Goal: Task Accomplishment & Management: Use online tool/utility

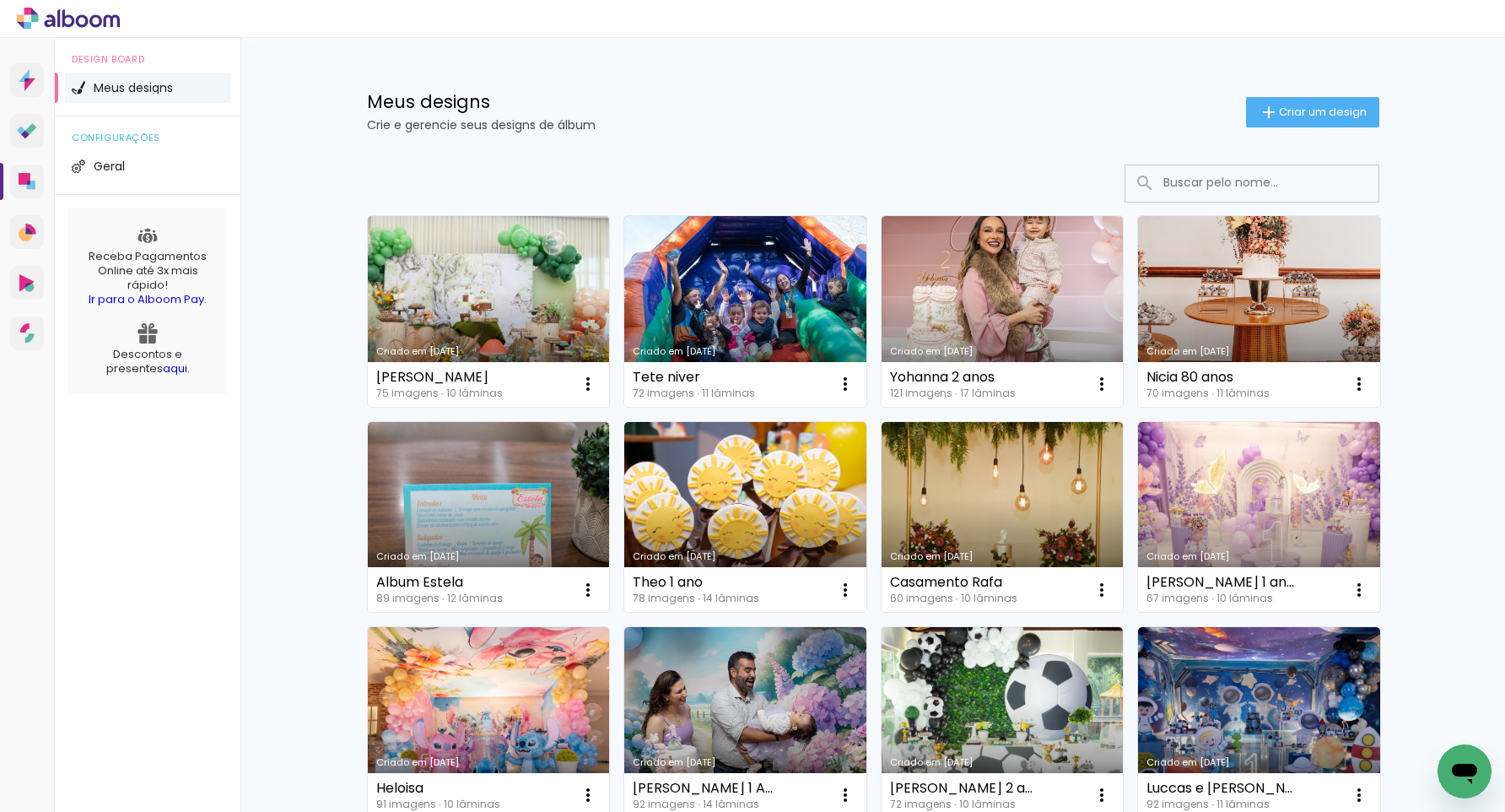
click at [517, 334] on link "Criado em [DATE]" at bounding box center [489, 311] width 243 height 190
click at [1345, 115] on span "Criar um design" at bounding box center [1323, 112] width 88 height 11
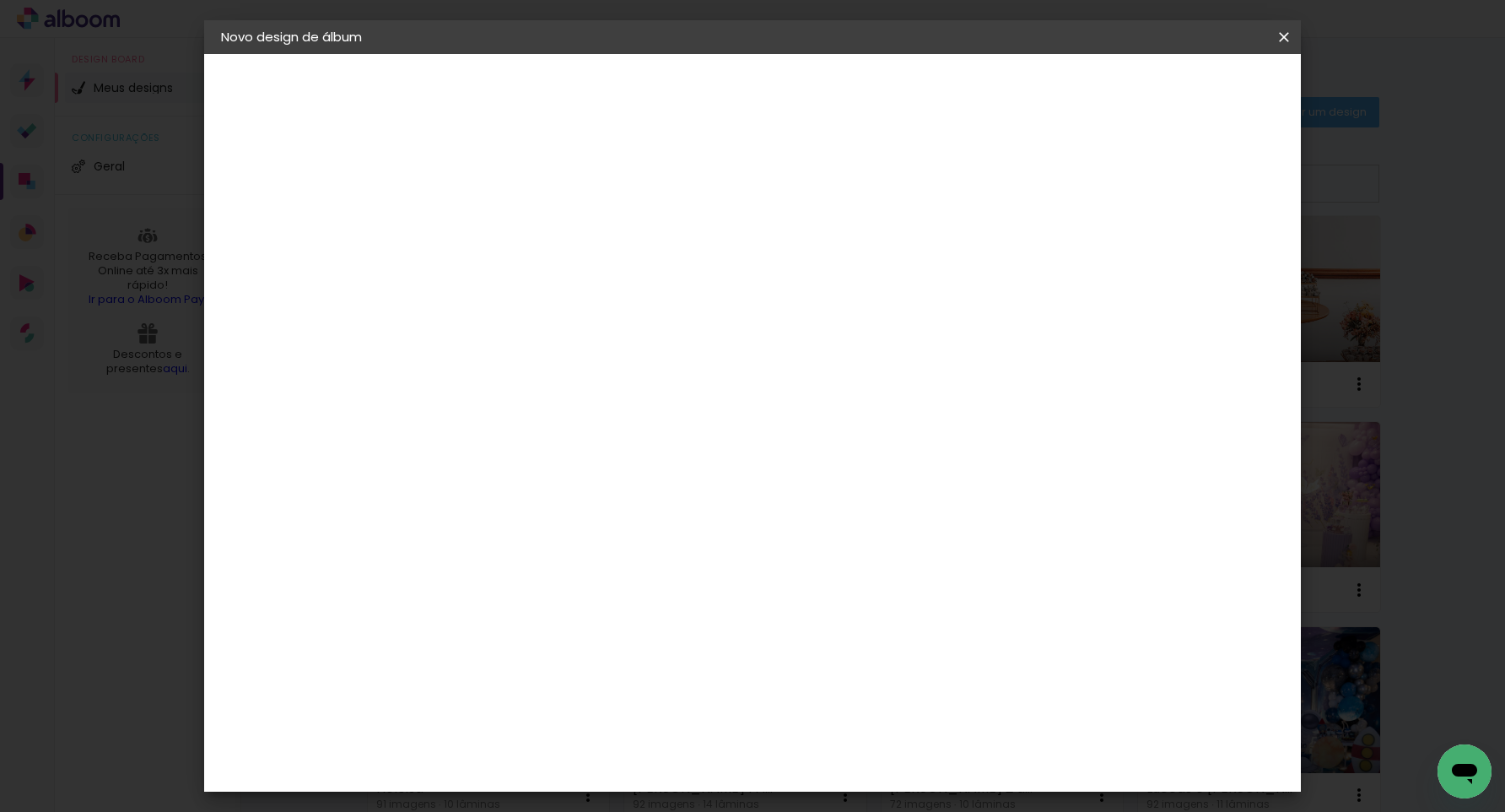
click at [497, 240] on div at bounding box center [497, 241] width 0 height 2
type input "Lara e Felipe 02"
type paper-input "Lara e Felipe 02"
click at [0, 0] on slot "Avançar" at bounding box center [0, 0] width 0 height 0
click at [626, 312] on input at bounding box center [540, 321] width 171 height 21
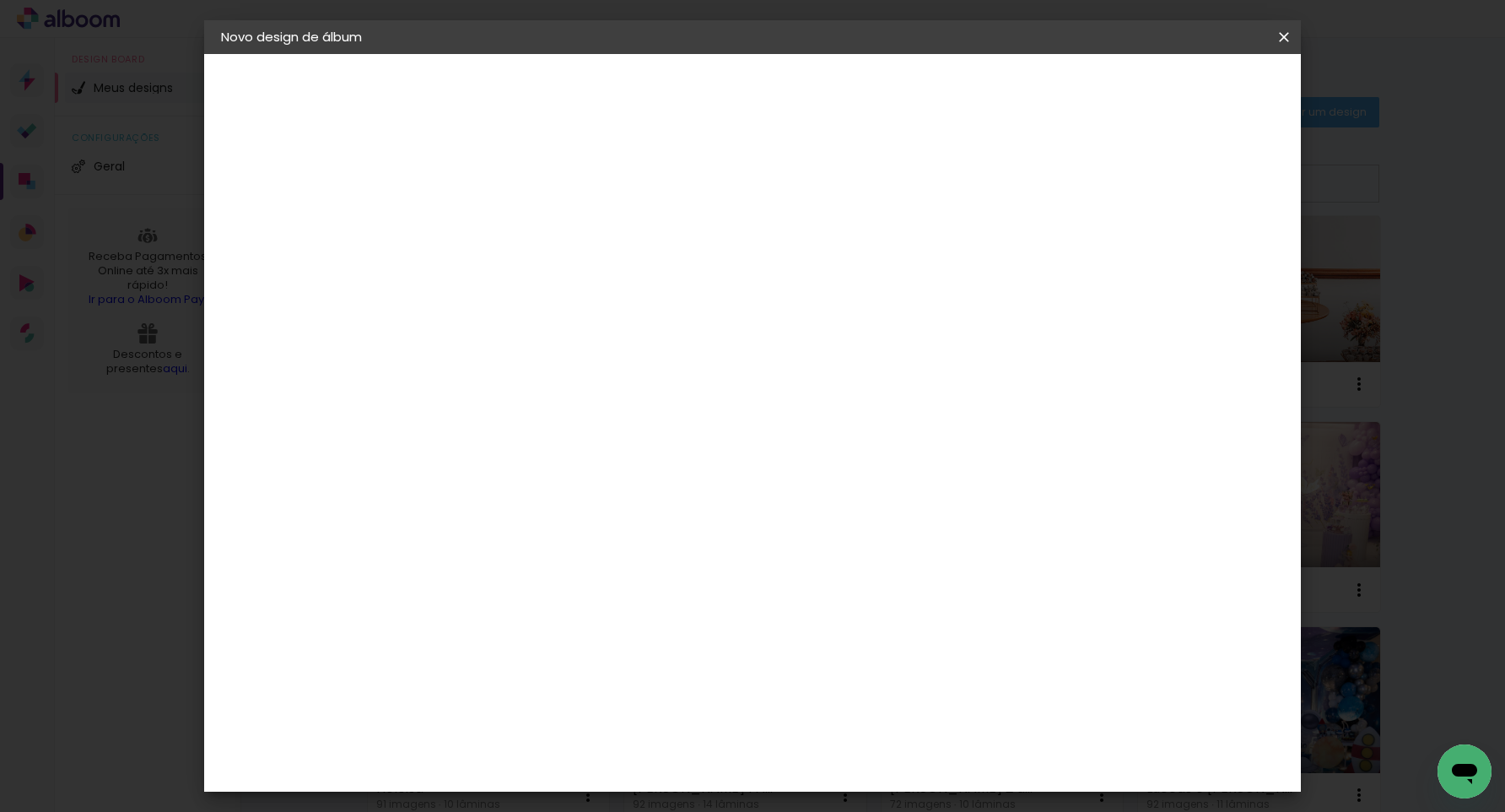
type input "ticco"
type paper-input "ticco"
click at [540, 381] on div "Ticcolor" at bounding box center [513, 381] width 54 height 13
click at [0, 0] on slot "Tamanho Livre" at bounding box center [0, 0] width 0 height 0
click at [540, 384] on div "Ticcolor" at bounding box center [513, 381] width 54 height 13
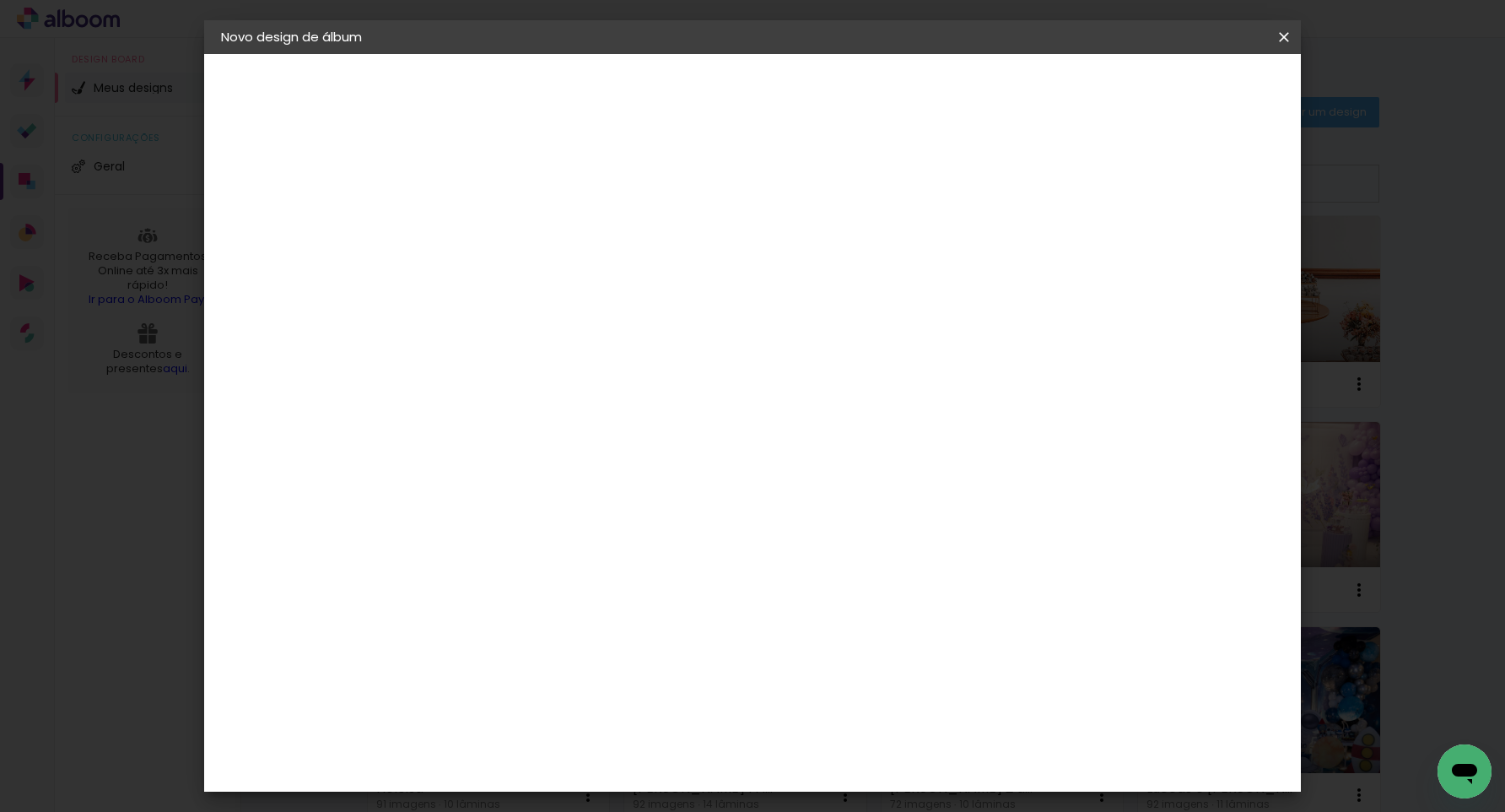
click at [540, 384] on div "Ticcolor" at bounding box center [513, 381] width 54 height 13
click at [0, 0] on slot "Avançar" at bounding box center [0, 0] width 0 height 0
click at [563, 281] on input "text" at bounding box center [529, 295] width 65 height 27
click at [805, 323] on paper-item "Prime" at bounding box center [862, 314] width 337 height 34
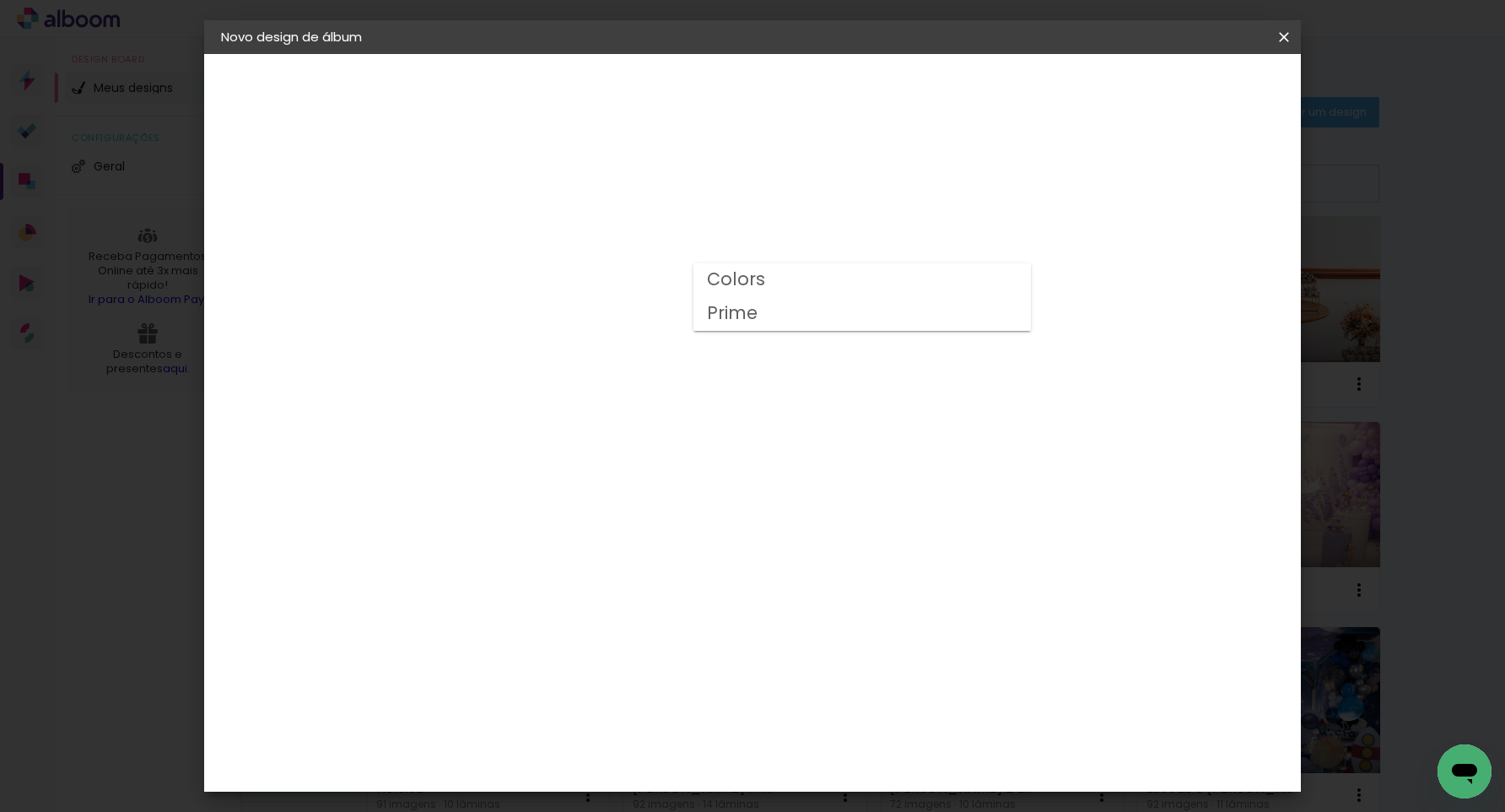
type input "Prime"
click at [611, 525] on span "25 × 30" at bounding box center [571, 547] width 79 height 45
click at [0, 0] on slot "Avançar" at bounding box center [0, 0] width 0 height 0
click at [1163, 182] on div "Mostrar sangria" at bounding box center [1152, 183] width 112 height 21
type paper-checkbox "on"
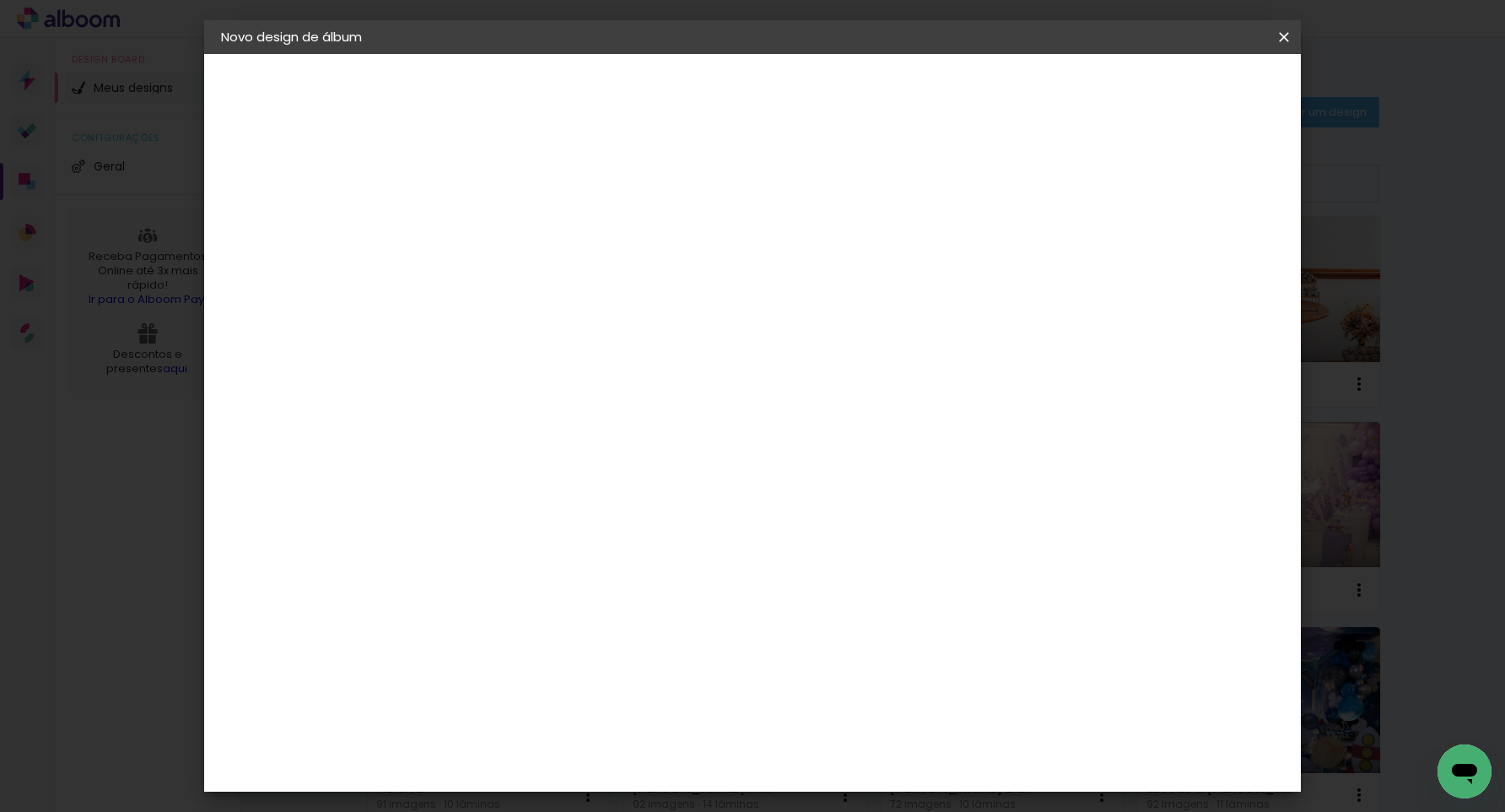
click at [1191, 93] on span "Iniciar design" at bounding box center [1152, 89] width 77 height 11
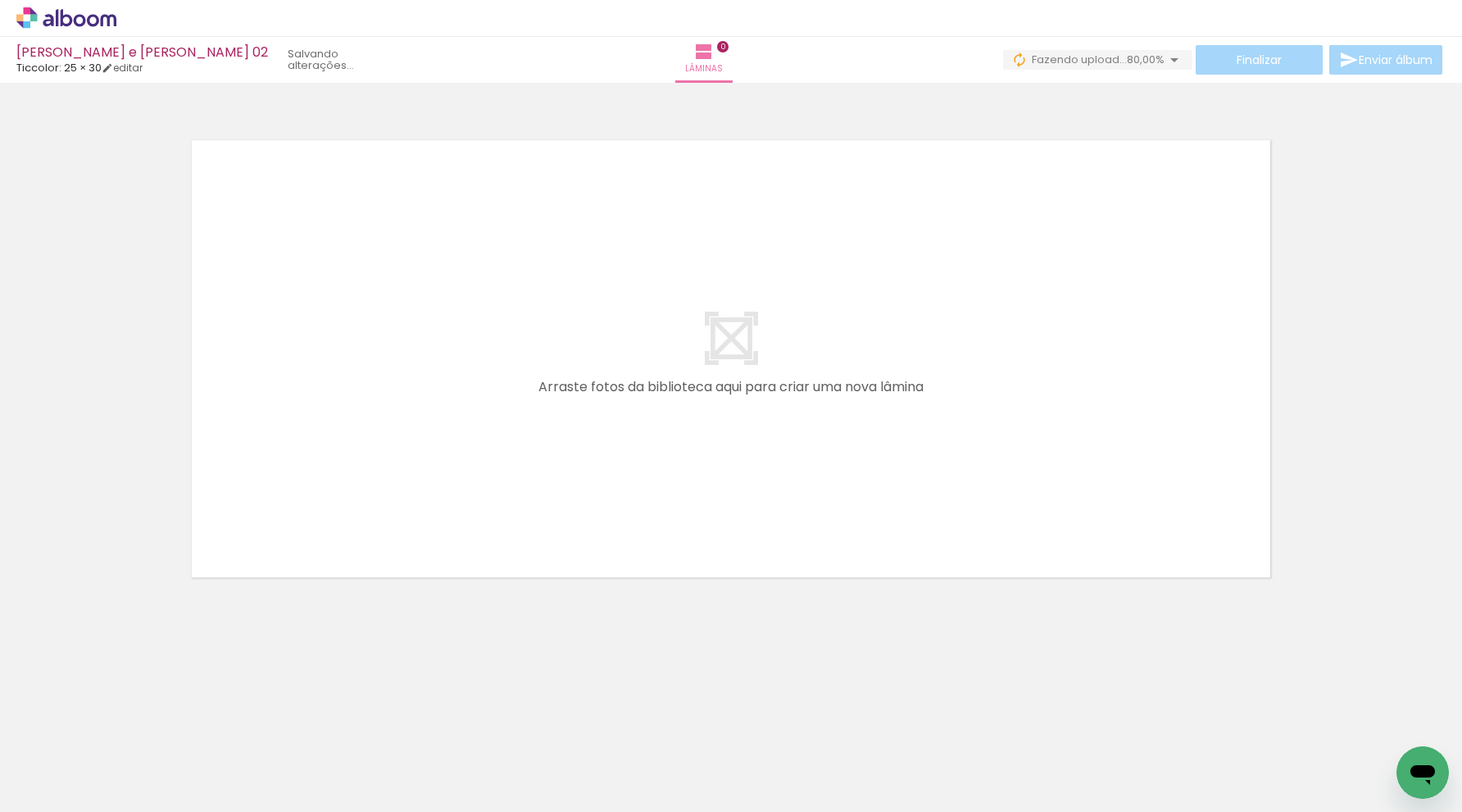
click at [1329, 726] on iron-icon at bounding box center [1321, 723] width 17 height 17
click at [1286, 722] on iron-icon at bounding box center [1283, 723] width 17 height 17
drag, startPoint x: 408, startPoint y: 715, endPoint x: 445, endPoint y: 404, distance: 313.2
click at [445, 404] on quentale-workspace at bounding box center [731, 406] width 1462 height 812
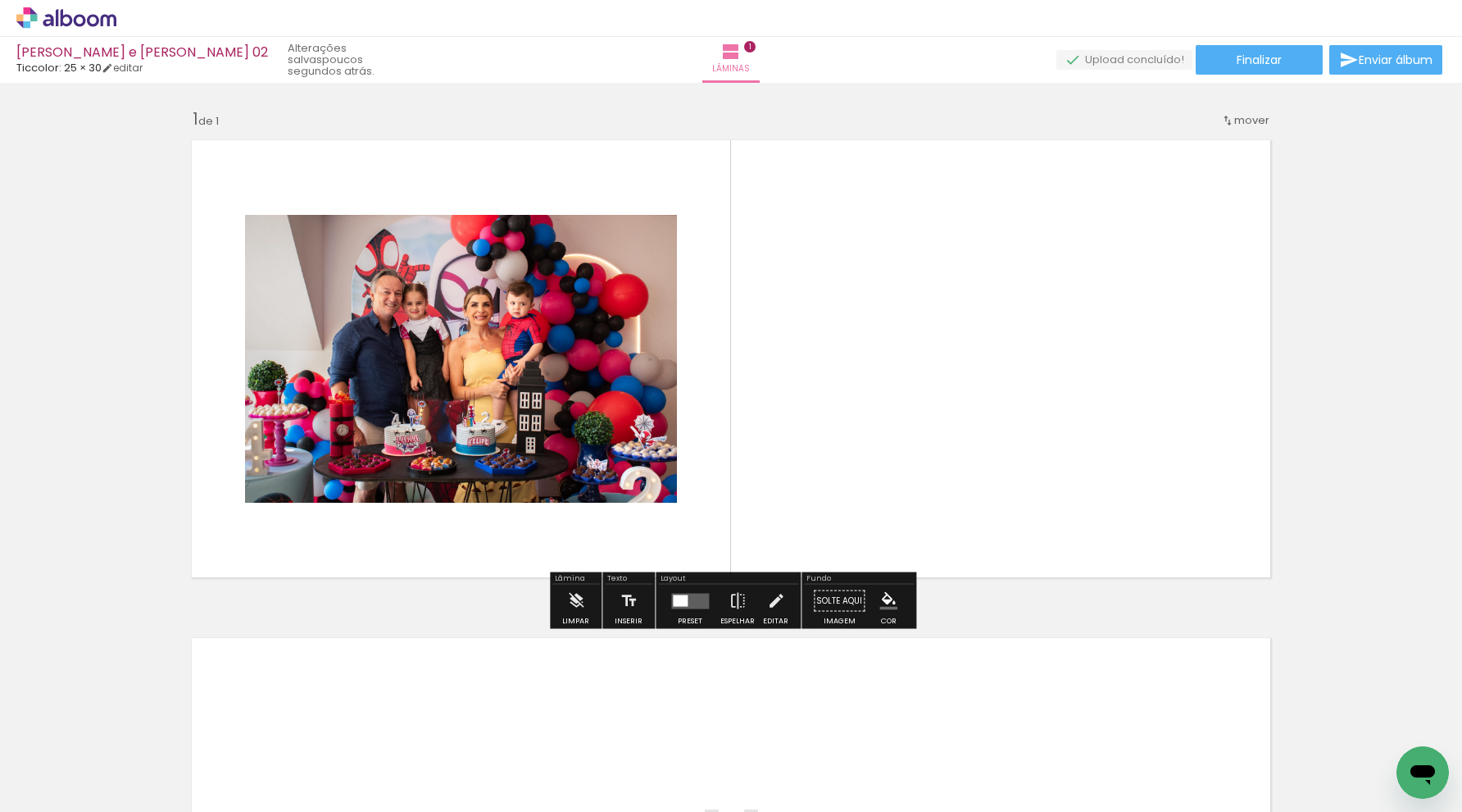
scroll to position [0, 1]
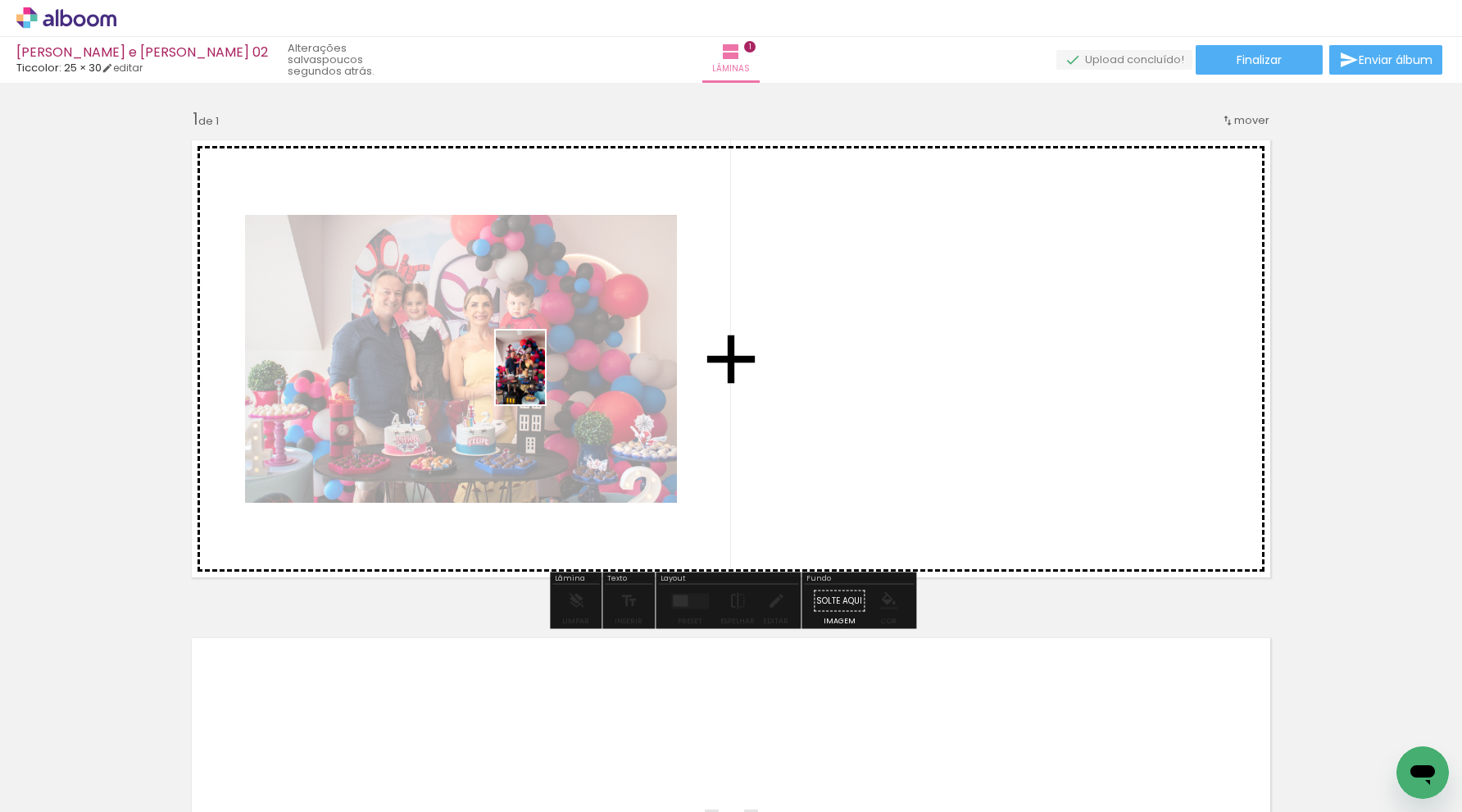
drag, startPoint x: 583, startPoint y: 729, endPoint x: 547, endPoint y: 382, distance: 348.9
click at [547, 382] on quentale-workspace at bounding box center [731, 406] width 1462 height 812
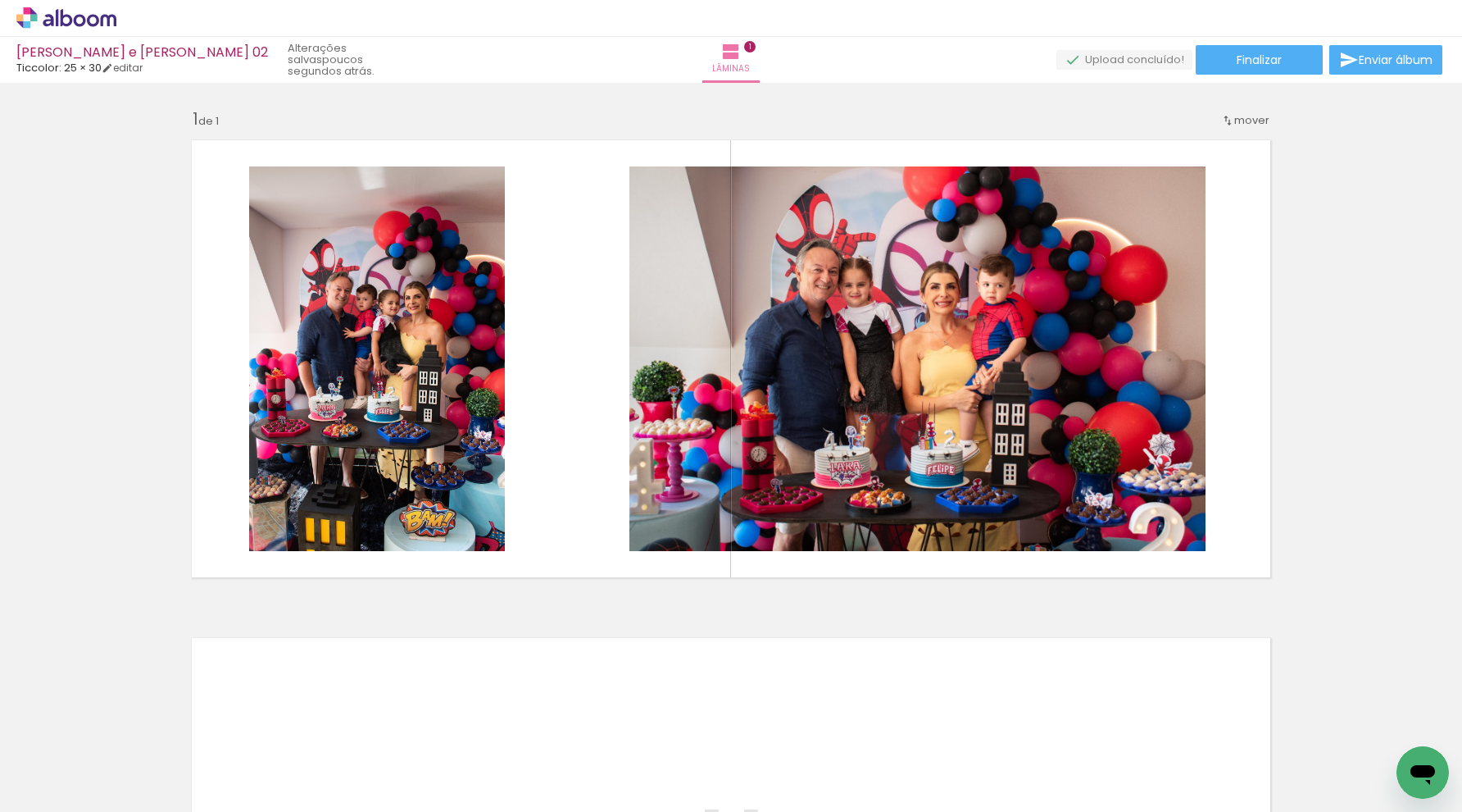
scroll to position [0, 936]
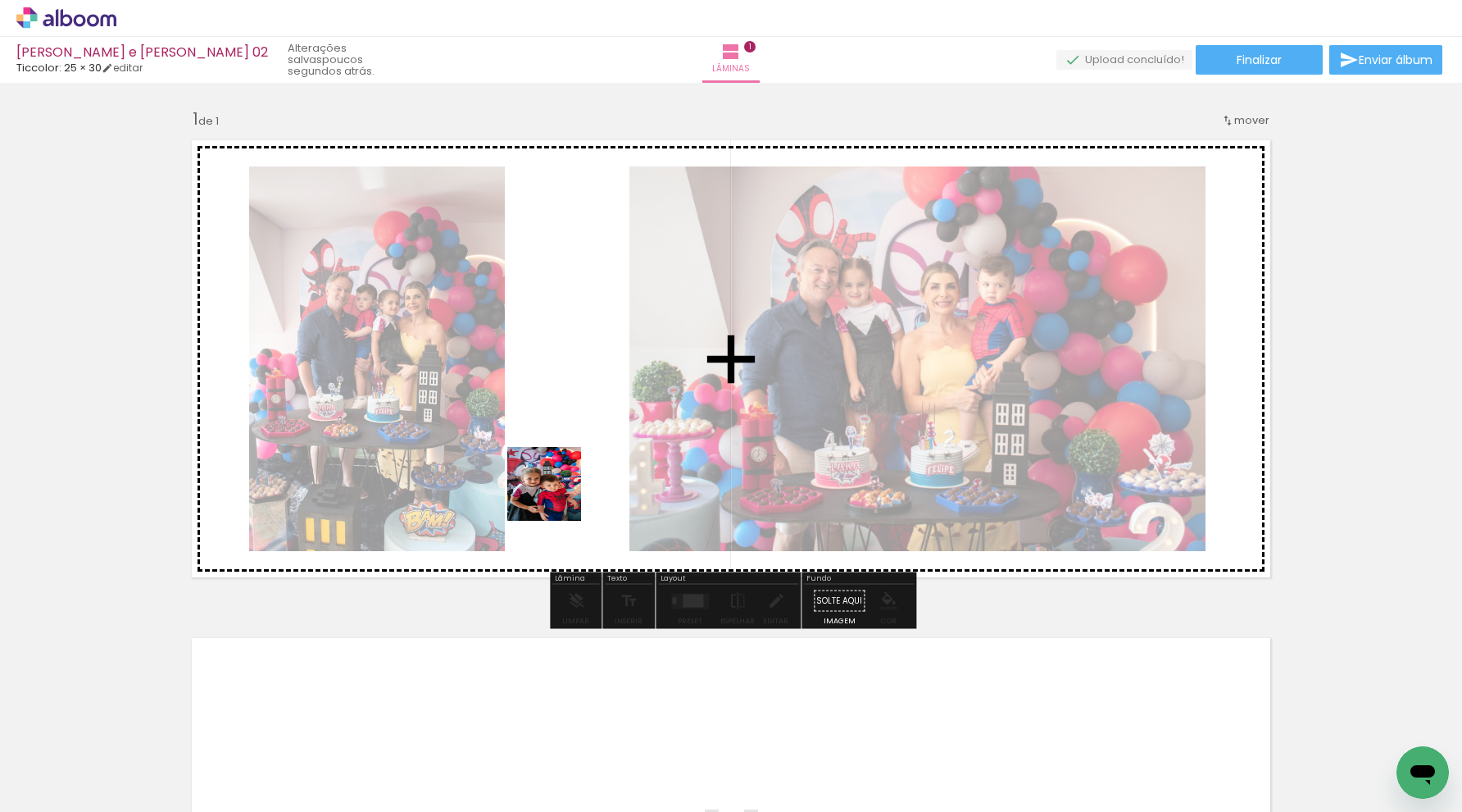
click at [563, 454] on quentale-workspace at bounding box center [731, 406] width 1462 height 812
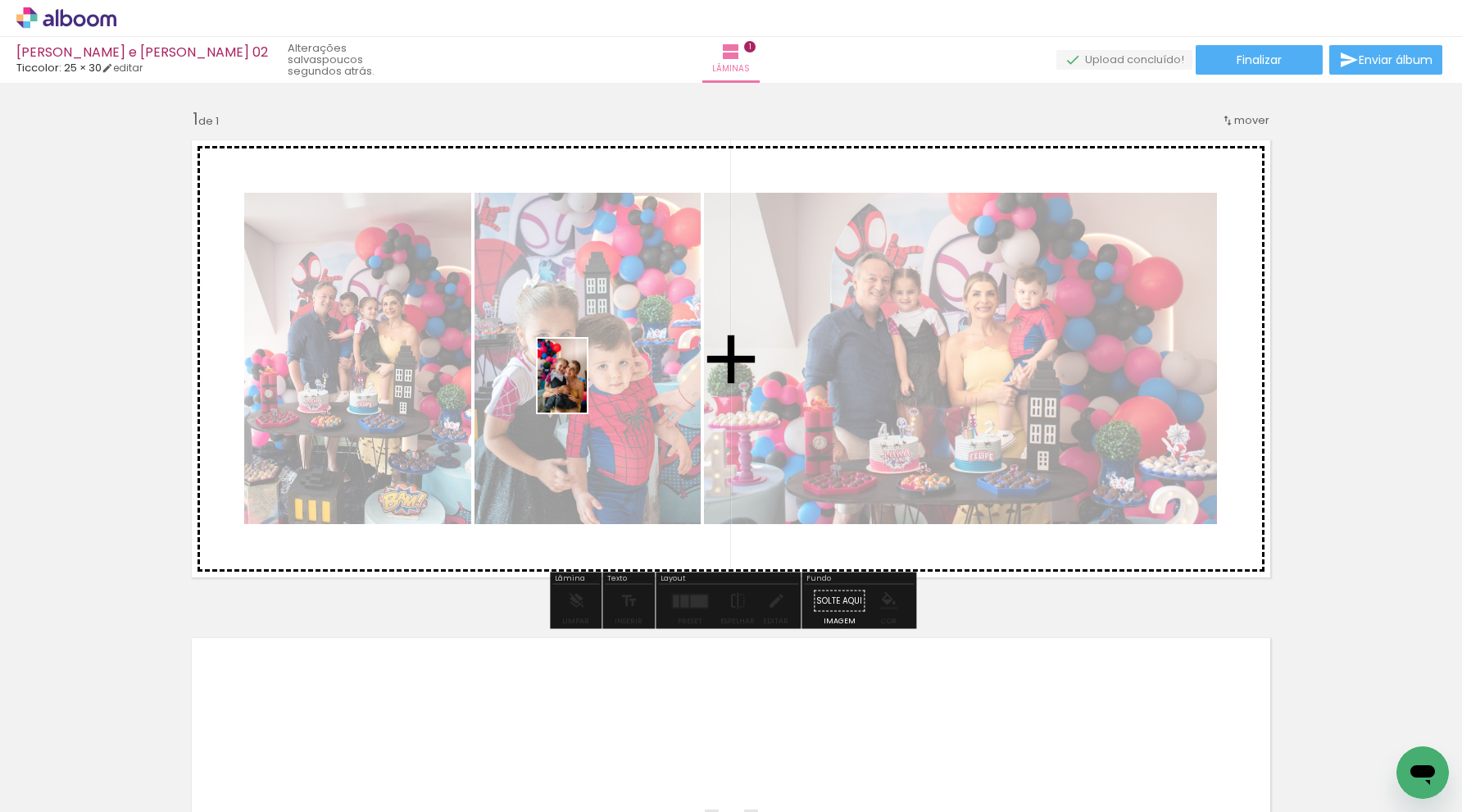
drag, startPoint x: 609, startPoint y: 762, endPoint x: 587, endPoint y: 392, distance: 370.7
click at [587, 392] on quentale-workspace at bounding box center [731, 406] width 1462 height 812
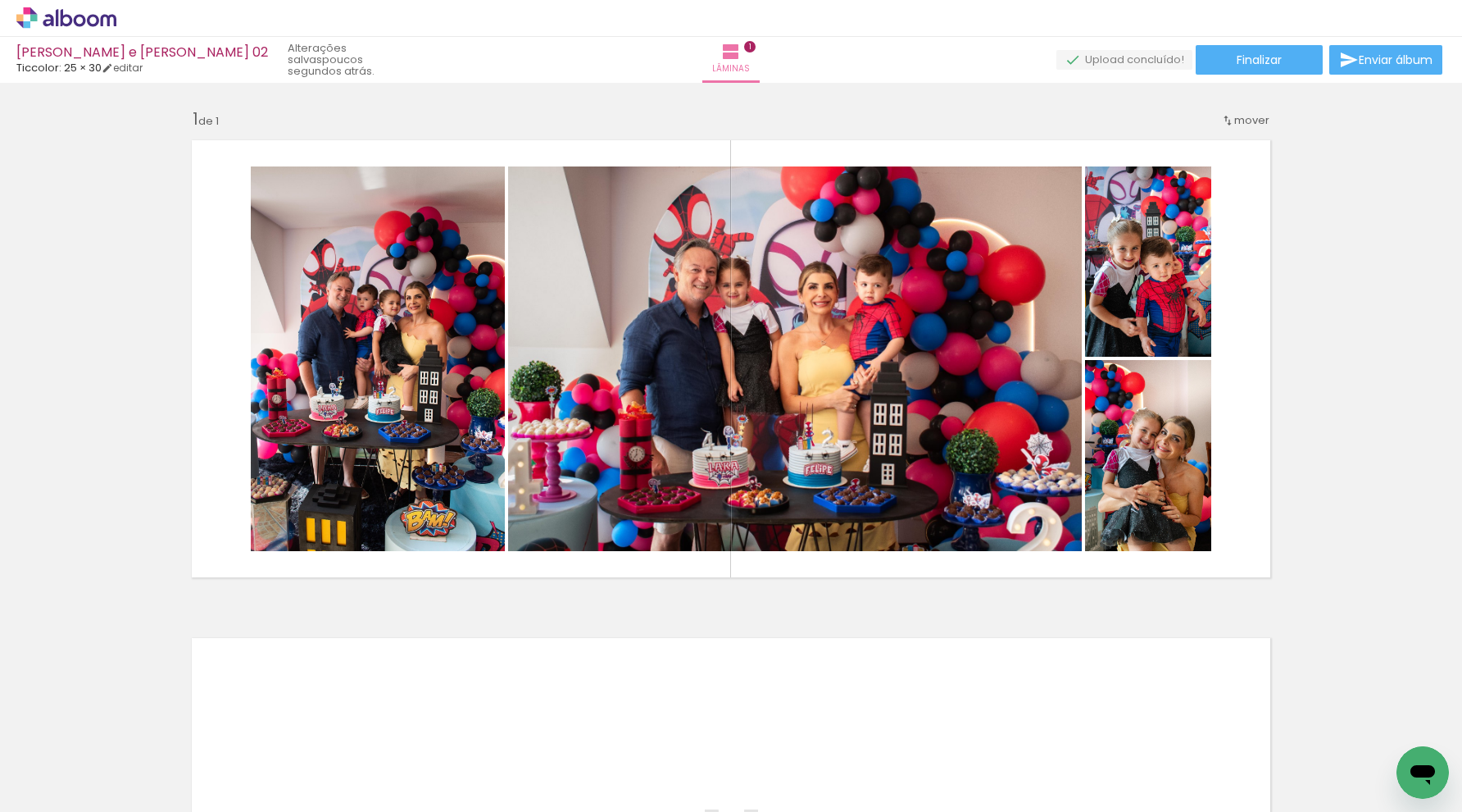
scroll to position [0, 1889]
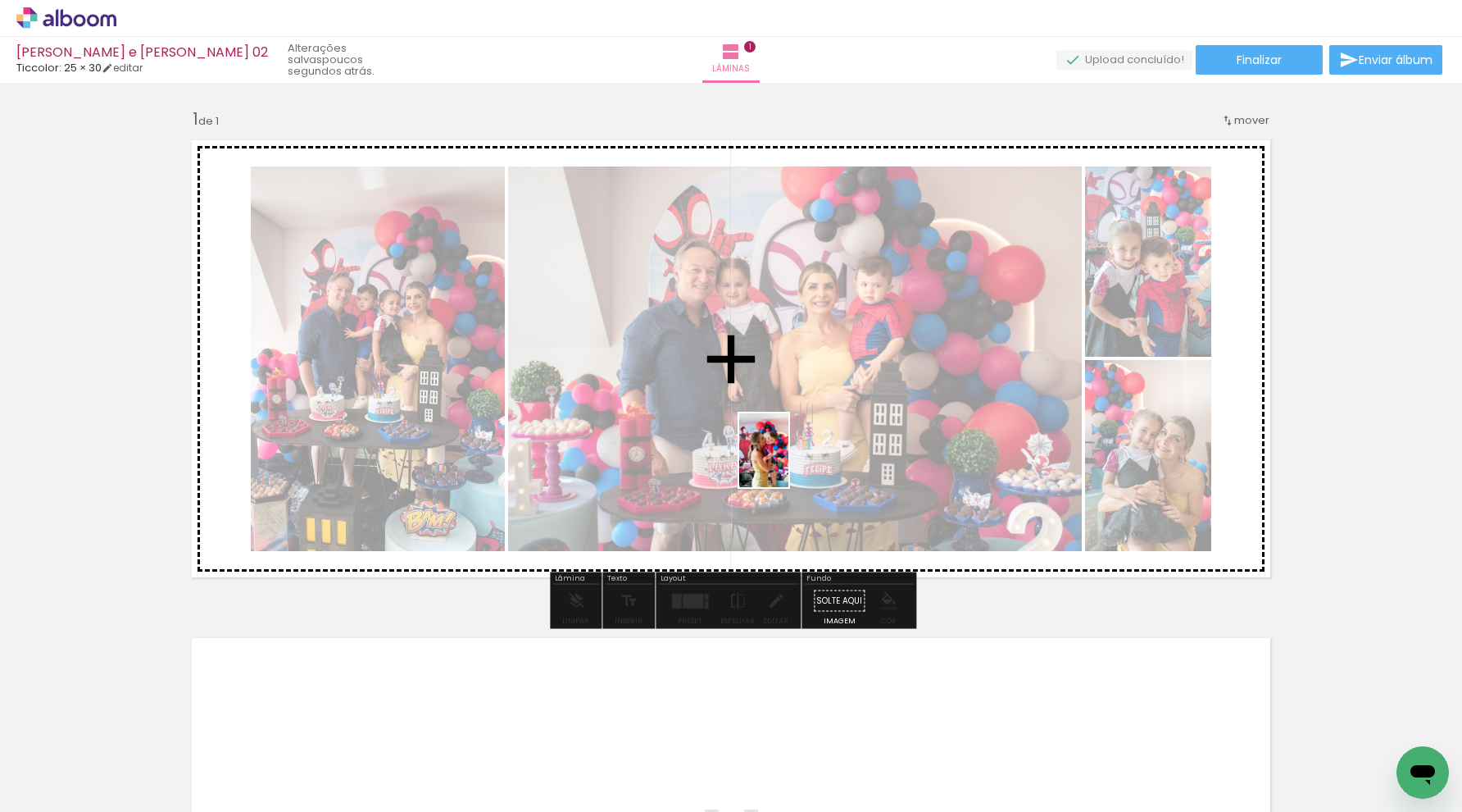
drag, startPoint x: 754, startPoint y: 759, endPoint x: 789, endPoint y: 446, distance: 315.0
click at [789, 446] on quentale-workspace at bounding box center [731, 406] width 1462 height 812
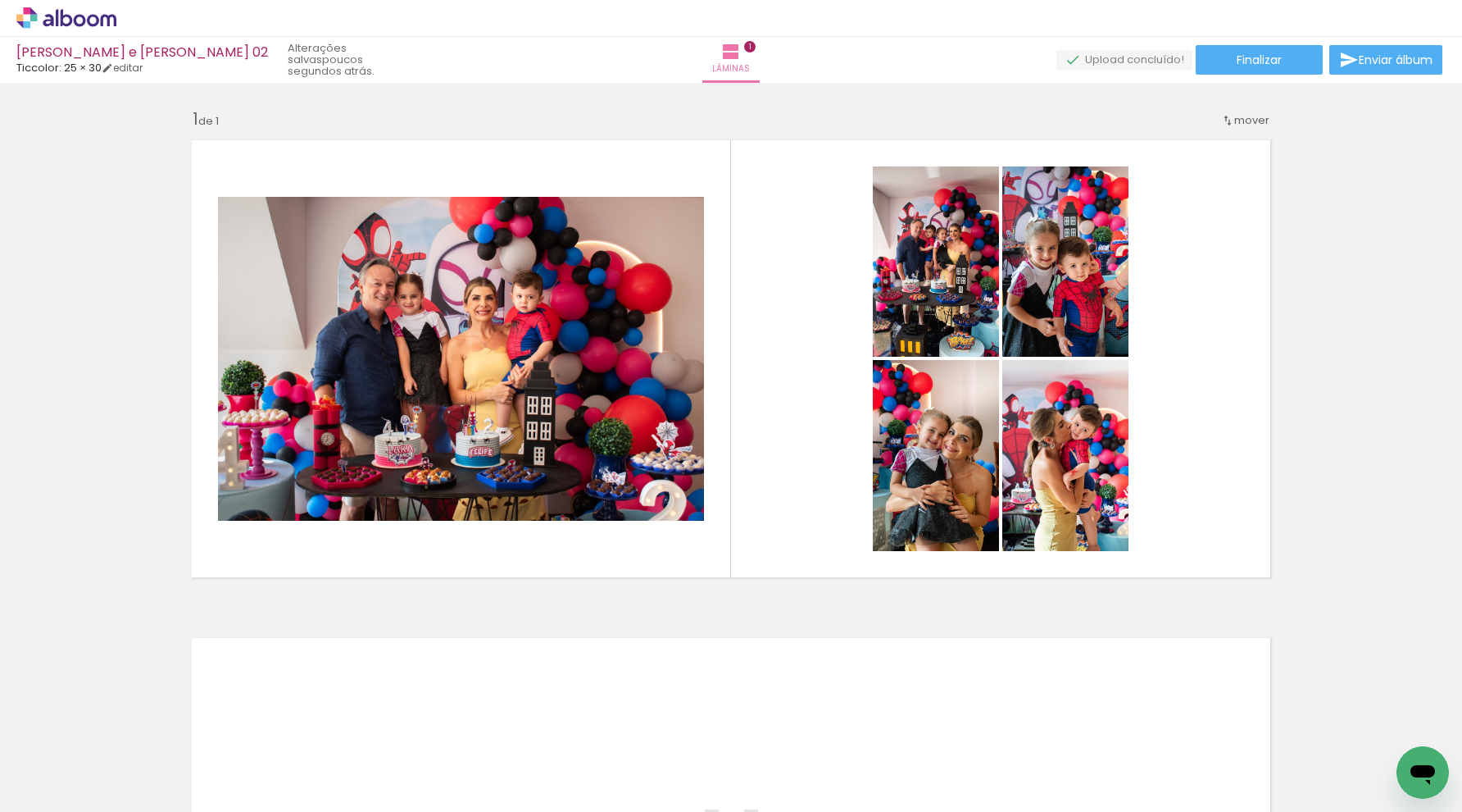
scroll to position [0, 0]
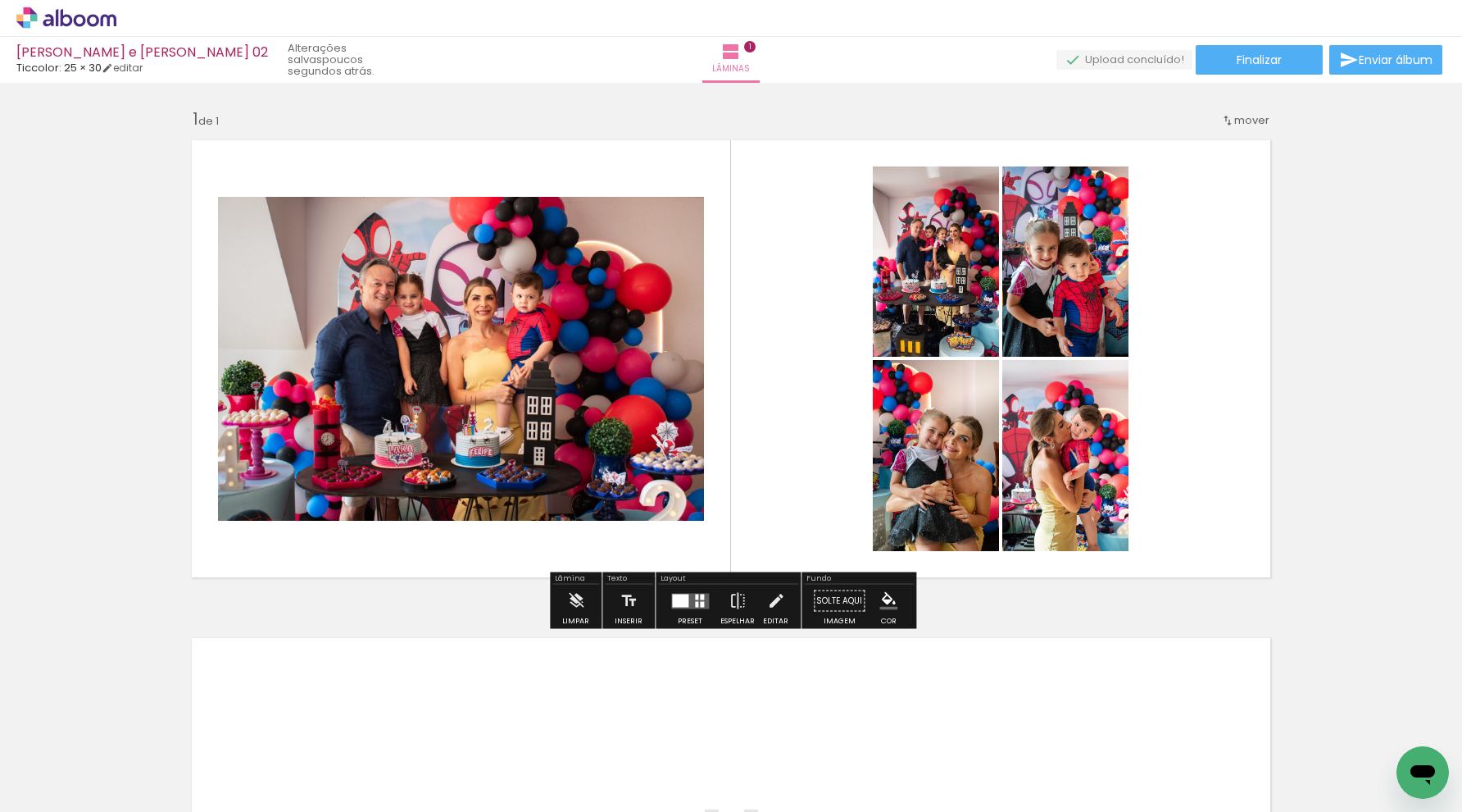
click at [687, 602] on quentale-layouter at bounding box center [690, 600] width 38 height 16
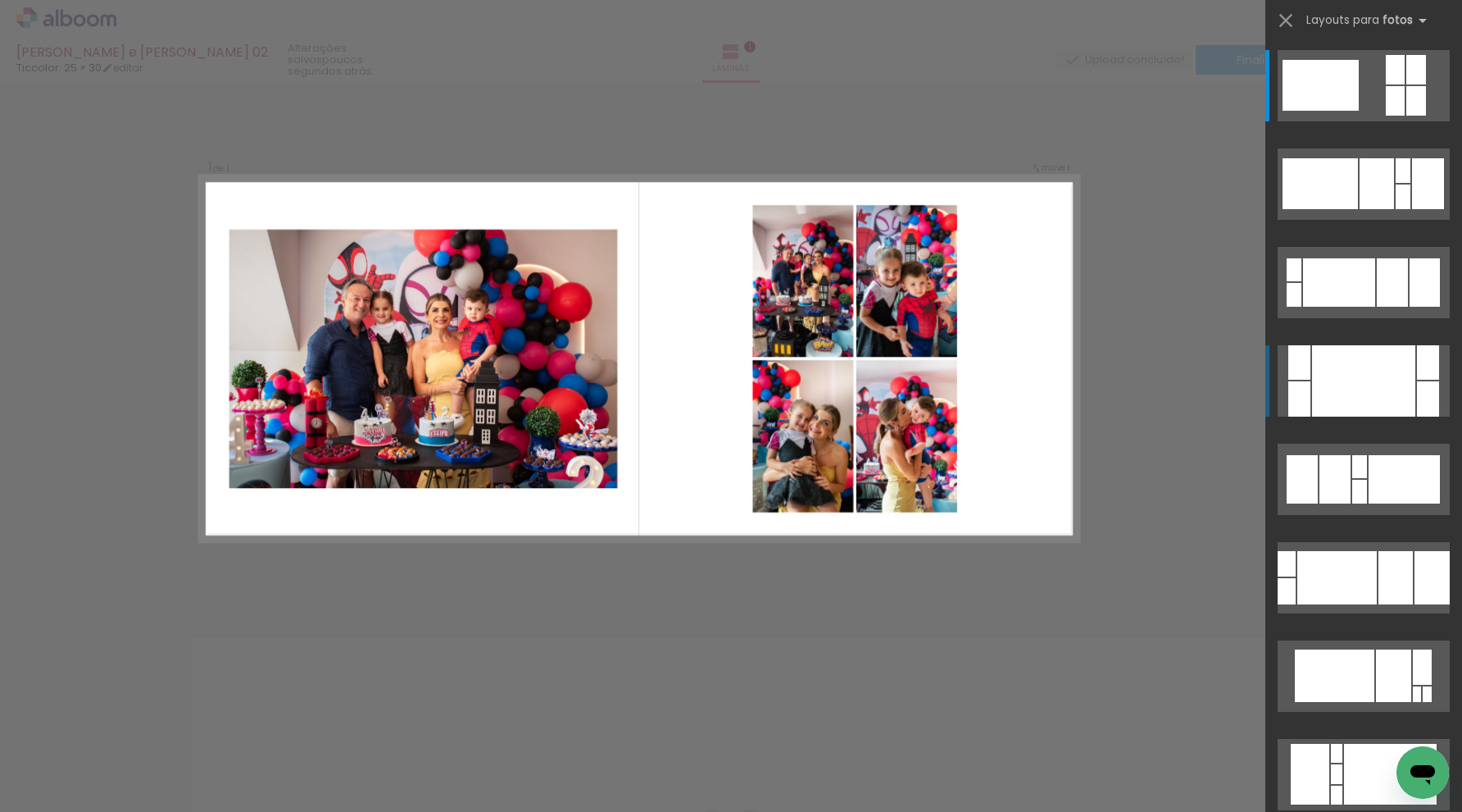
click at [1349, 380] on div at bounding box center [1364, 380] width 103 height 71
click at [1365, 387] on div at bounding box center [1364, 379] width 103 height 71
drag, startPoint x: 985, startPoint y: 490, endPoint x: 1004, endPoint y: 485, distance: 19.6
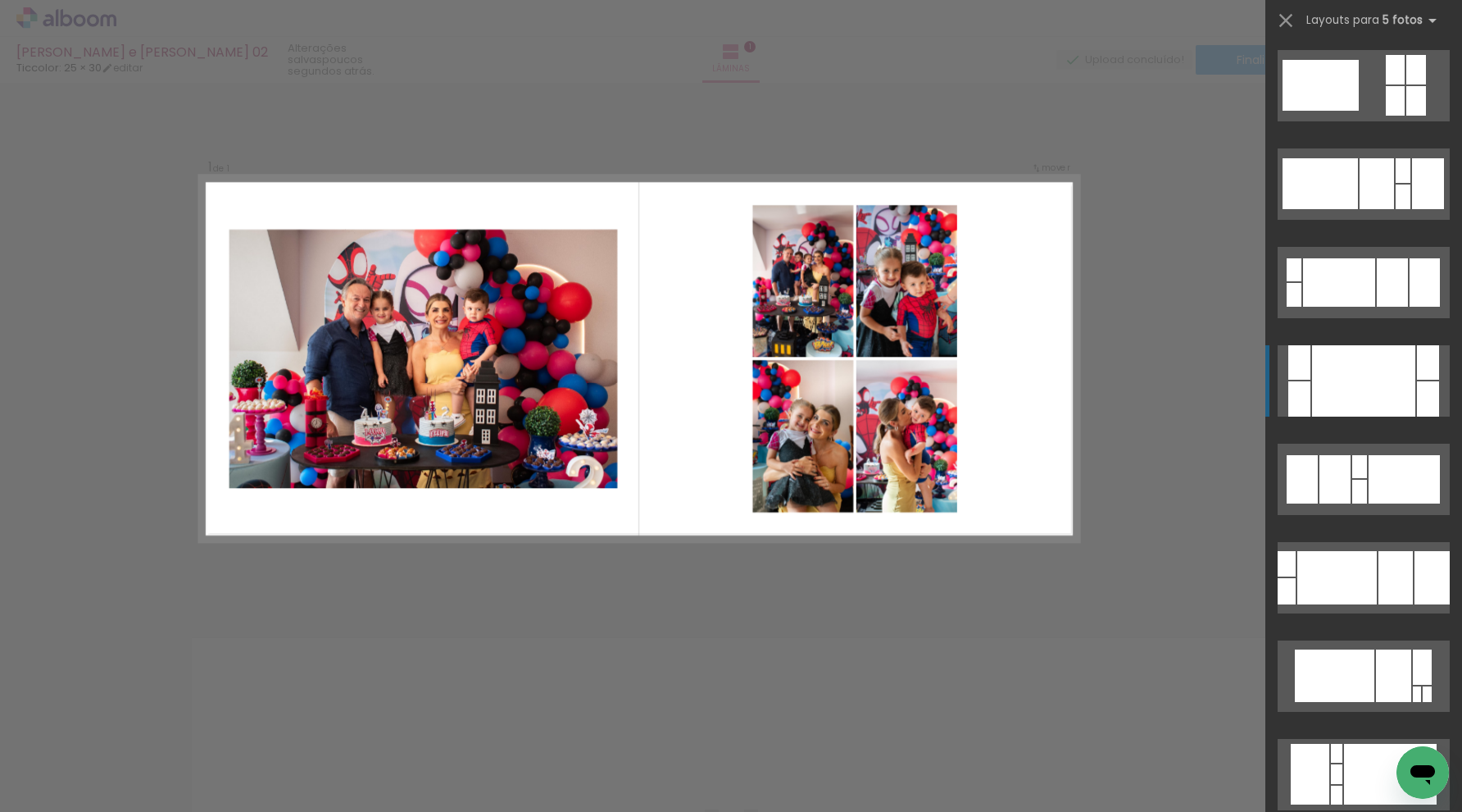
click at [986, 490] on quentale-layouter at bounding box center [639, 358] width 879 height 365
drag, startPoint x: 653, startPoint y: 621, endPoint x: 666, endPoint y: 638, distance: 21.4
click at [656, 624] on div "Confirmar Cancelar" at bounding box center [731, 600] width 1462 height 1035
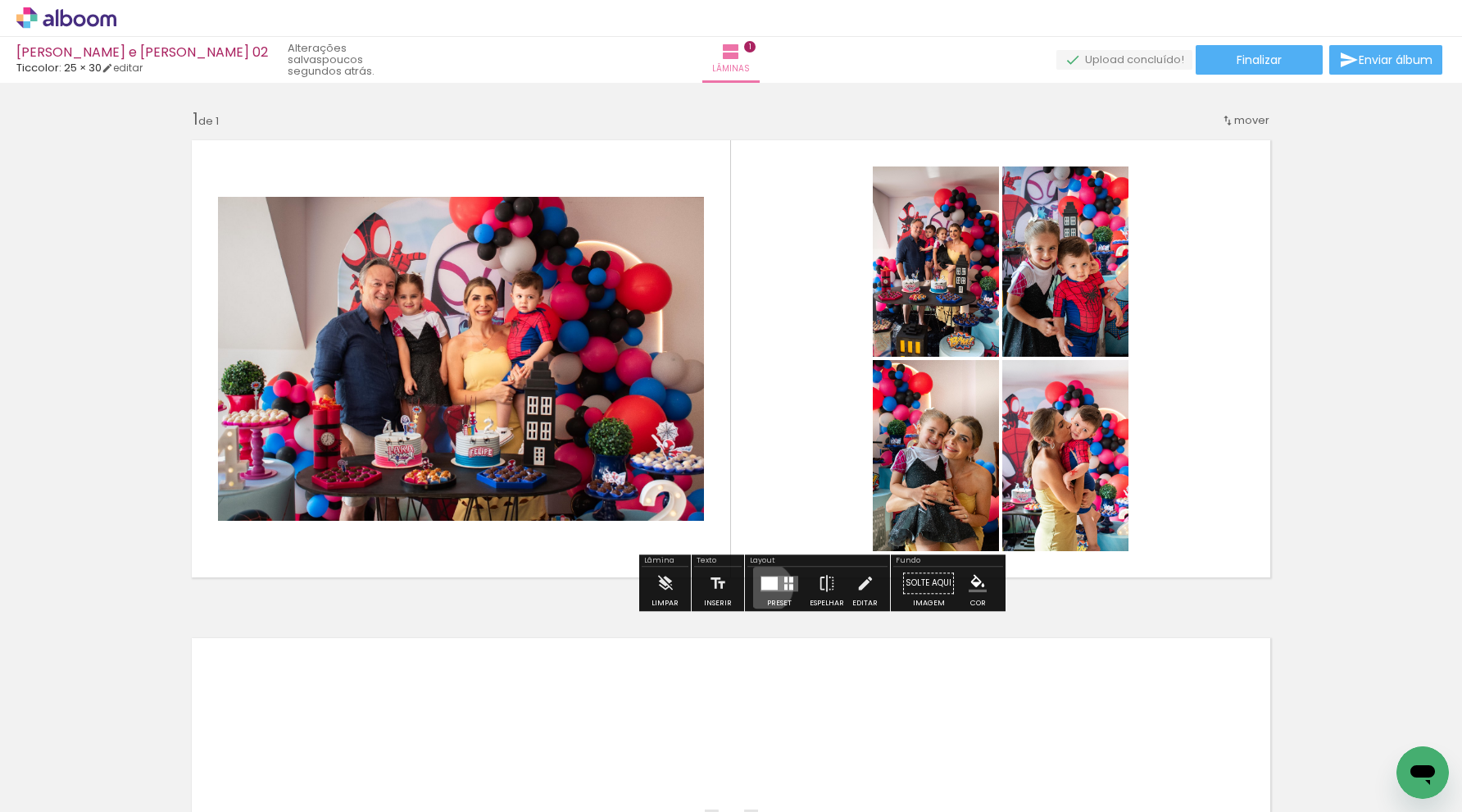
click at [765, 587] on div at bounding box center [770, 583] width 17 height 13
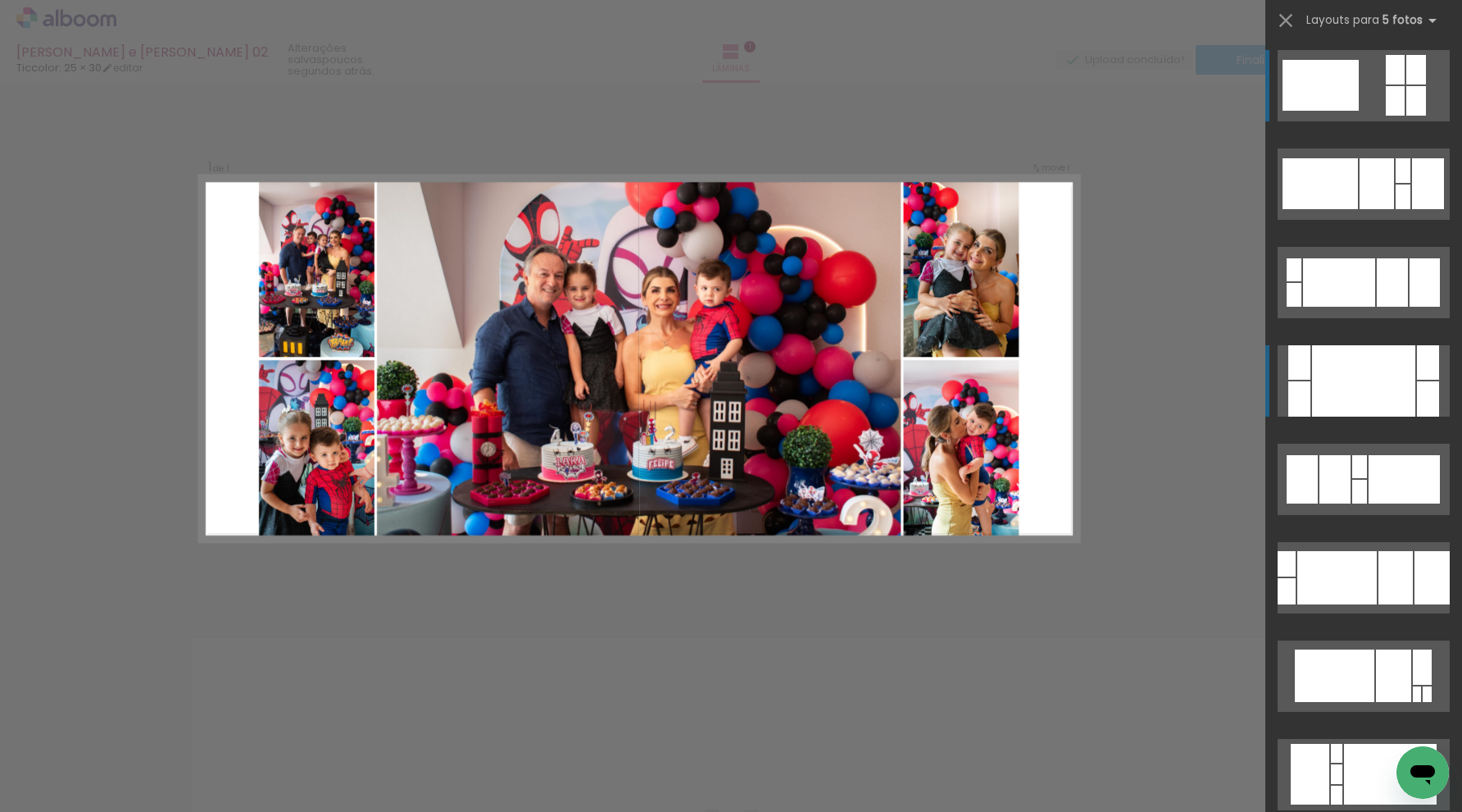
click at [1401, 378] on div at bounding box center [1364, 380] width 103 height 71
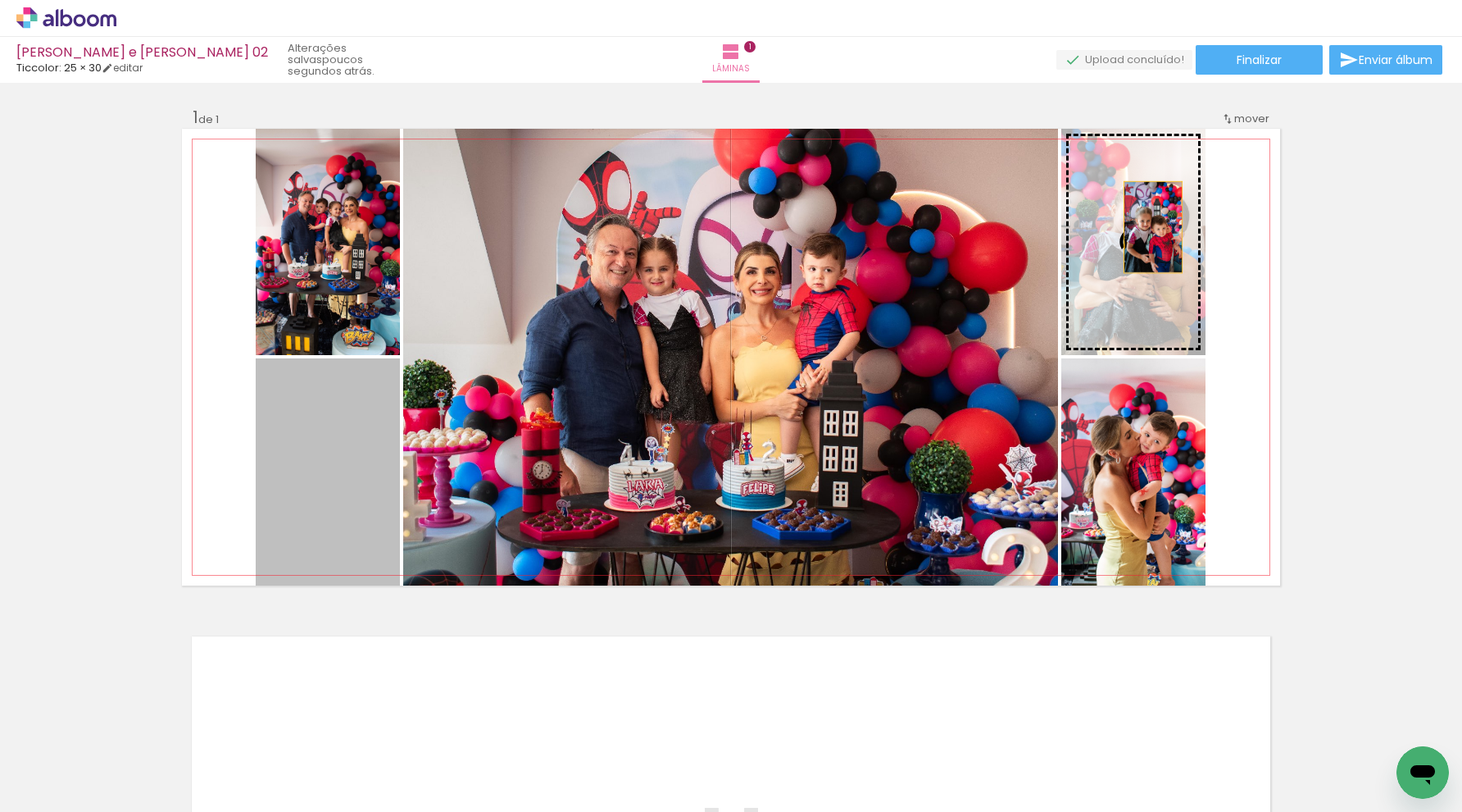
drag, startPoint x: 316, startPoint y: 504, endPoint x: 1139, endPoint y: 244, distance: 863.1
click at [0, 0] on slot at bounding box center [0, 0] width 0 height 0
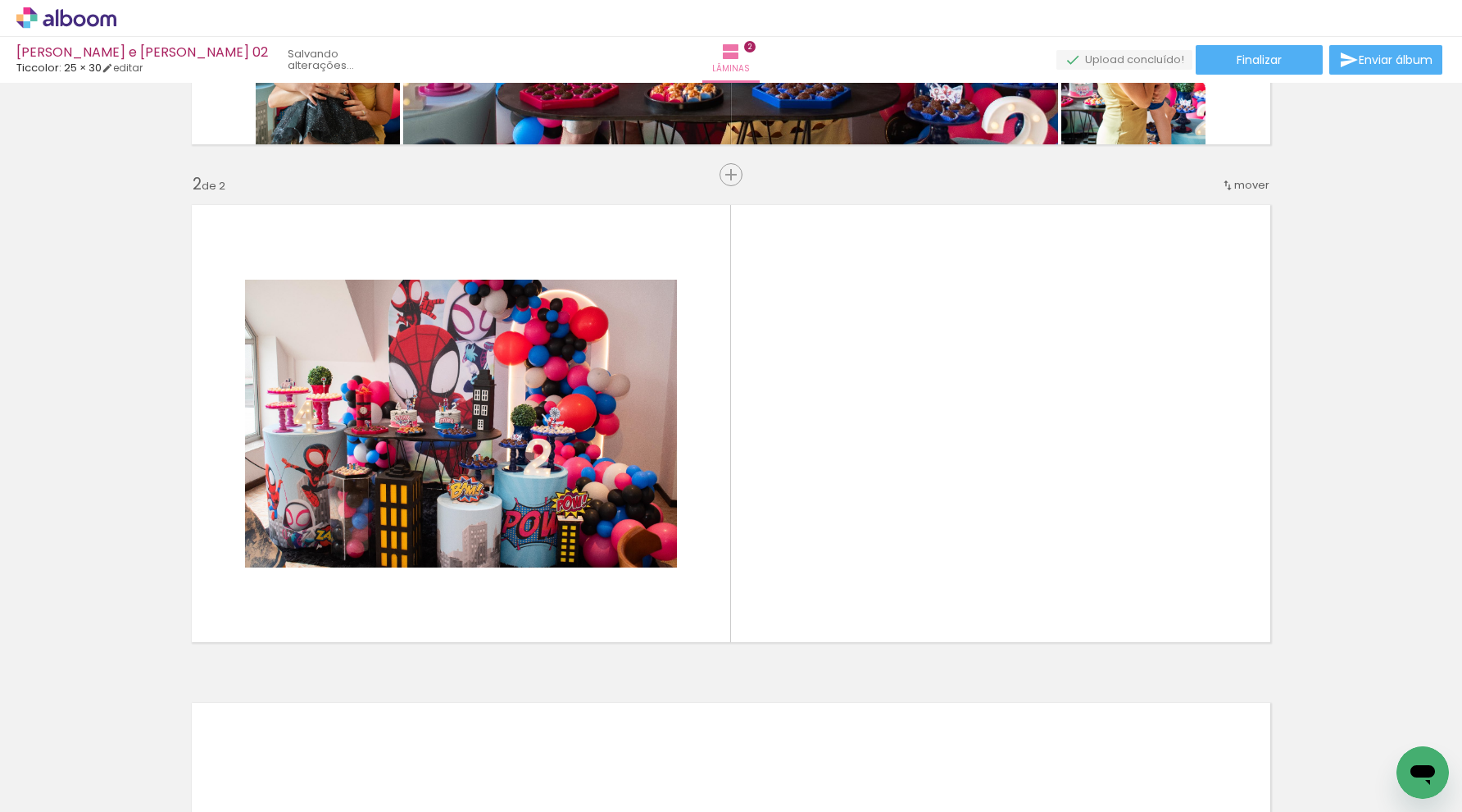
drag, startPoint x: 173, startPoint y: 767, endPoint x: 377, endPoint y: 529, distance: 313.5
click at [377, 529] on quentale-workspace at bounding box center [731, 406] width 1462 height 812
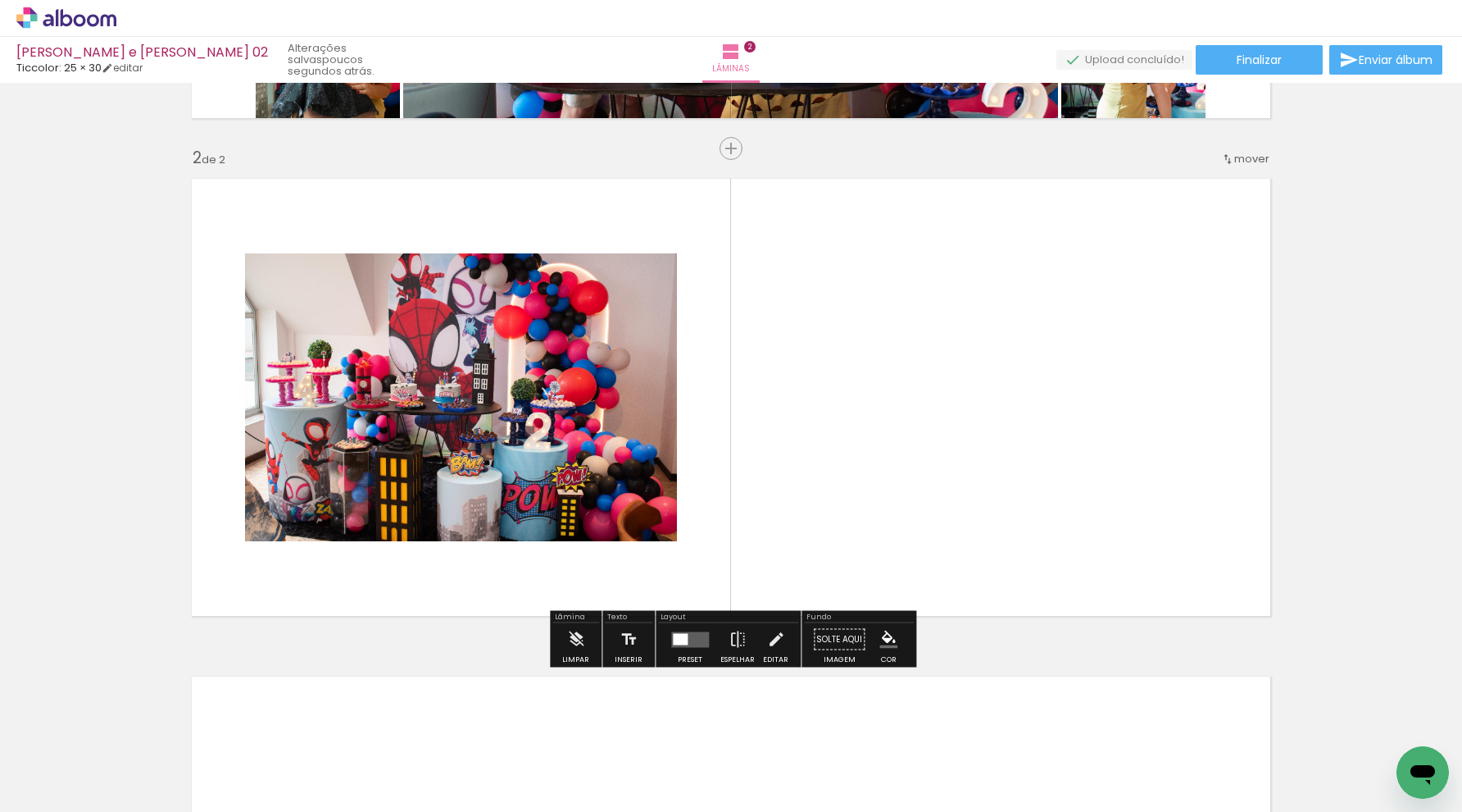
scroll to position [460, 0]
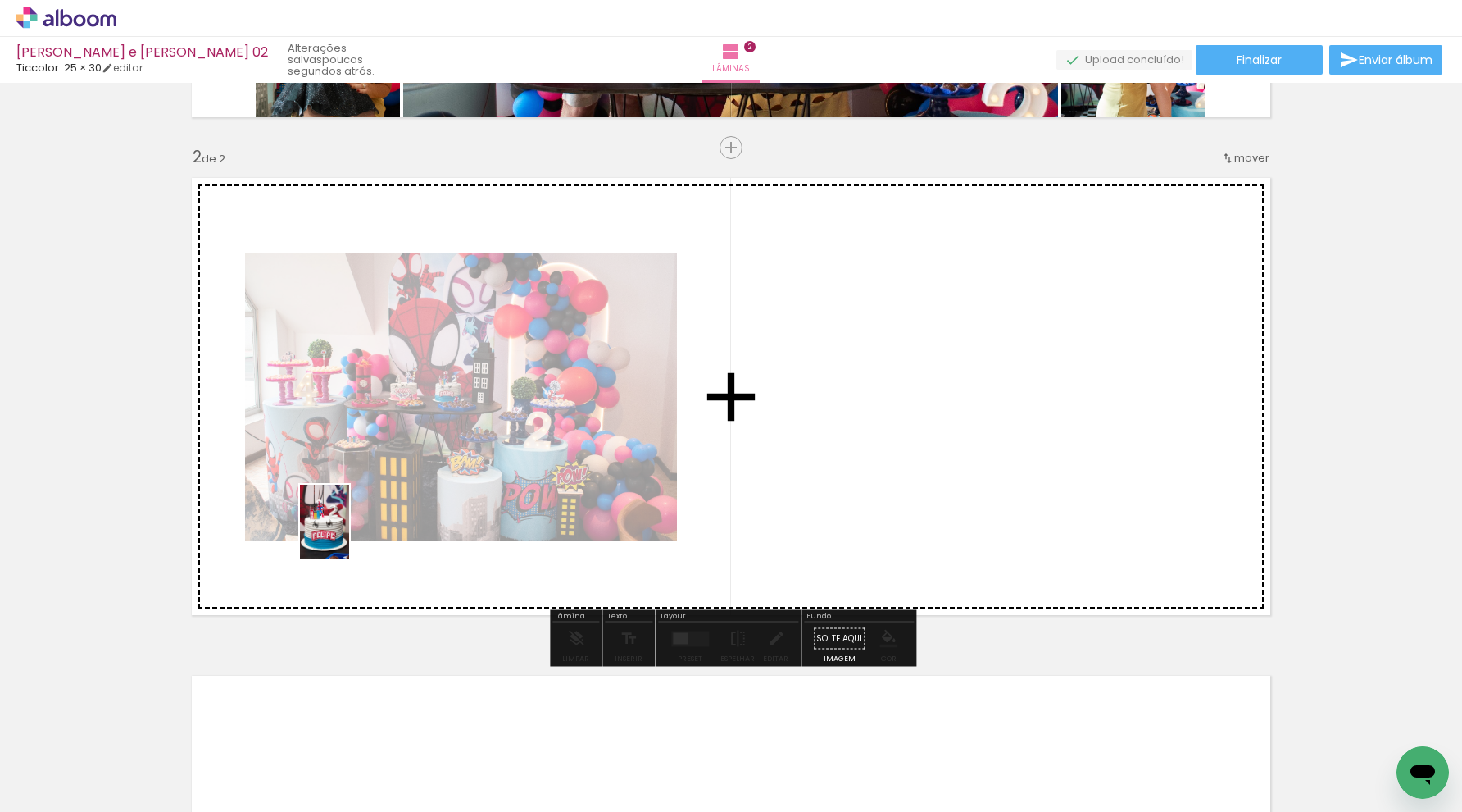
click at [350, 536] on quentale-workspace at bounding box center [731, 406] width 1462 height 812
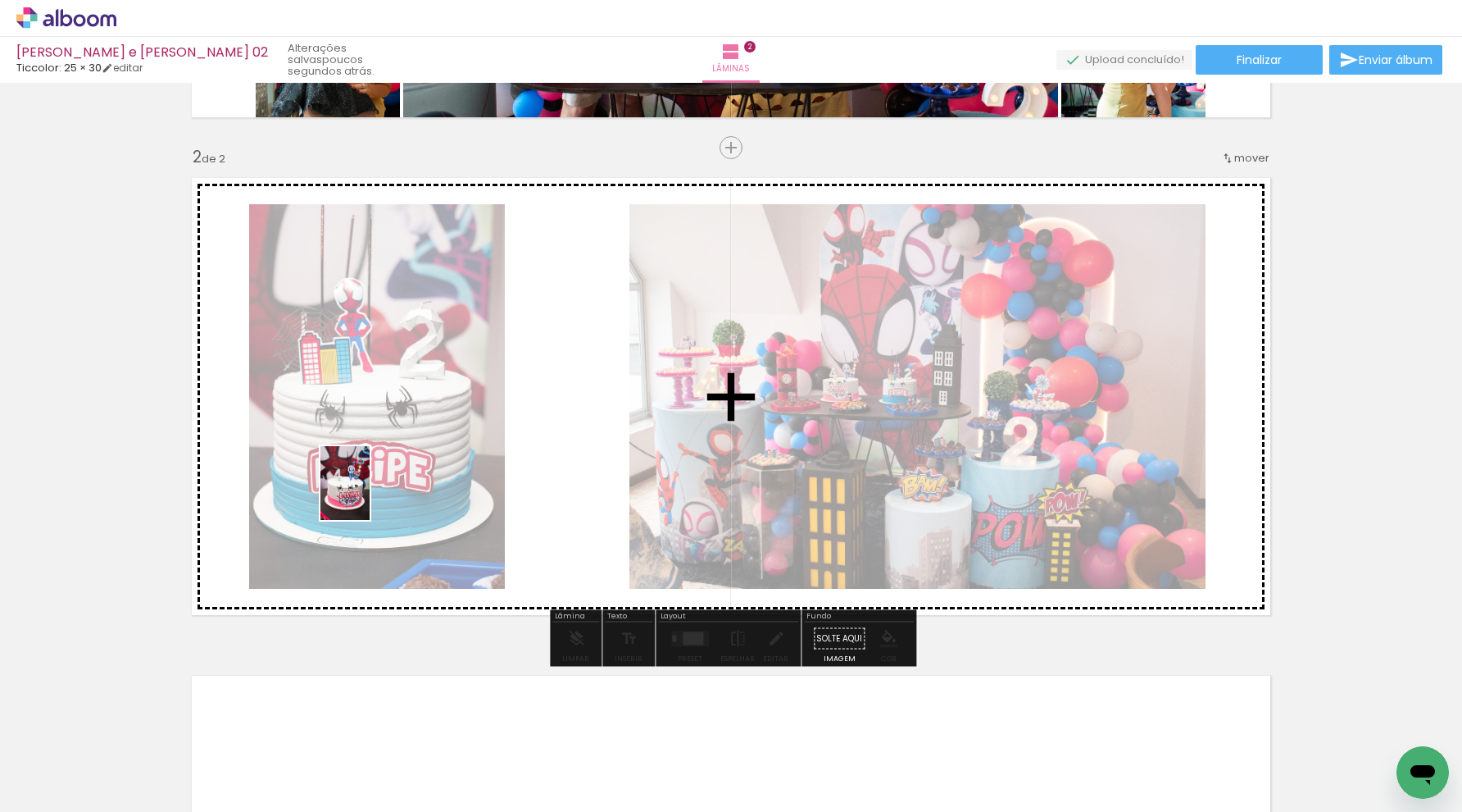
drag, startPoint x: 354, startPoint y: 727, endPoint x: 370, endPoint y: 495, distance: 232.6
click at [370, 495] on quentale-workspace at bounding box center [731, 406] width 1462 height 812
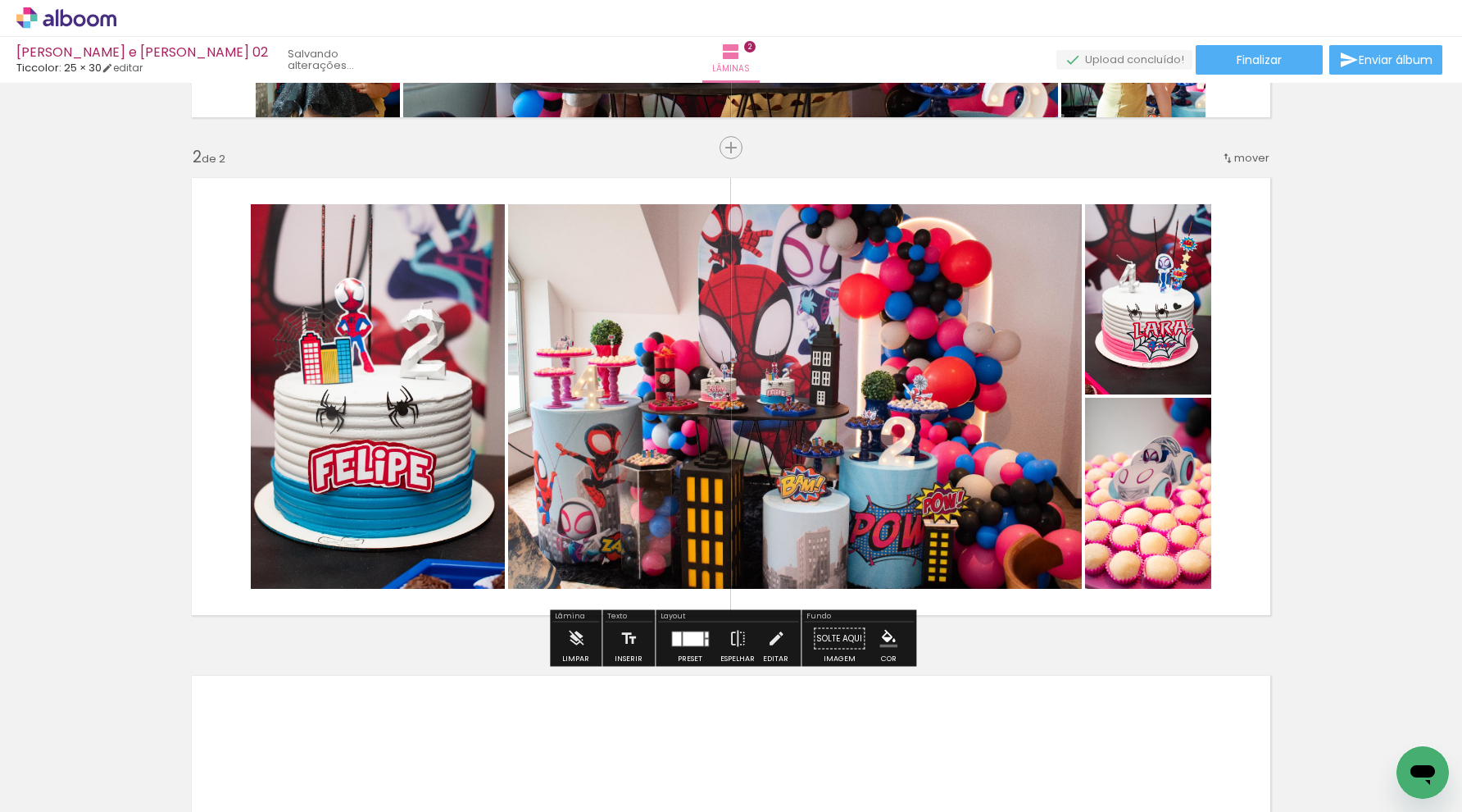
drag, startPoint x: 450, startPoint y: 686, endPoint x: 451, endPoint y: 516, distance: 170.0
click at [451, 516] on quentale-workspace at bounding box center [731, 406] width 1462 height 812
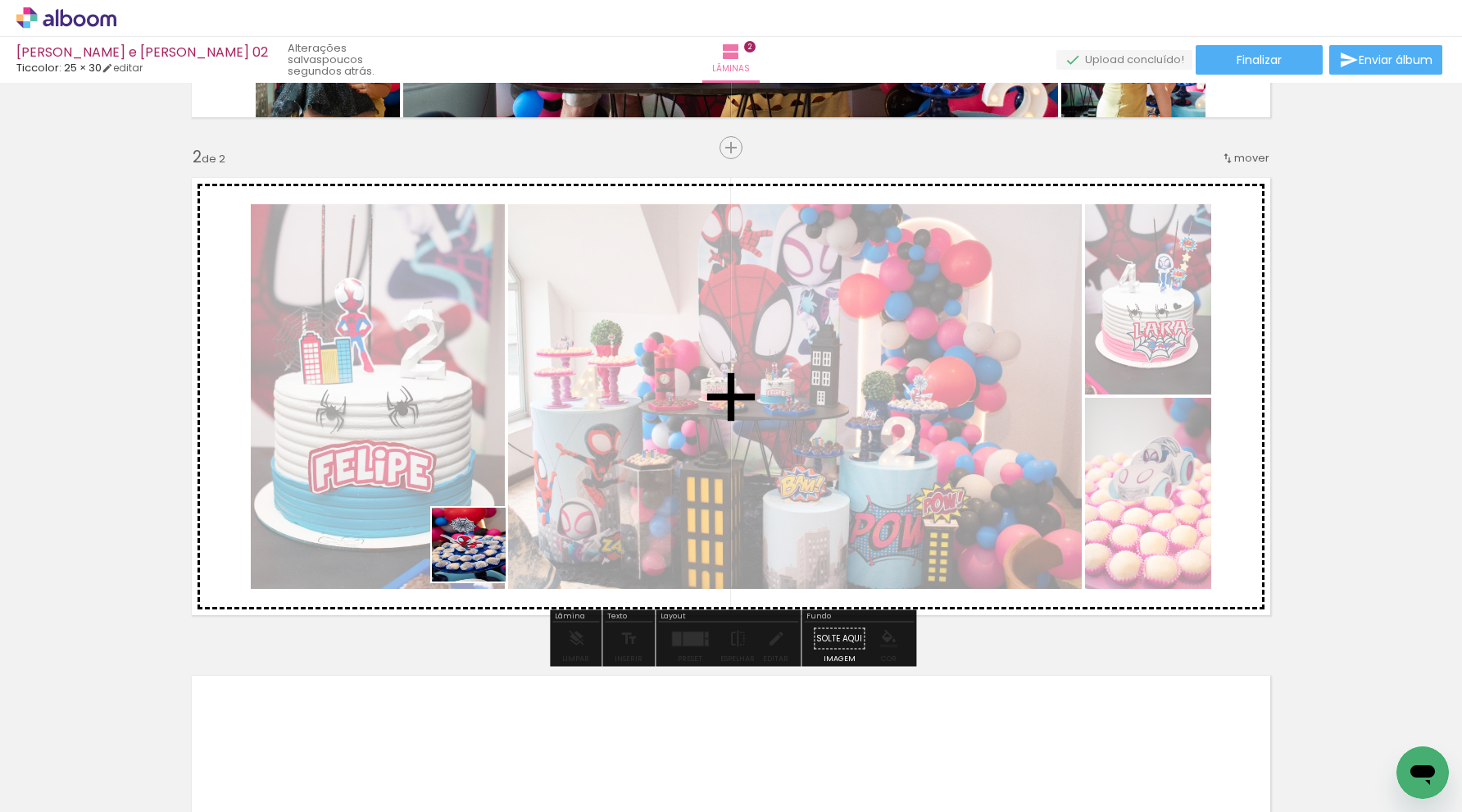
drag, startPoint x: 522, startPoint y: 710, endPoint x: 457, endPoint y: 458, distance: 260.2
click at [457, 458] on quentale-workspace at bounding box center [731, 406] width 1462 height 812
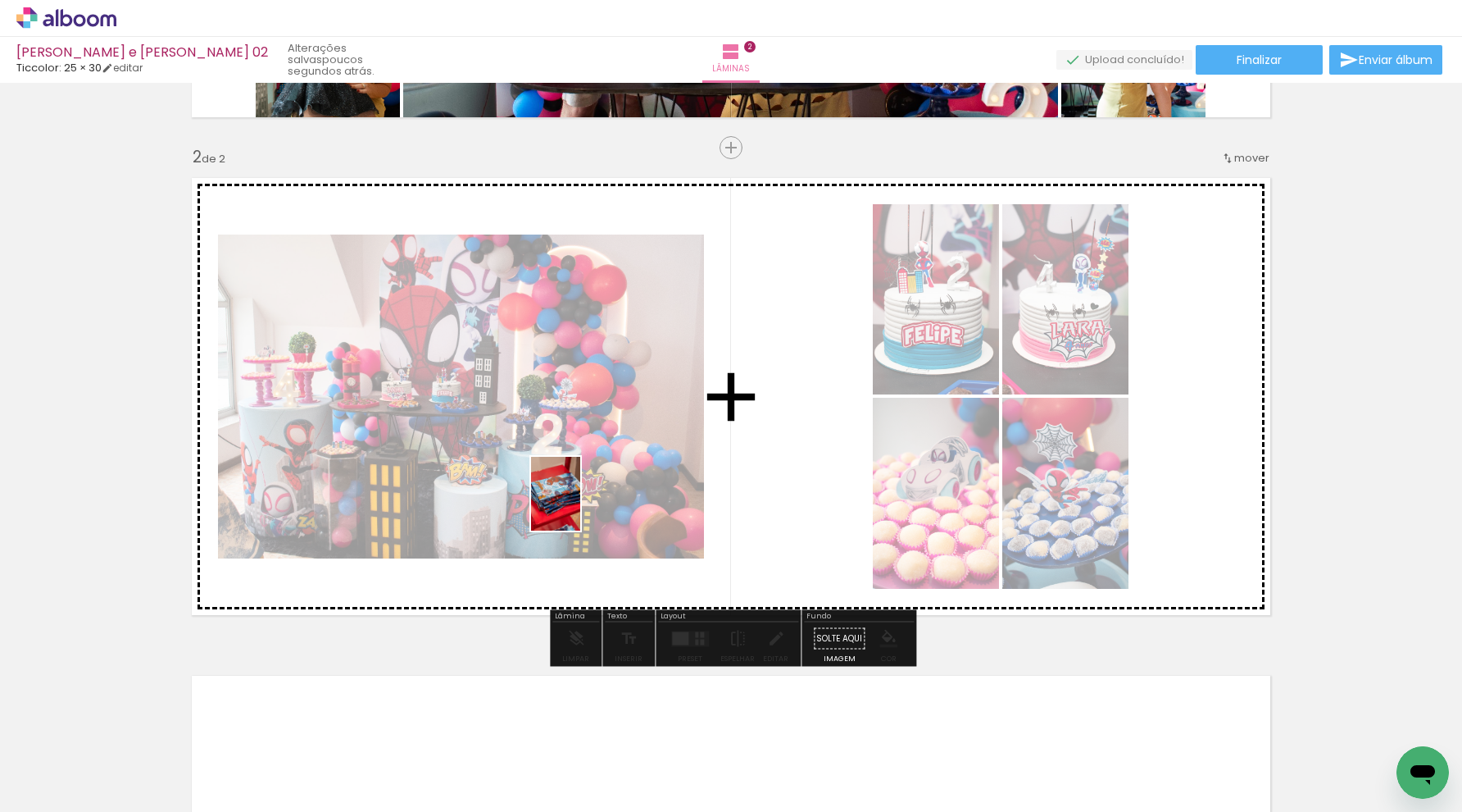
drag, startPoint x: 621, startPoint y: 722, endPoint x: 580, endPoint y: 505, distance: 220.8
click at [580, 505] on quentale-workspace at bounding box center [731, 406] width 1462 height 812
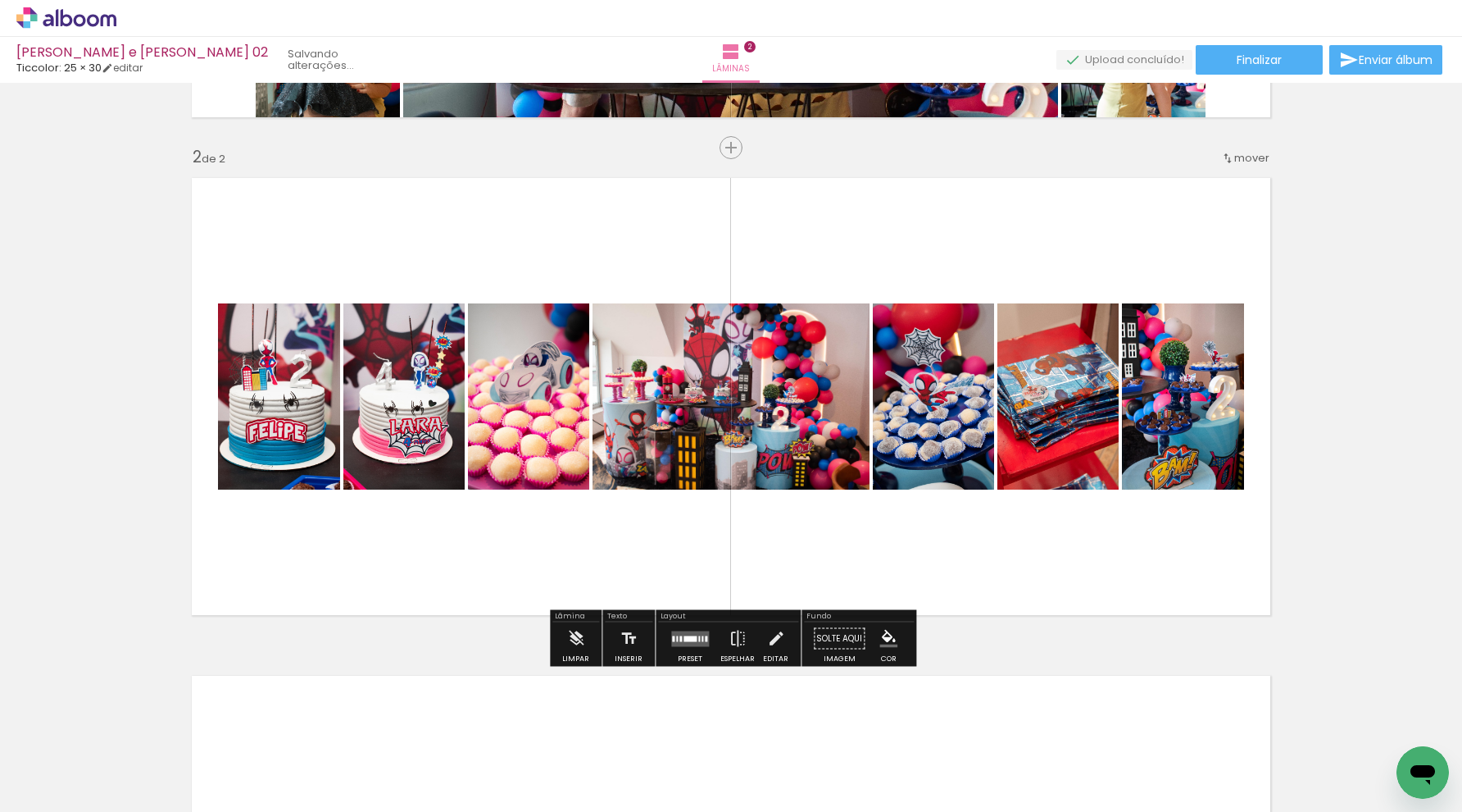
drag, startPoint x: 725, startPoint y: 773, endPoint x: 630, endPoint y: 524, distance: 266.5
click at [630, 524] on quentale-workspace at bounding box center [731, 406] width 1462 height 812
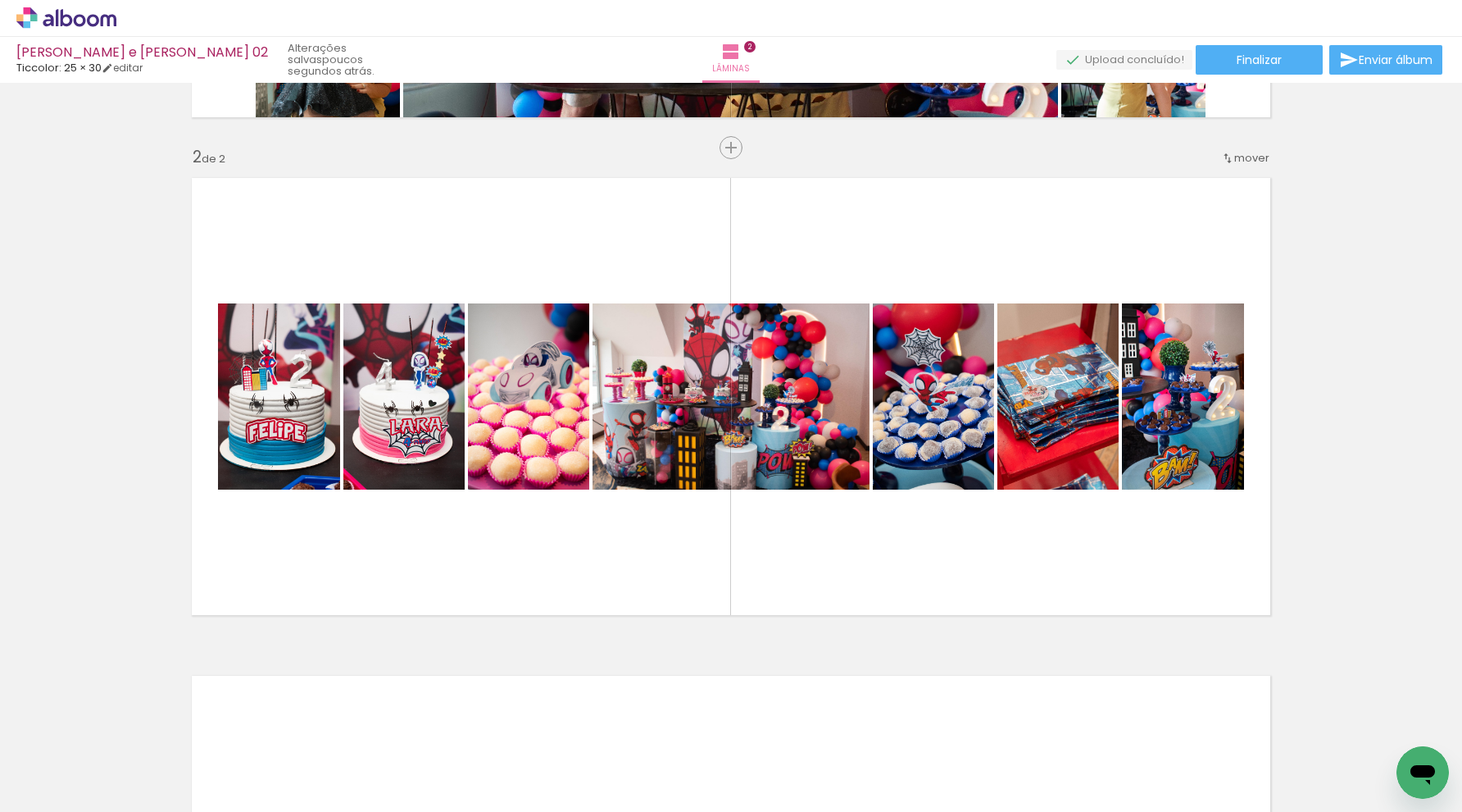
click at [41, 762] on input "Todas as fotos" at bounding box center [46, 761] width 63 height 14
click at [0, 0] on slot "Não utilizadas" at bounding box center [0, 0] width 0 height 0
type input "Não utilizadas"
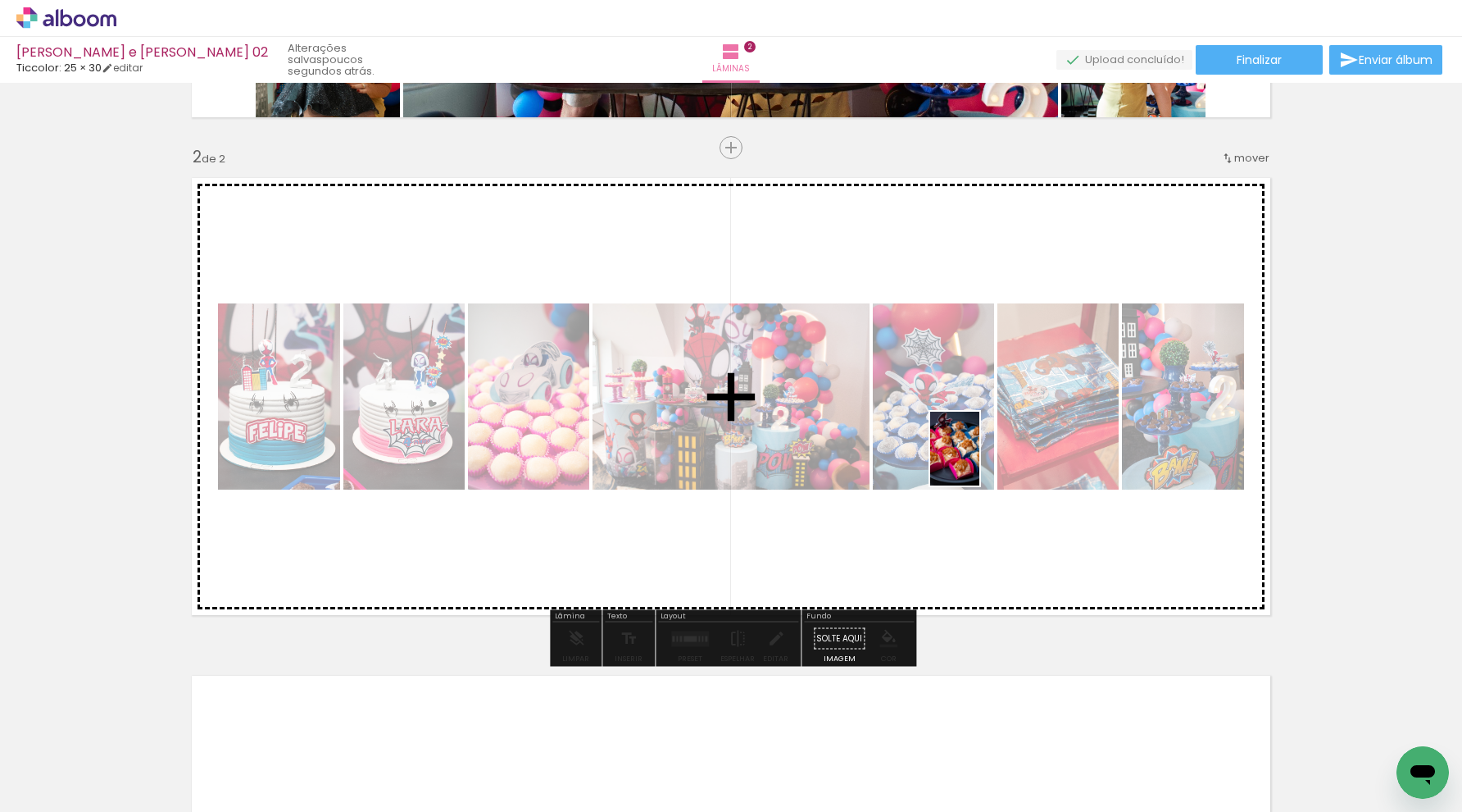
drag, startPoint x: 1236, startPoint y: 753, endPoint x: 983, endPoint y: 468, distance: 381.1
click at [983, 468] on quentale-workspace at bounding box center [731, 406] width 1462 height 812
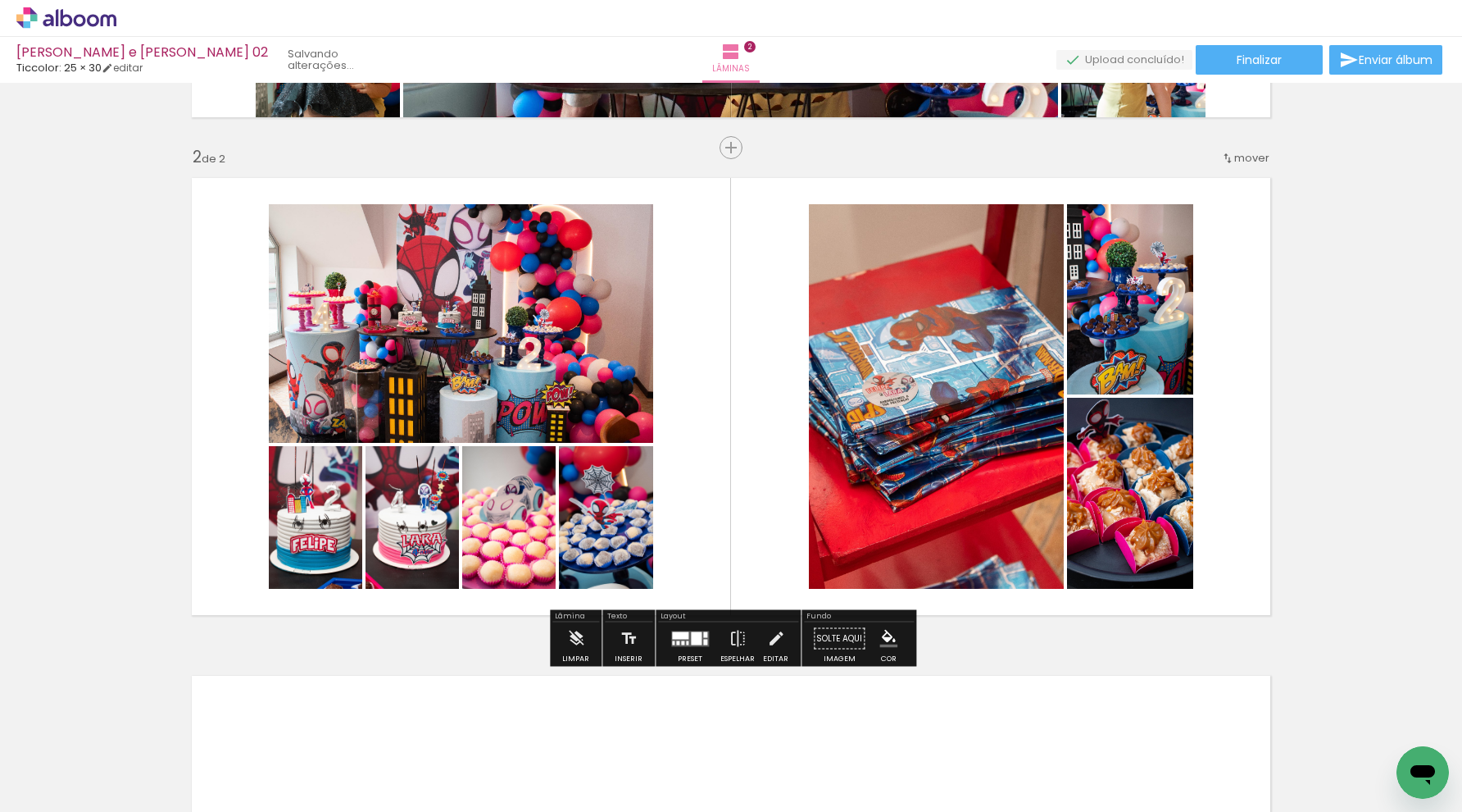
scroll to position [0, 4078]
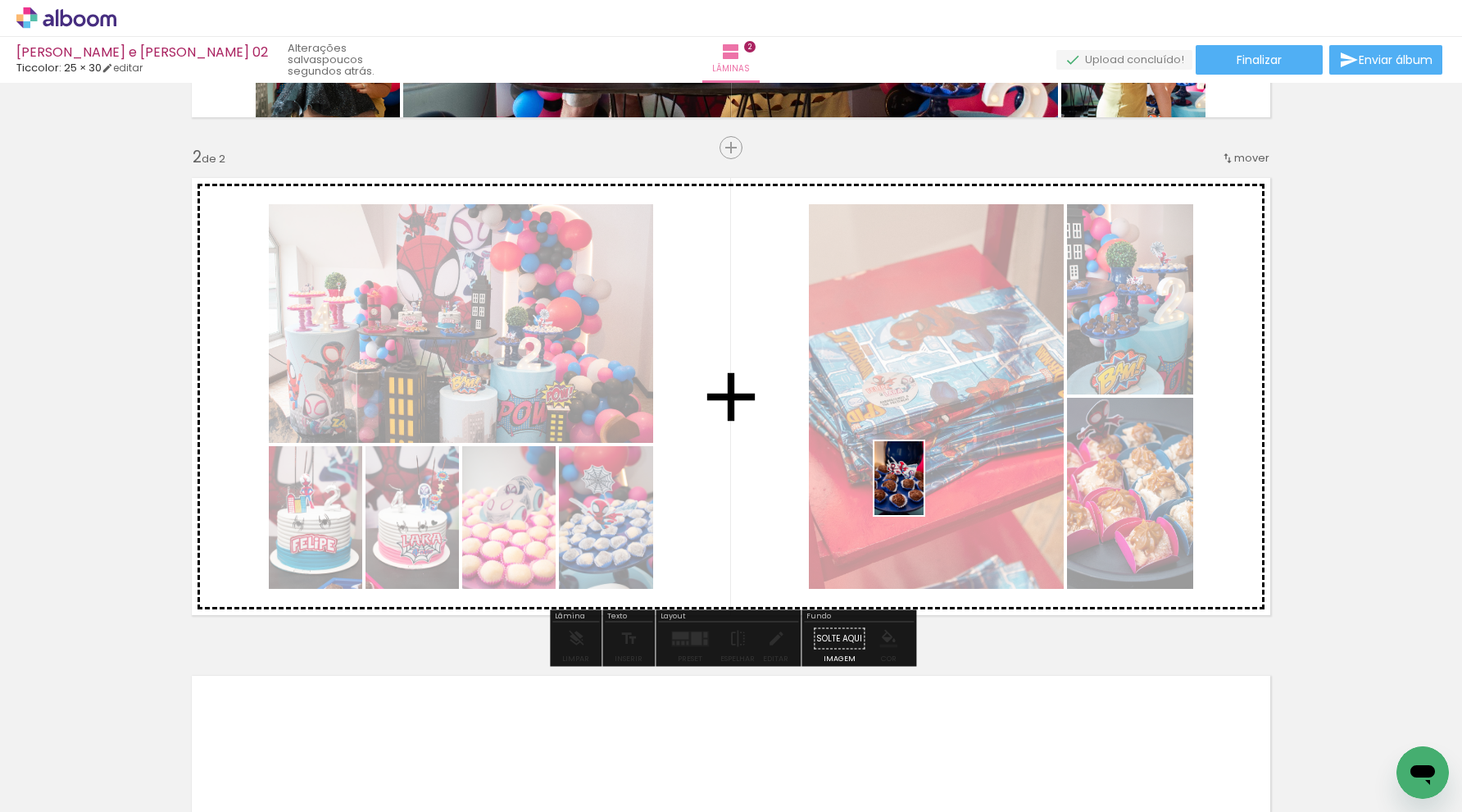
drag, startPoint x: 1320, startPoint y: 769, endPoint x: 914, endPoint y: 484, distance: 496.0
click at [914, 484] on quentale-workspace at bounding box center [731, 406] width 1462 height 812
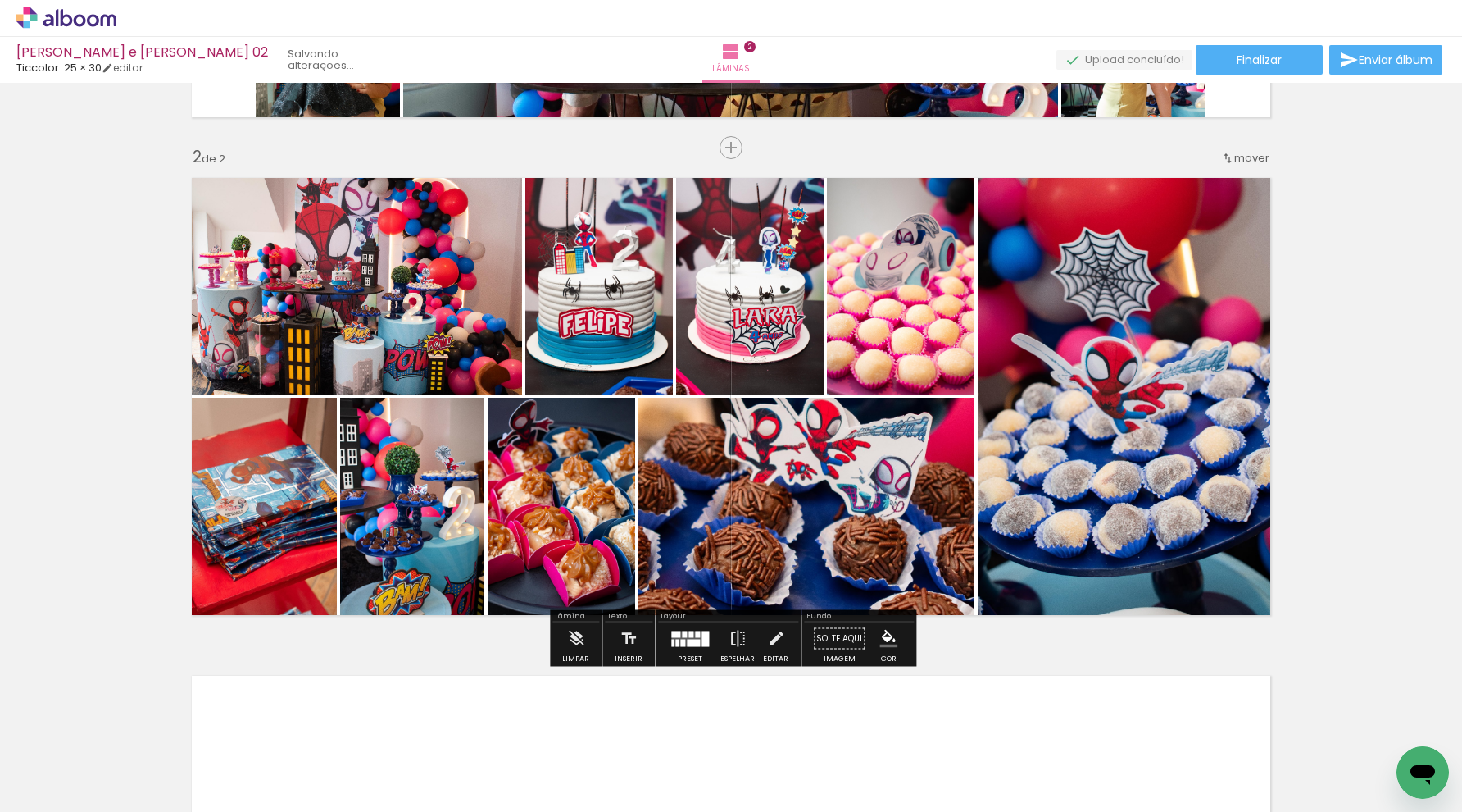
scroll to position [0, 3986]
click at [687, 640] on div at bounding box center [693, 643] width 13 height 7
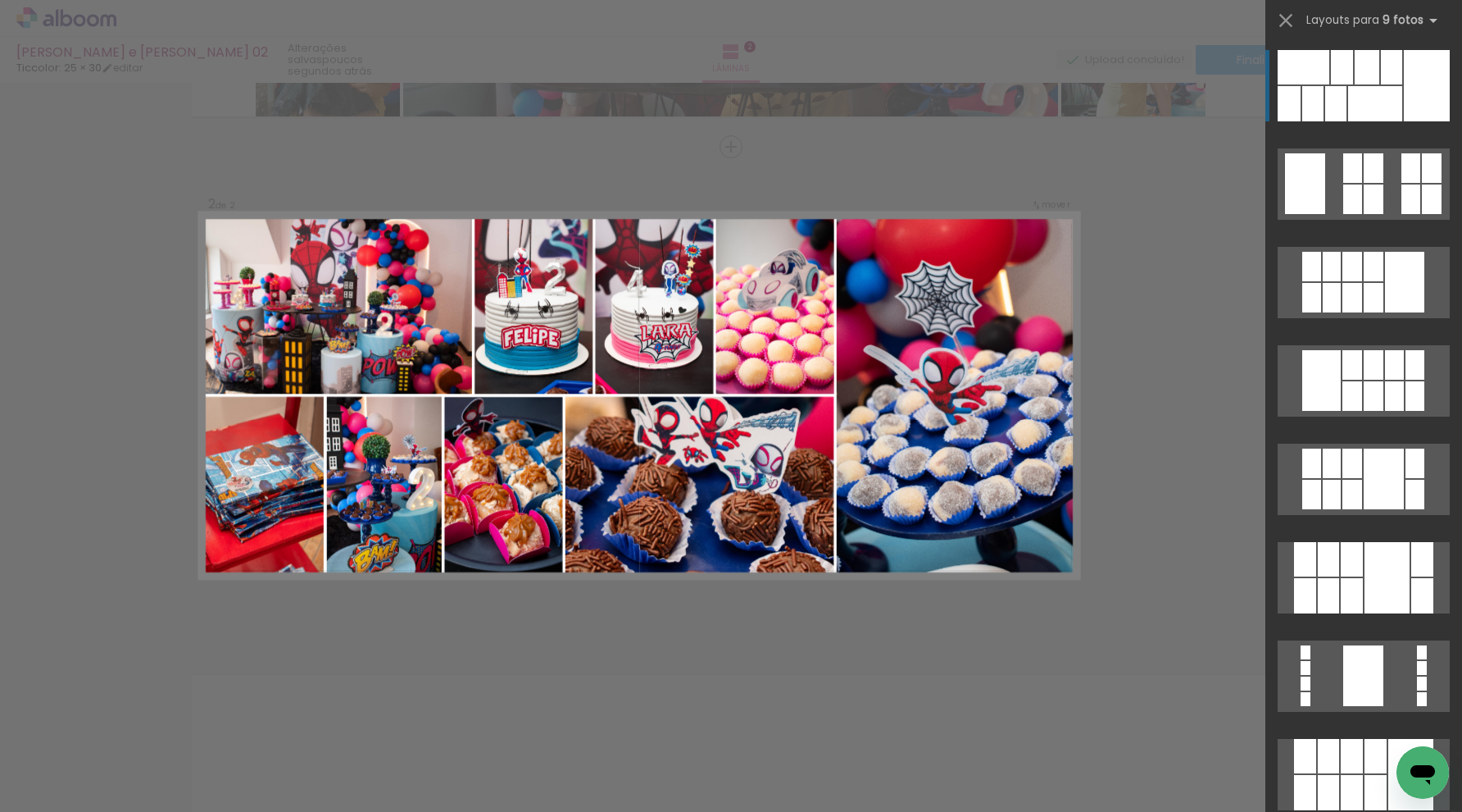
scroll to position [460, 0]
click at [1383, 106] on div at bounding box center [1375, 103] width 54 height 35
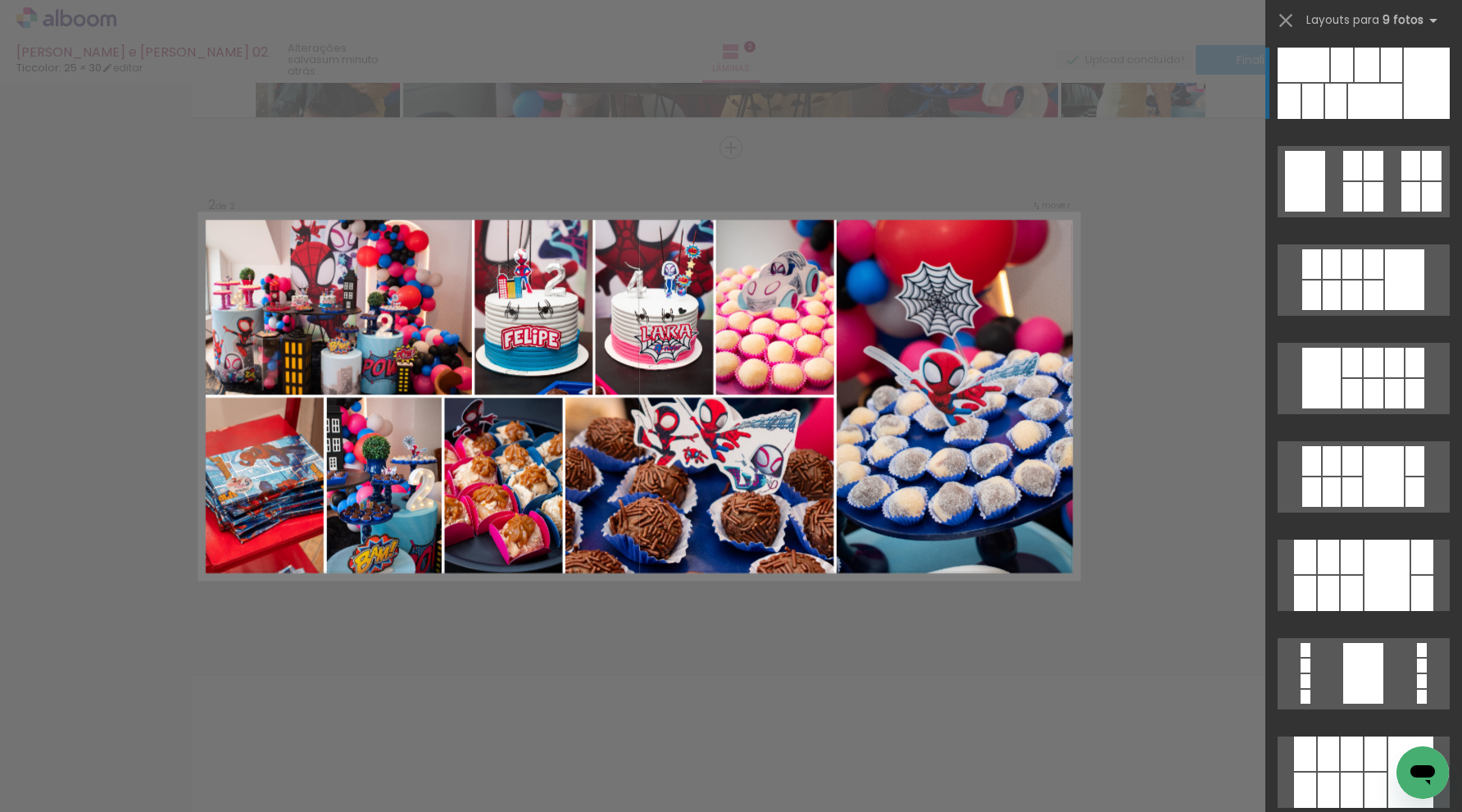
click at [1383, 106] on div at bounding box center [1375, 101] width 54 height 35
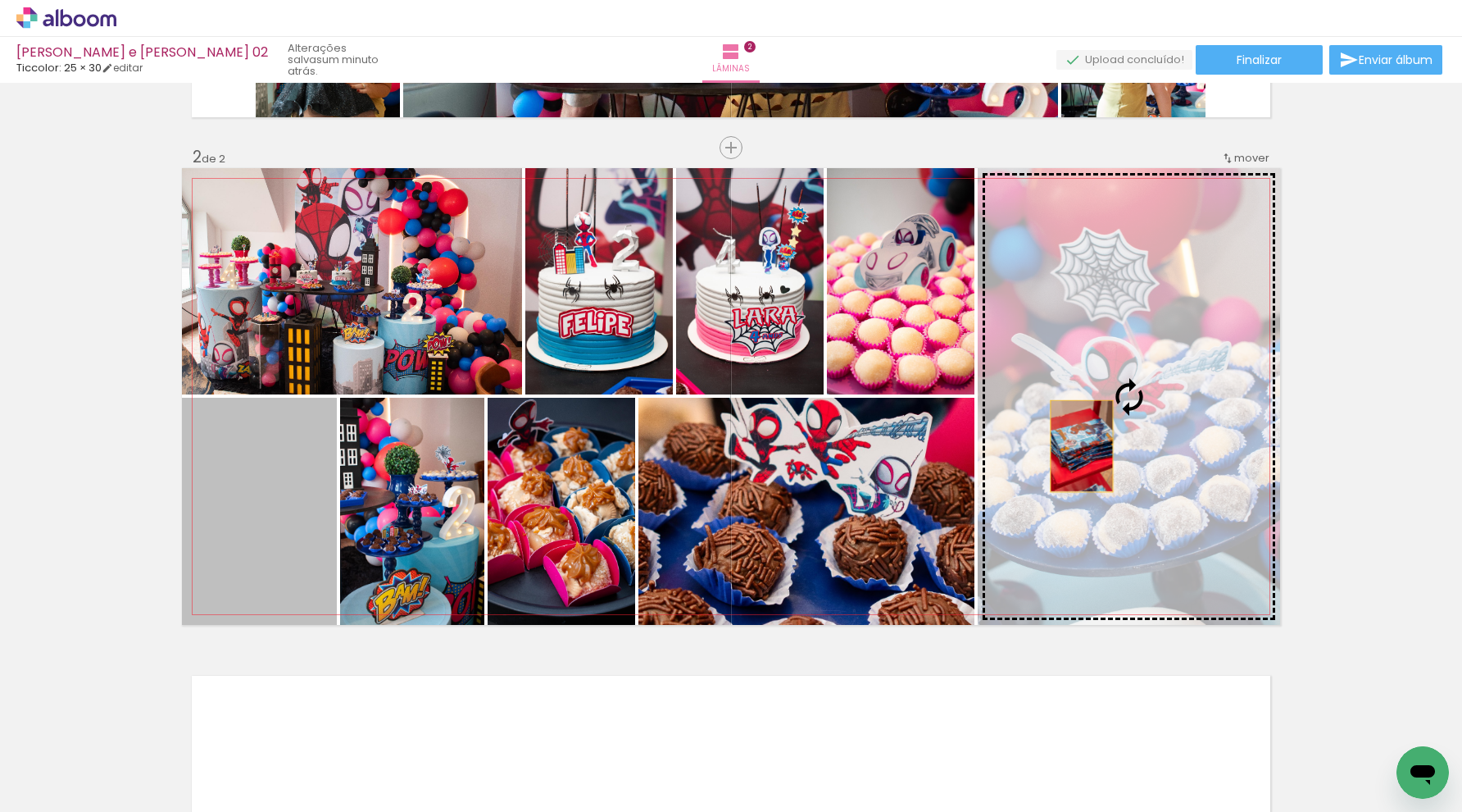
drag, startPoint x: 269, startPoint y: 541, endPoint x: 1082, endPoint y: 446, distance: 818.5
click at [0, 0] on slot at bounding box center [0, 0] width 0 height 0
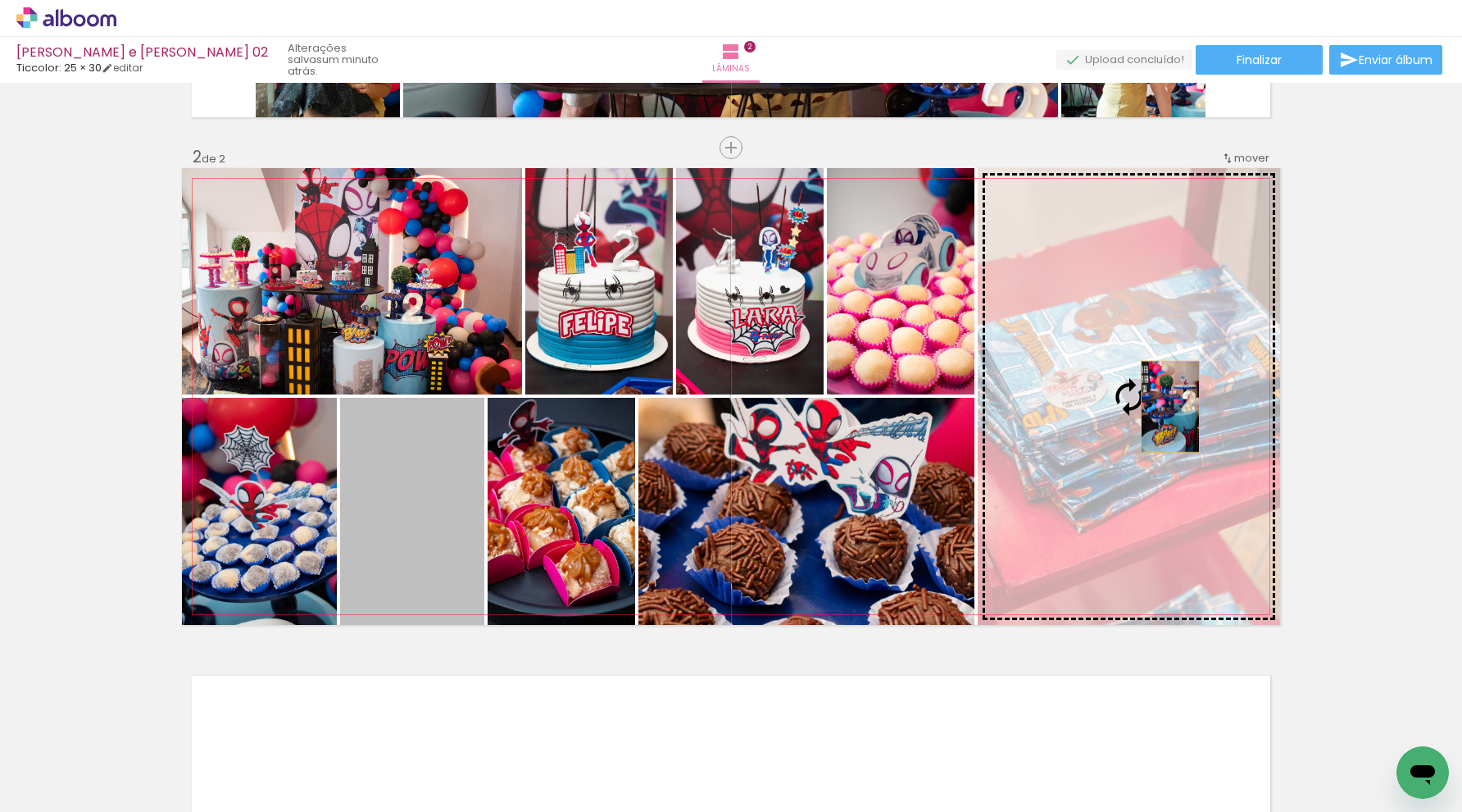
drag, startPoint x: 407, startPoint y: 560, endPoint x: 1166, endPoint y: 408, distance: 774.1
click at [0, 0] on slot at bounding box center [0, 0] width 0 height 0
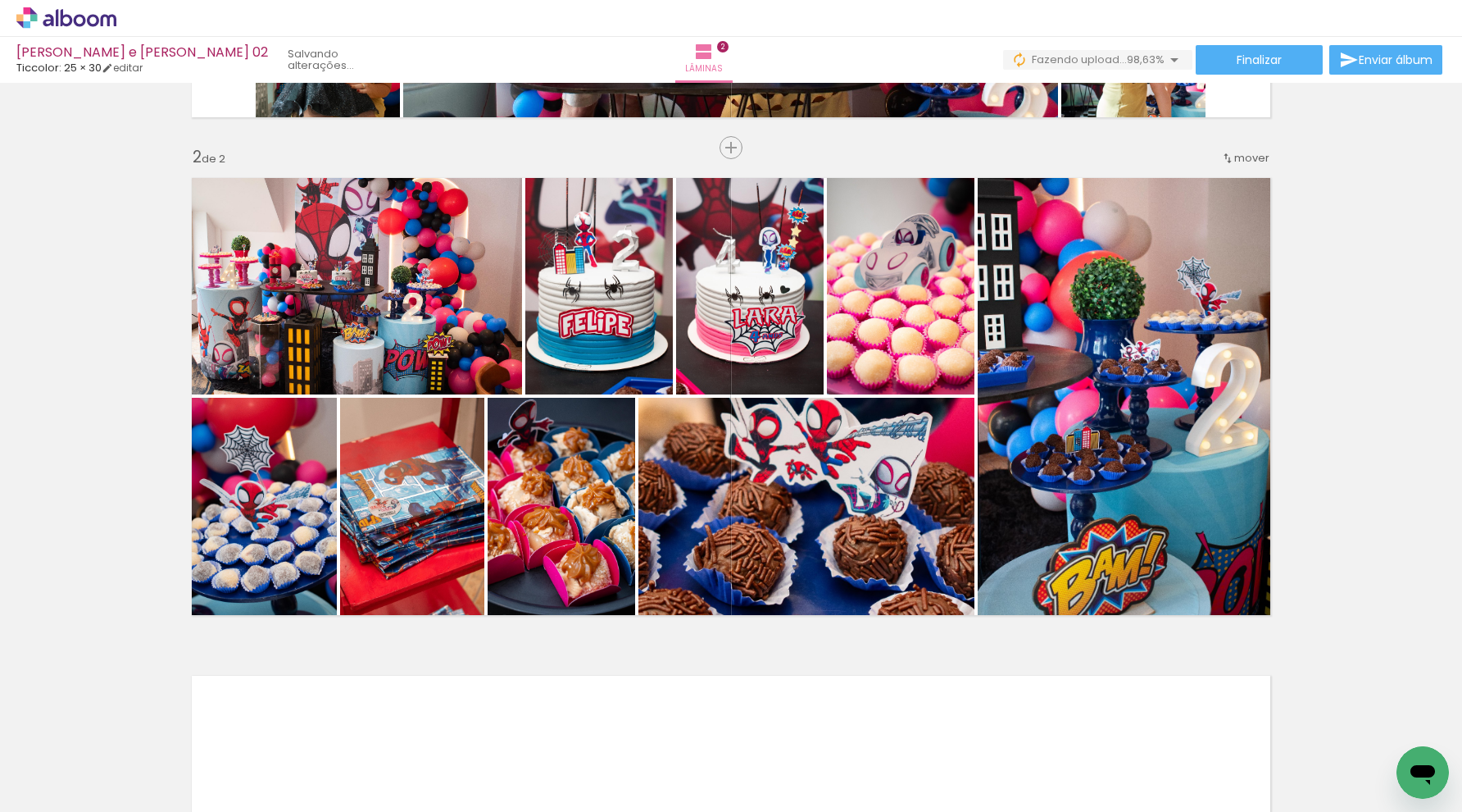
scroll to position [0, 0]
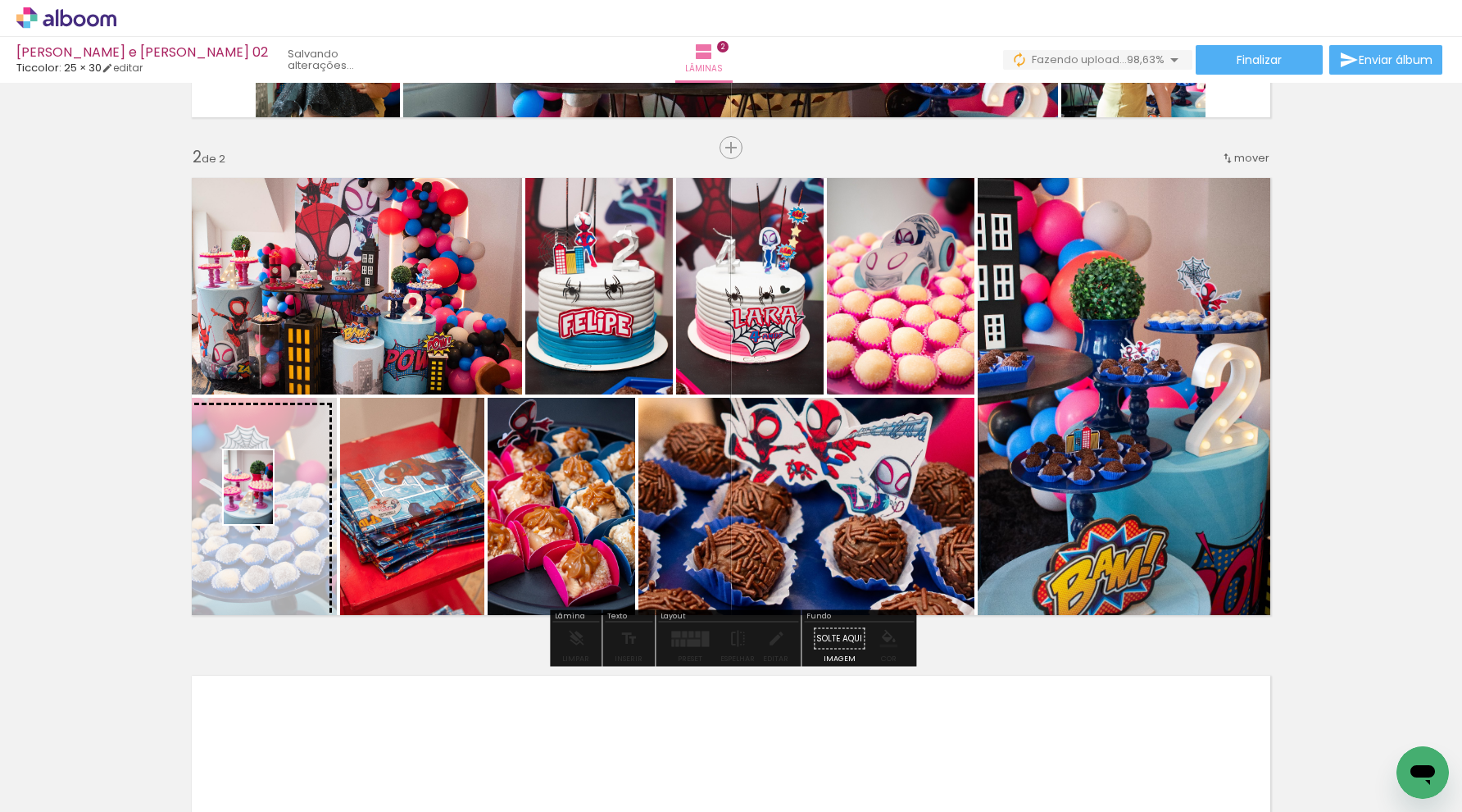
drag, startPoint x: 1421, startPoint y: 733, endPoint x: 273, endPoint y: 499, distance: 1171.6
click at [273, 499] on quentale-workspace at bounding box center [731, 406] width 1462 height 812
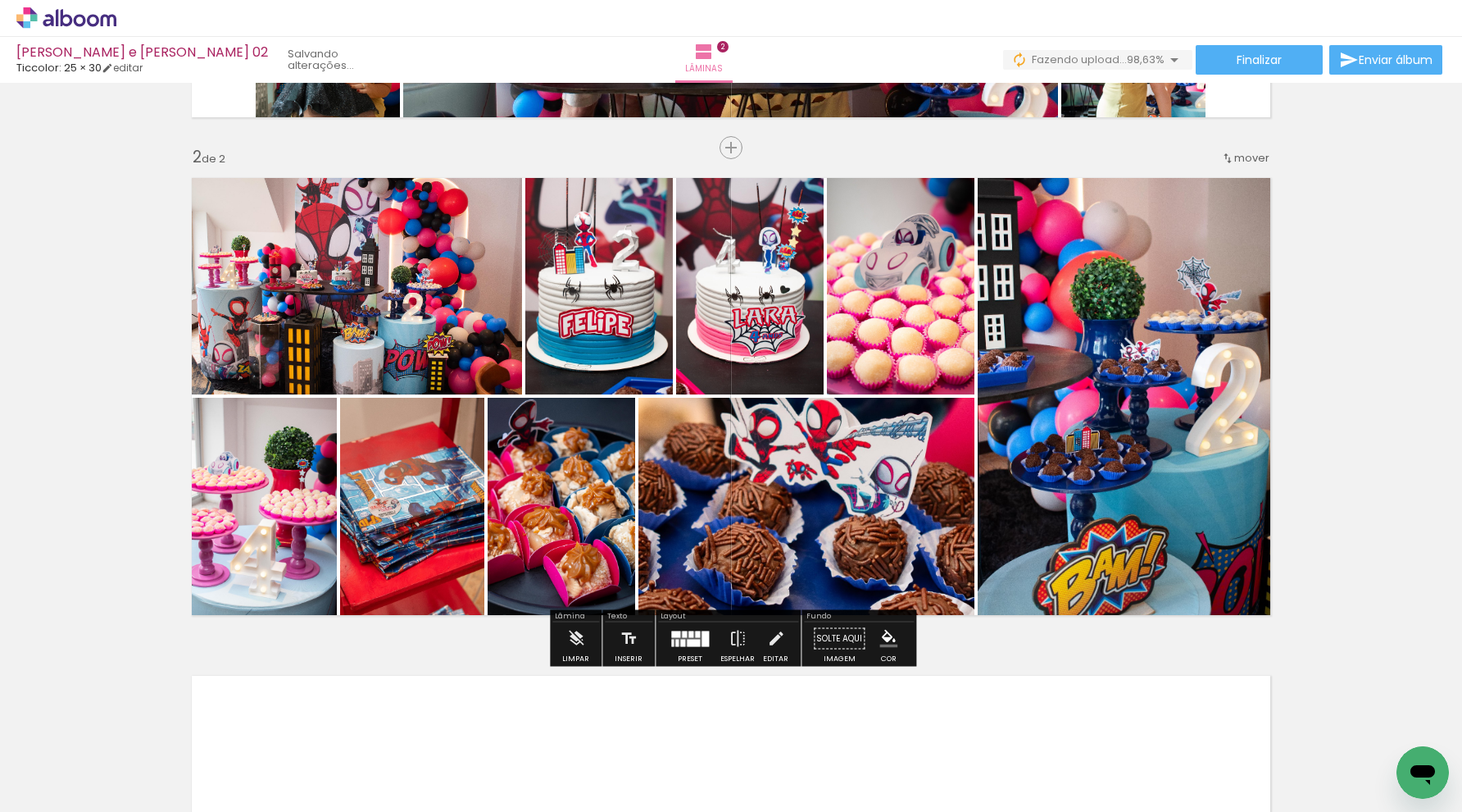
scroll to position [461, 0]
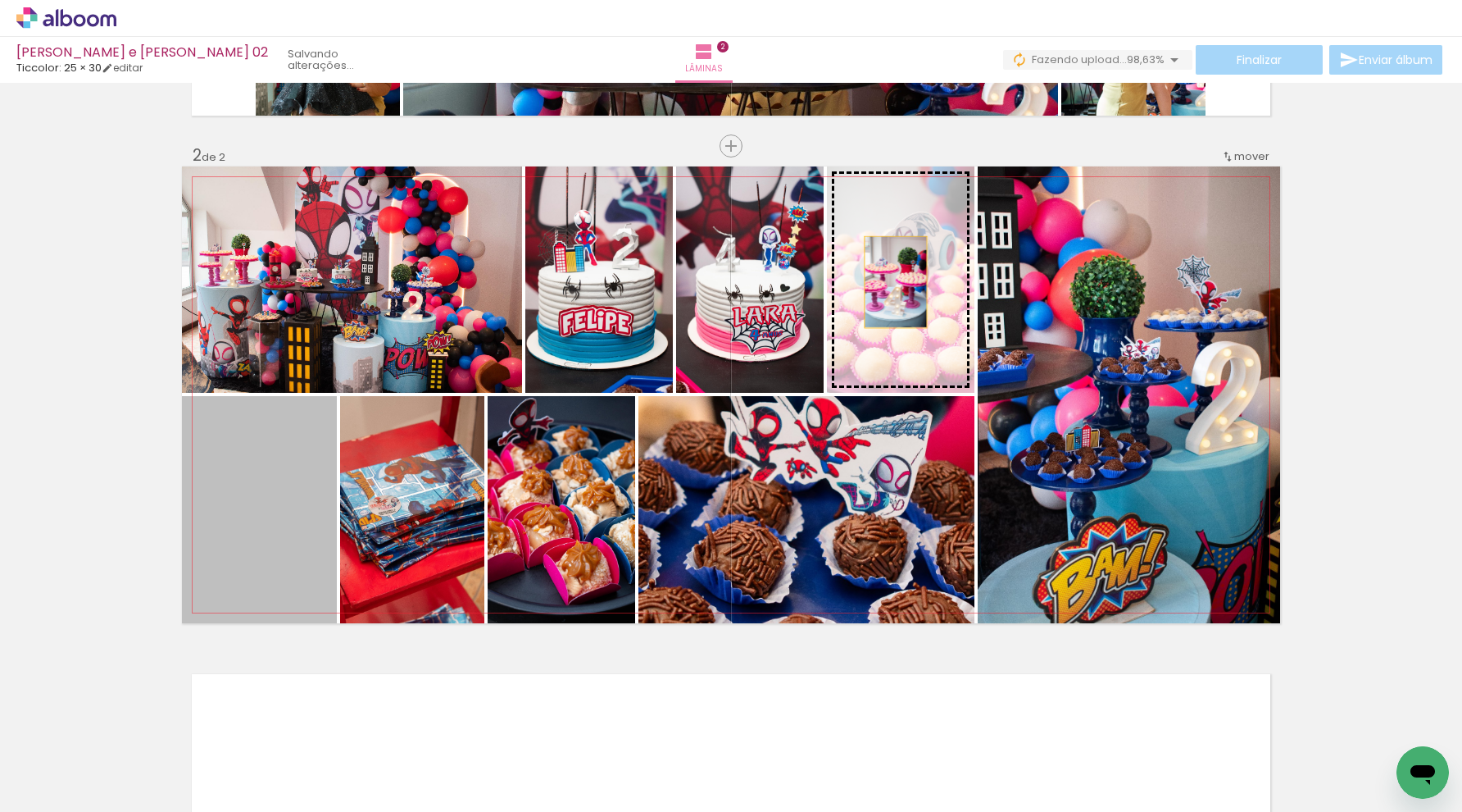
drag, startPoint x: 249, startPoint y: 482, endPoint x: 896, endPoint y: 282, distance: 677.2
click at [0, 0] on slot at bounding box center [0, 0] width 0 height 0
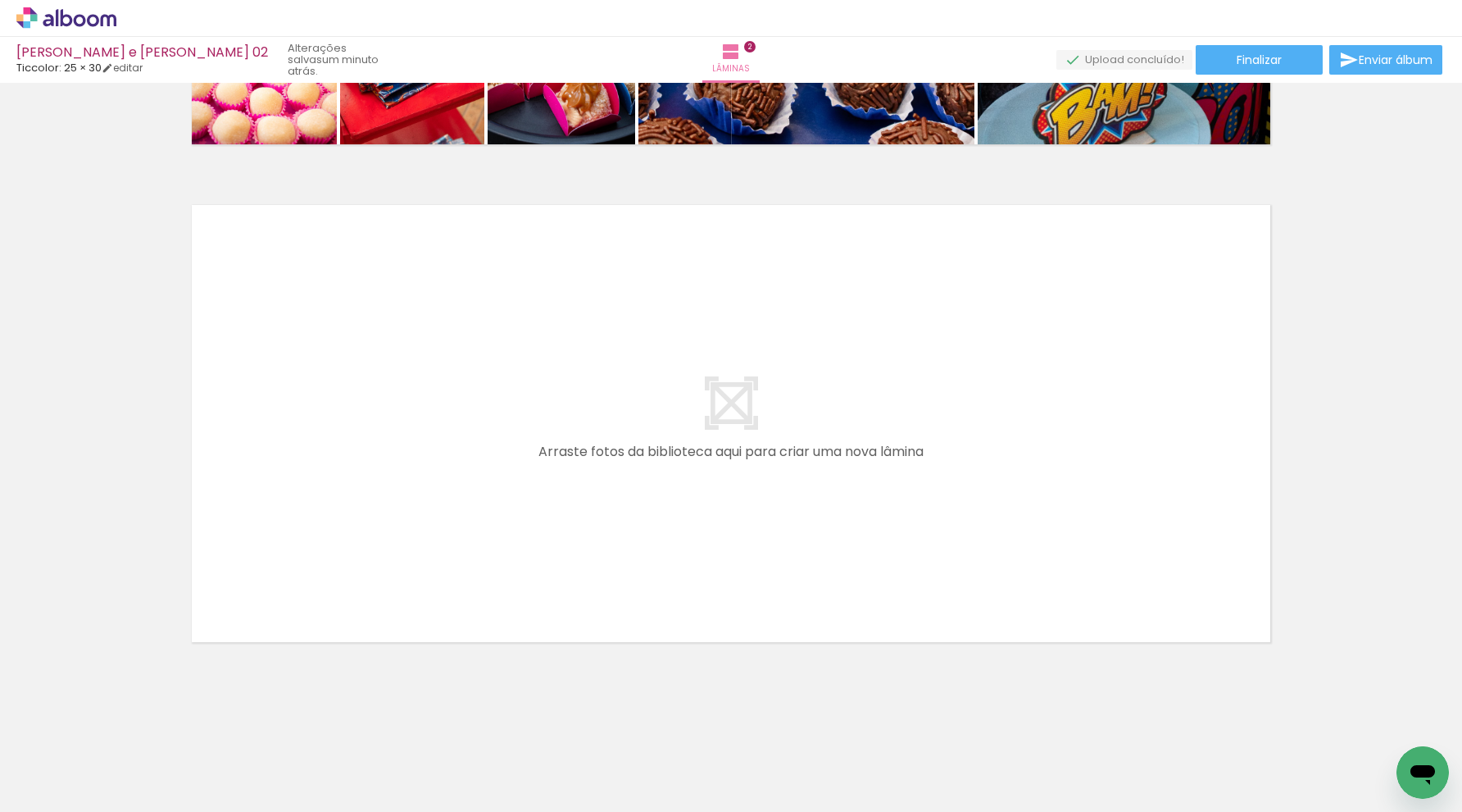
scroll to position [0, 10]
click at [122, 724] on iron-icon at bounding box center [118, 723] width 17 height 17
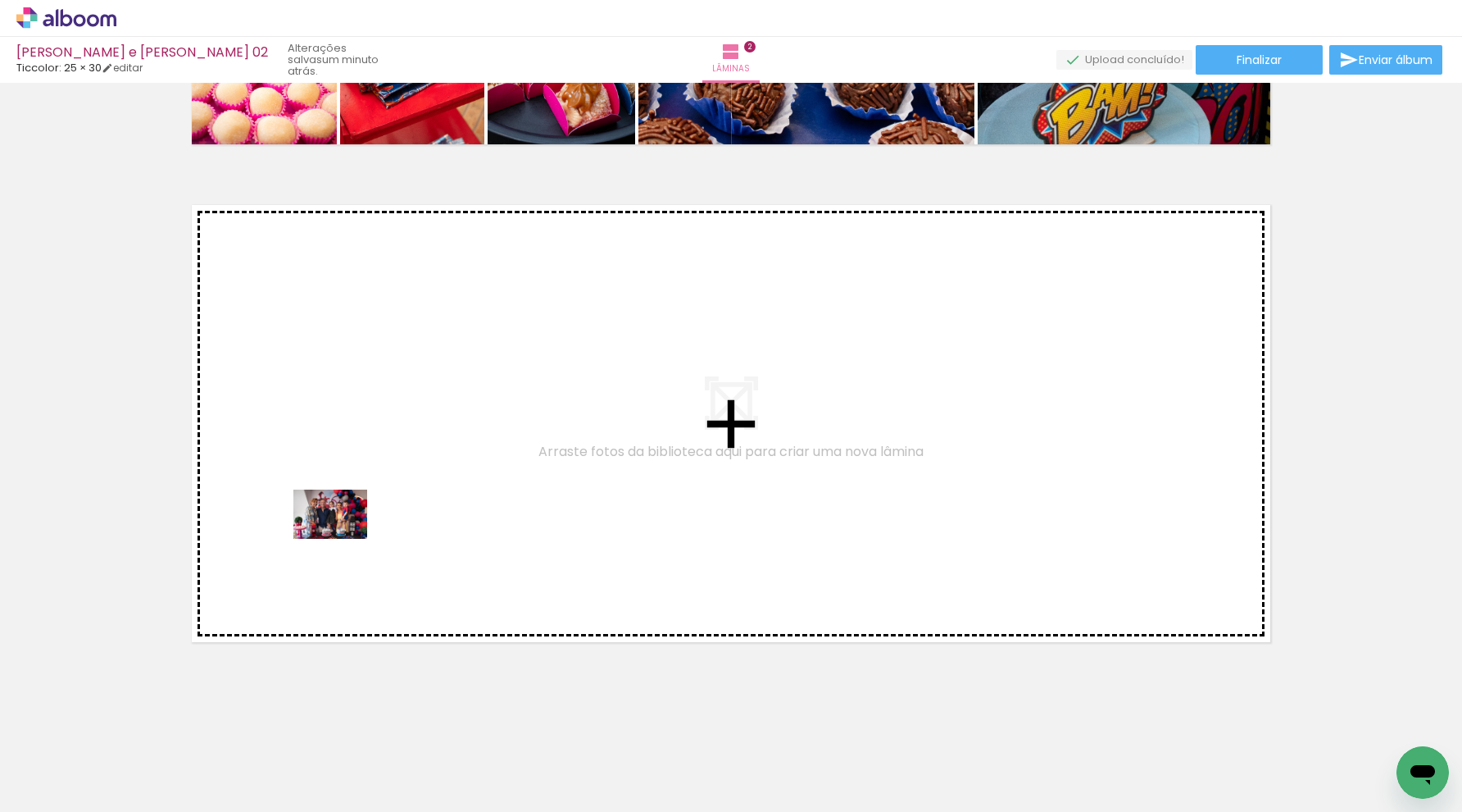
click at [342, 539] on quentale-workspace at bounding box center [731, 406] width 1462 height 812
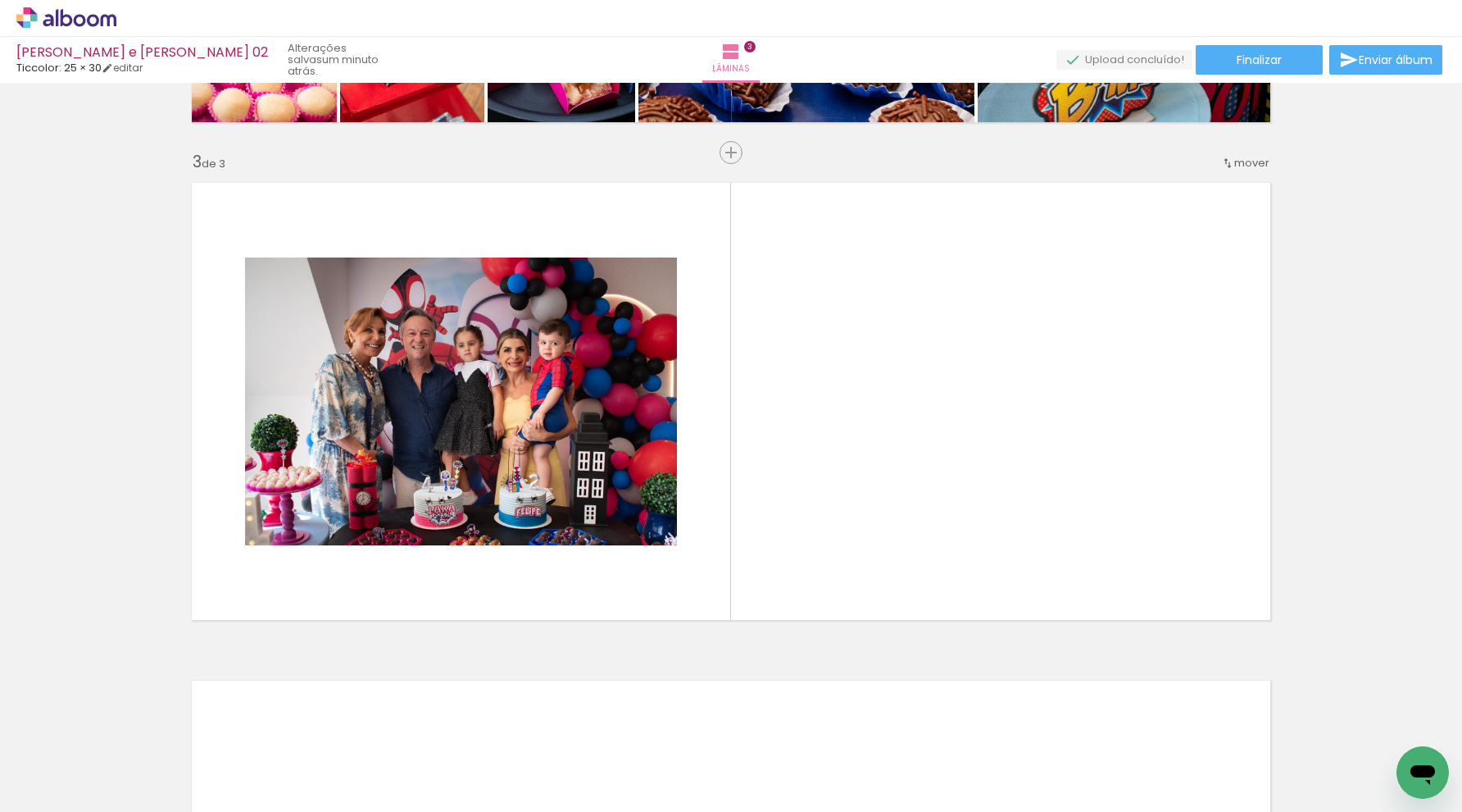
scroll to position [957, 0]
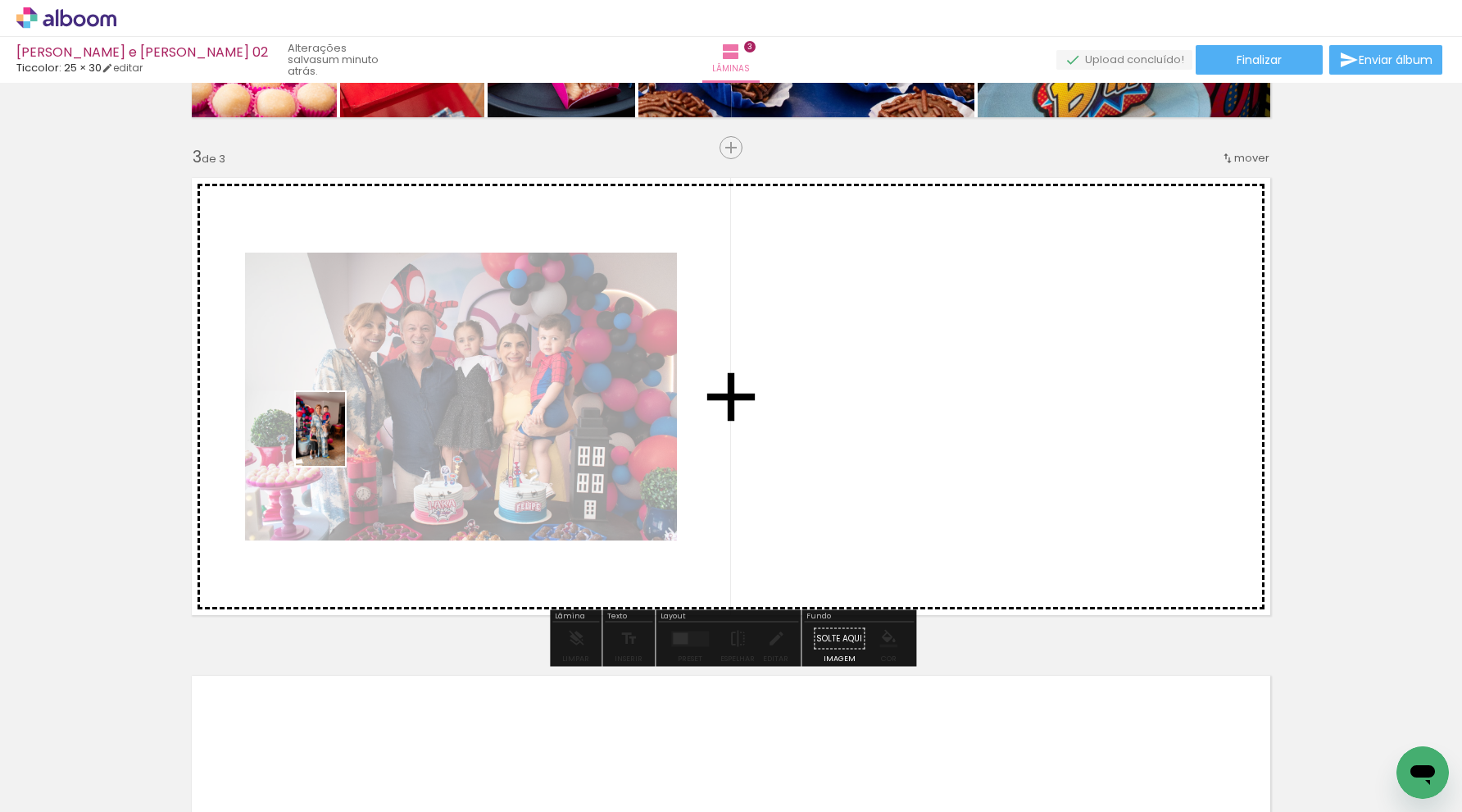
click at [346, 442] on quentale-workspace at bounding box center [731, 406] width 1462 height 812
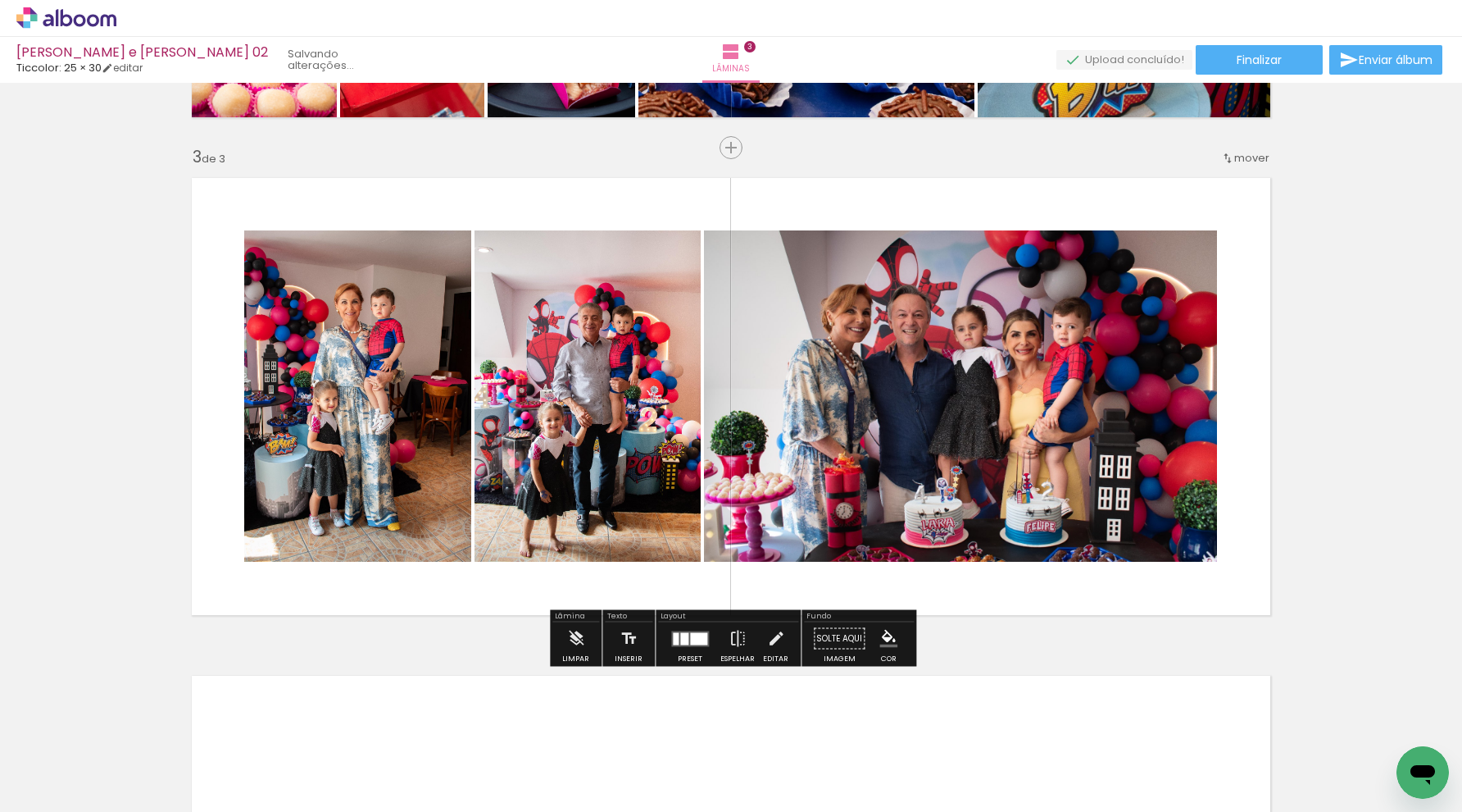
drag, startPoint x: 712, startPoint y: 739, endPoint x: 696, endPoint y: 528, distance: 211.6
click at [696, 528] on quentale-workspace at bounding box center [731, 406] width 1462 height 812
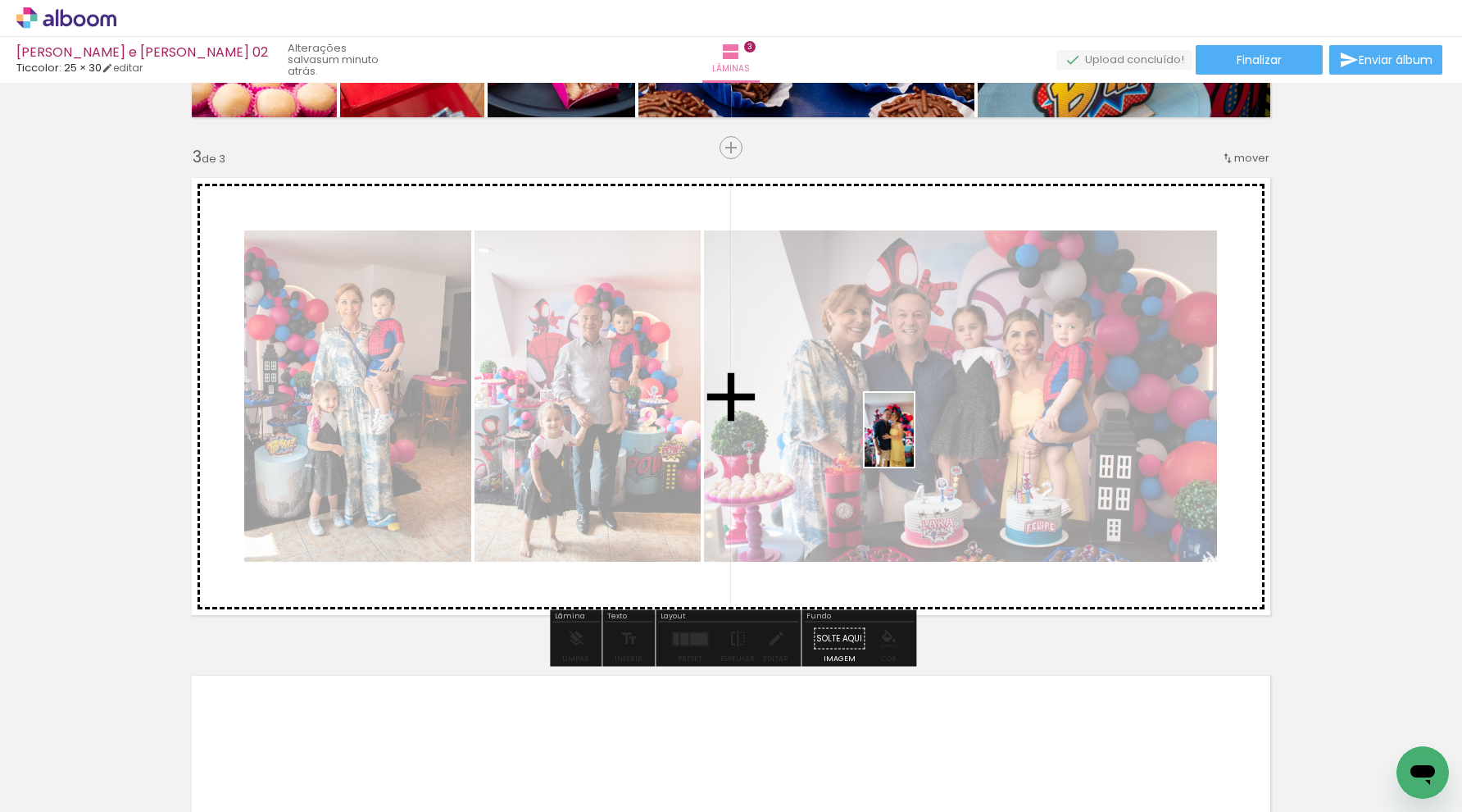
drag, startPoint x: 992, startPoint y: 690, endPoint x: 914, endPoint y: 442, distance: 260.0
click at [914, 442] on quentale-workspace at bounding box center [731, 406] width 1462 height 812
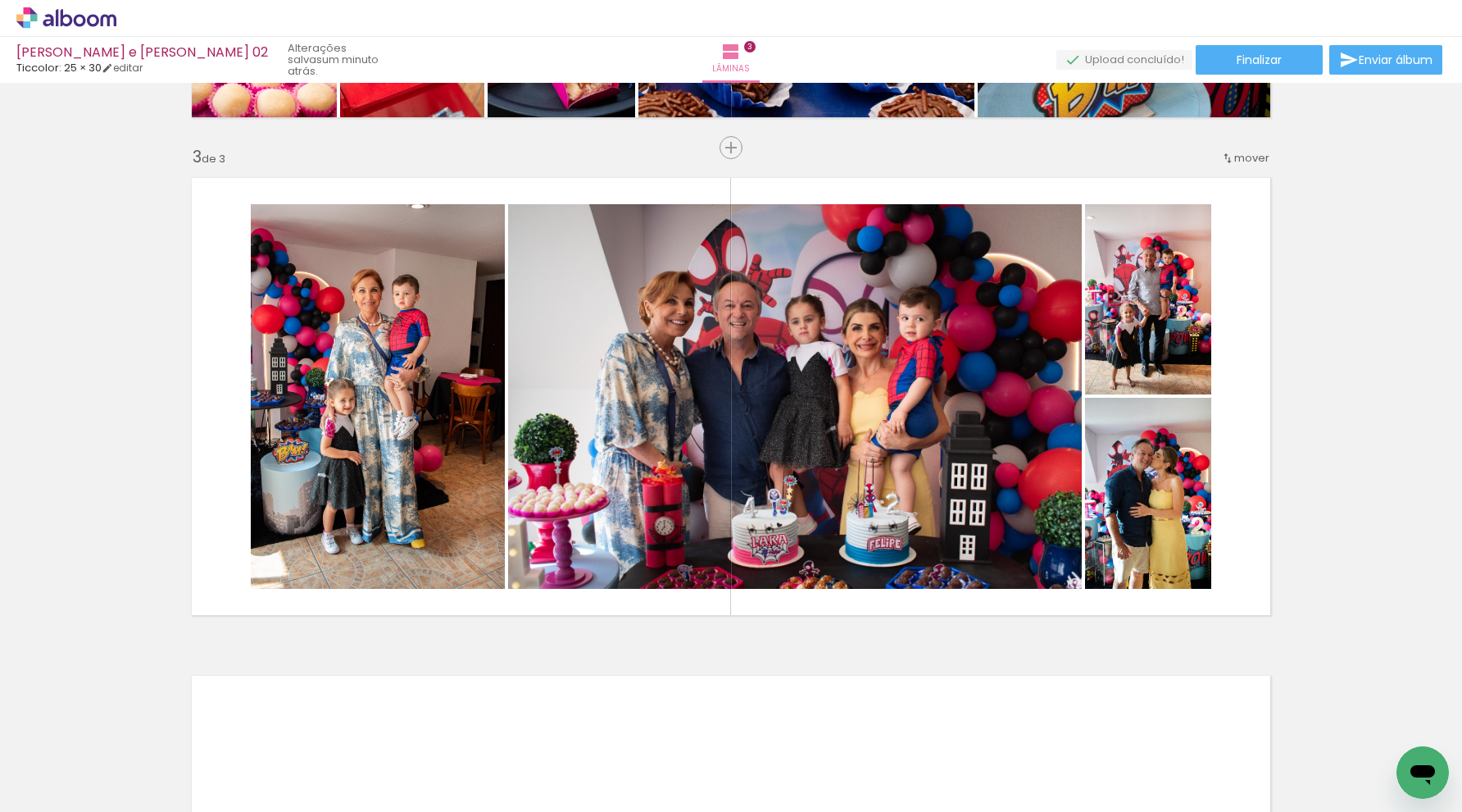
scroll to position [0, 723]
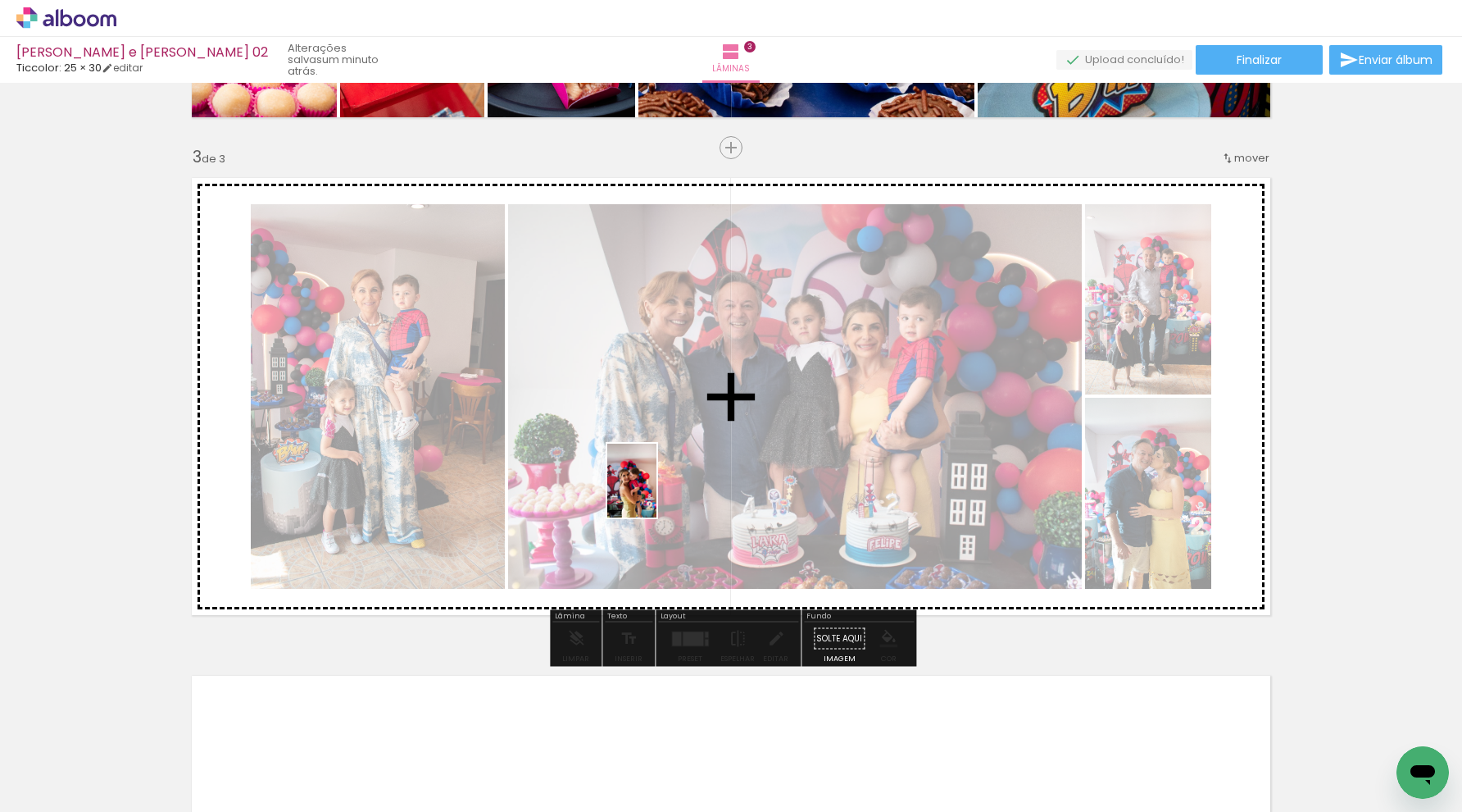
drag, startPoint x: 553, startPoint y: 767, endPoint x: 658, endPoint y: 483, distance: 302.8
click at [658, 483] on quentale-workspace at bounding box center [731, 406] width 1462 height 812
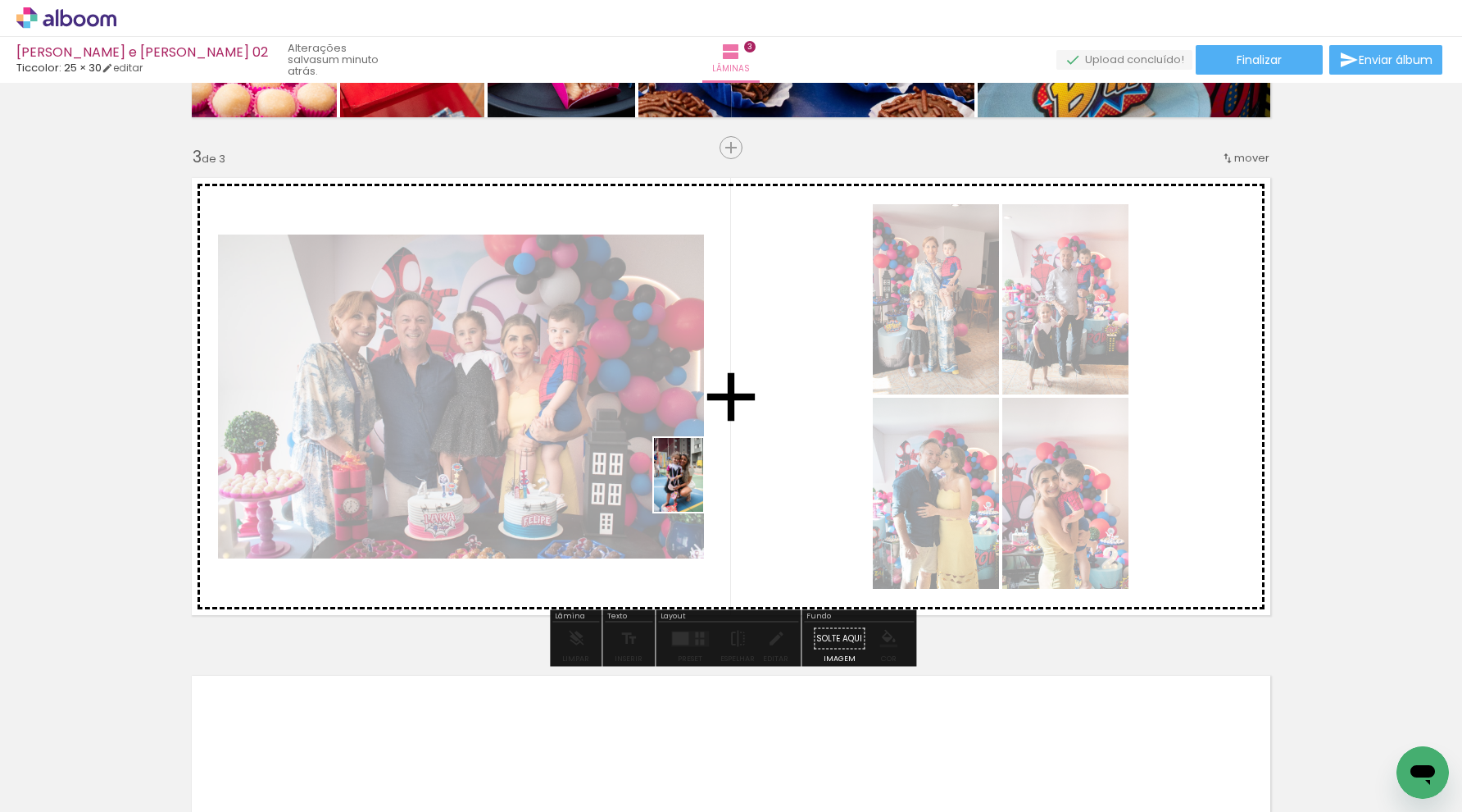
drag, startPoint x: 640, startPoint y: 760, endPoint x: 703, endPoint y: 488, distance: 279.2
click at [703, 488] on quentale-workspace at bounding box center [731, 406] width 1462 height 812
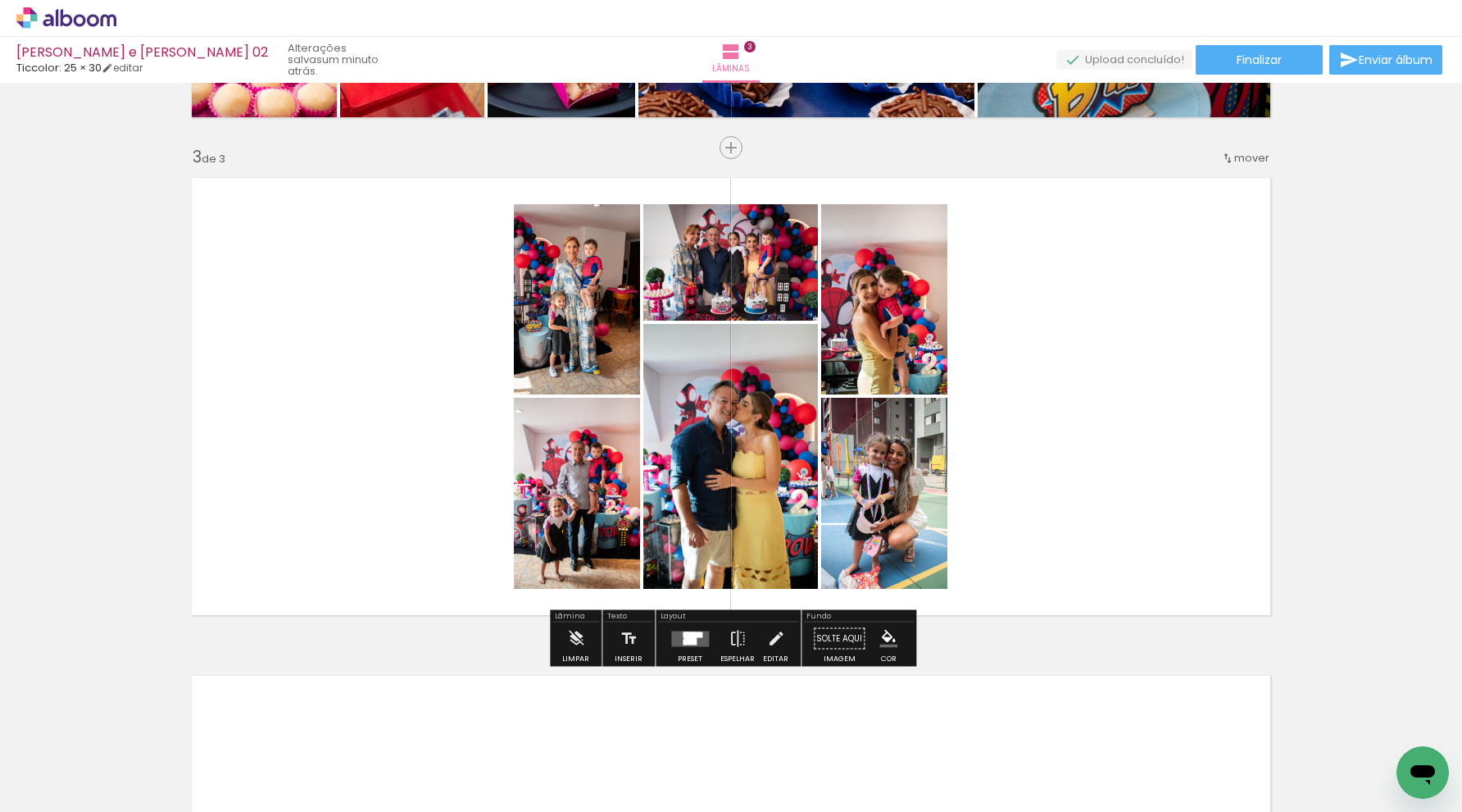
scroll to position [0, 742]
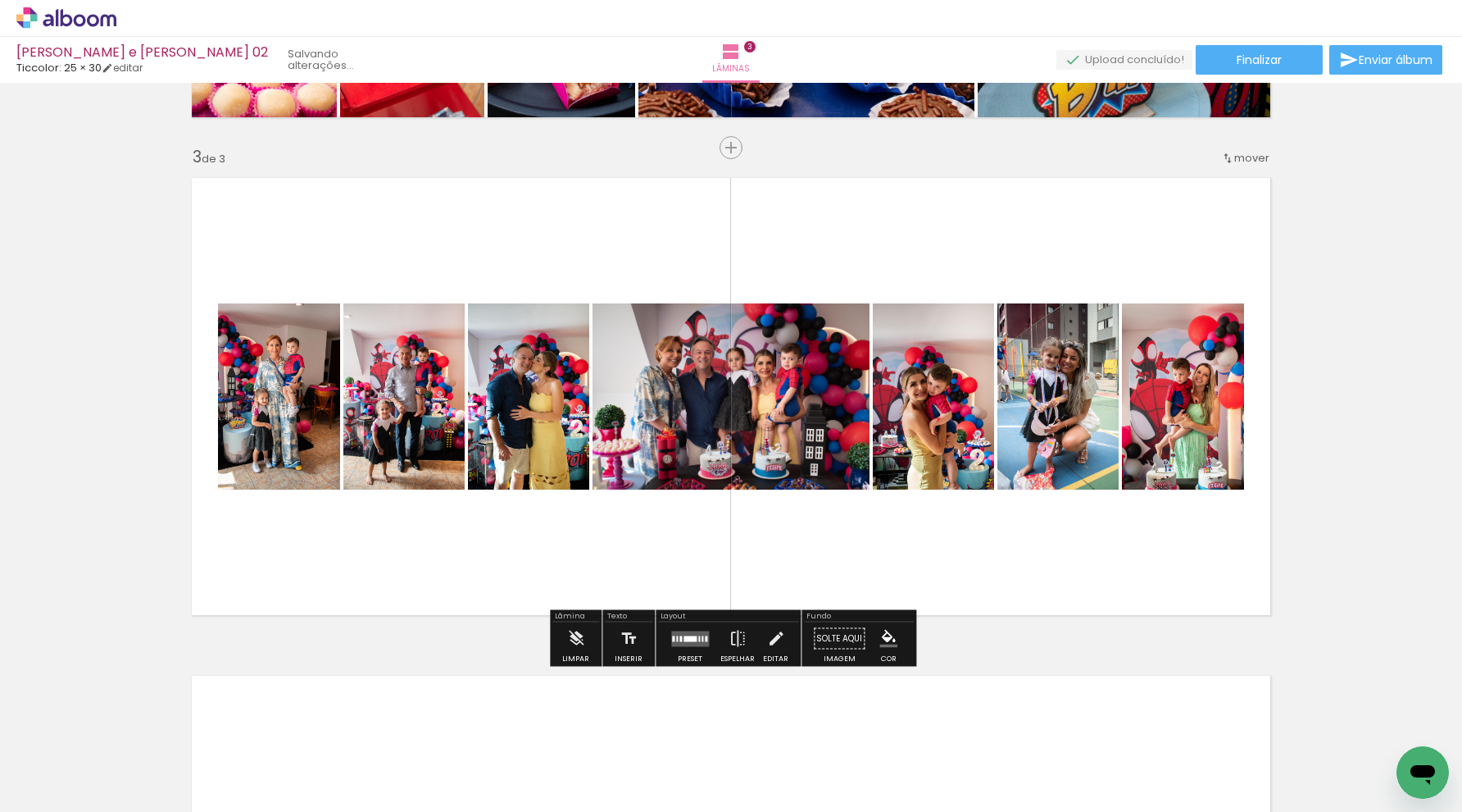
drag, startPoint x: 535, startPoint y: 682, endPoint x: 558, endPoint y: 492, distance: 191.4
click at [558, 492] on quentale-workspace at bounding box center [731, 406] width 1462 height 812
click at [679, 635] on quentale-layouter at bounding box center [690, 638] width 38 height 16
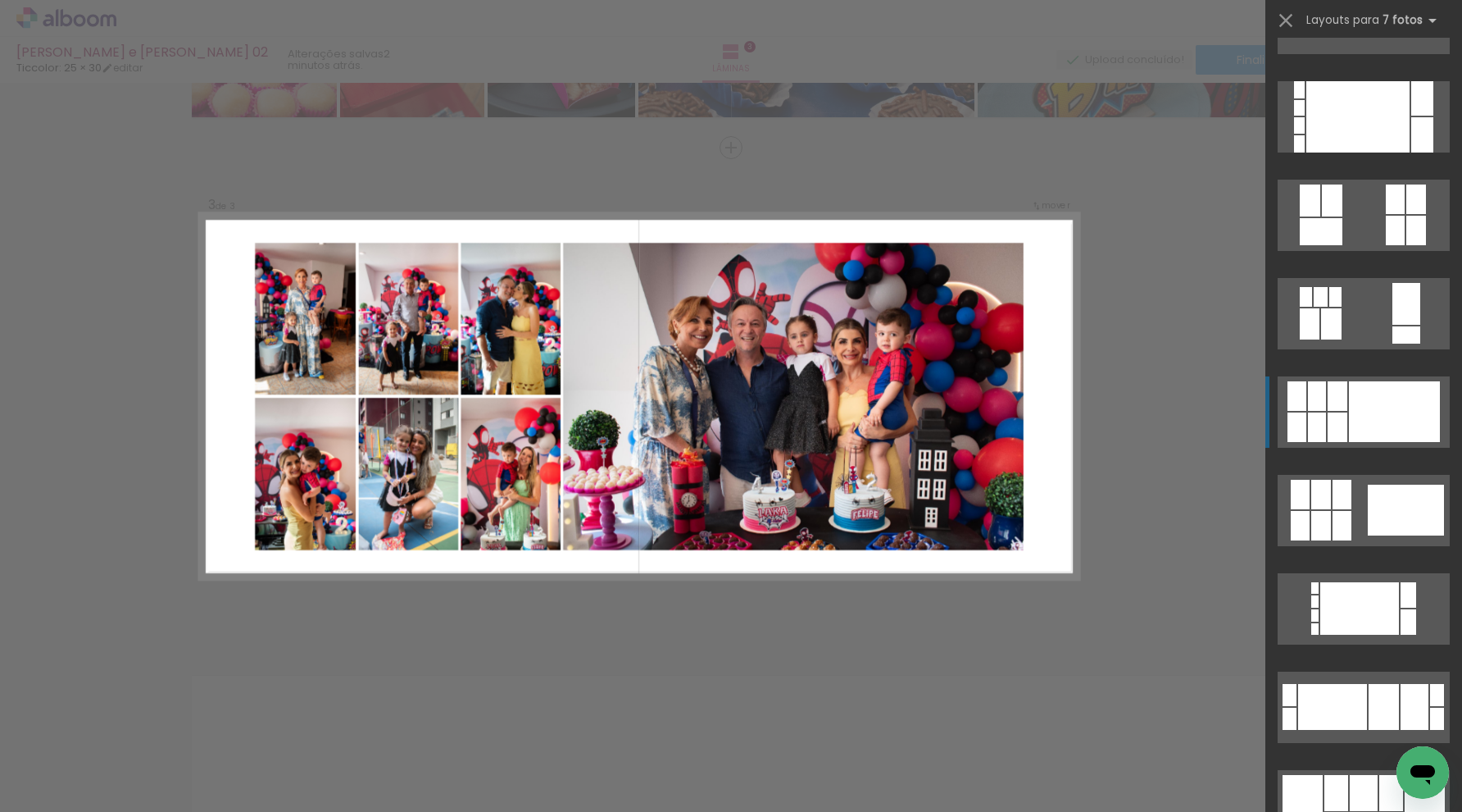
scroll to position [354, 0]
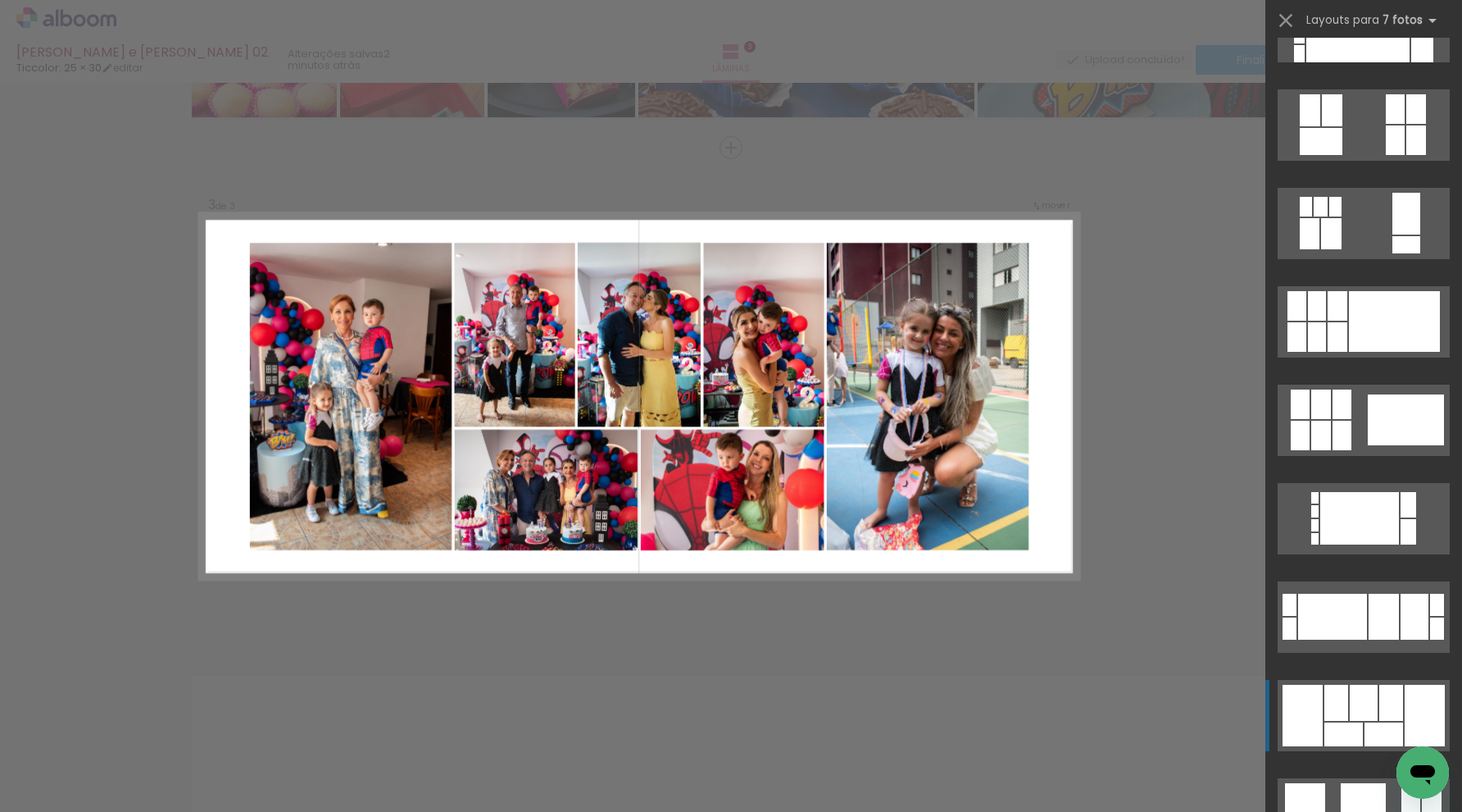
click at [1368, 706] on div at bounding box center [1364, 702] width 28 height 36
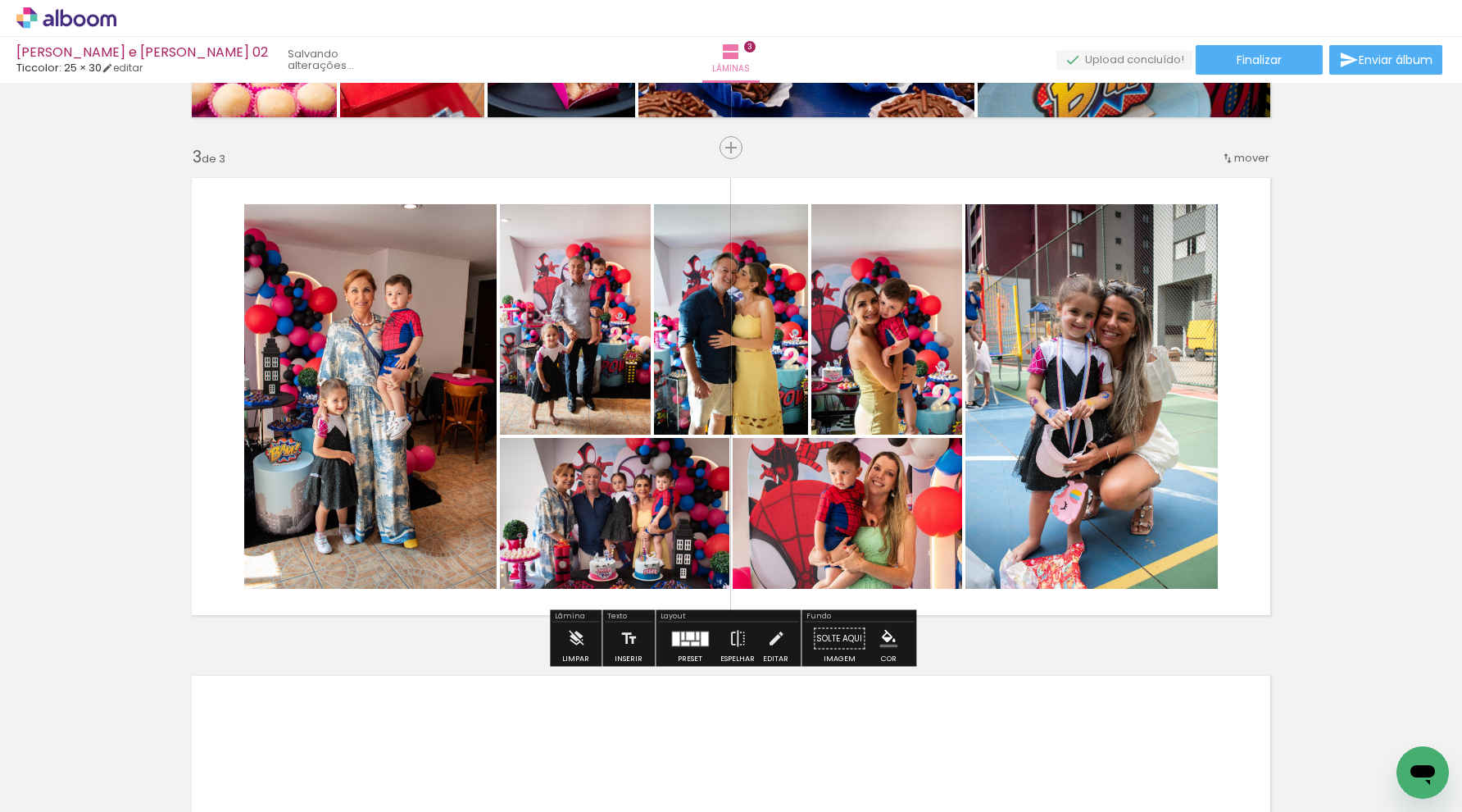
scroll to position [355, 0]
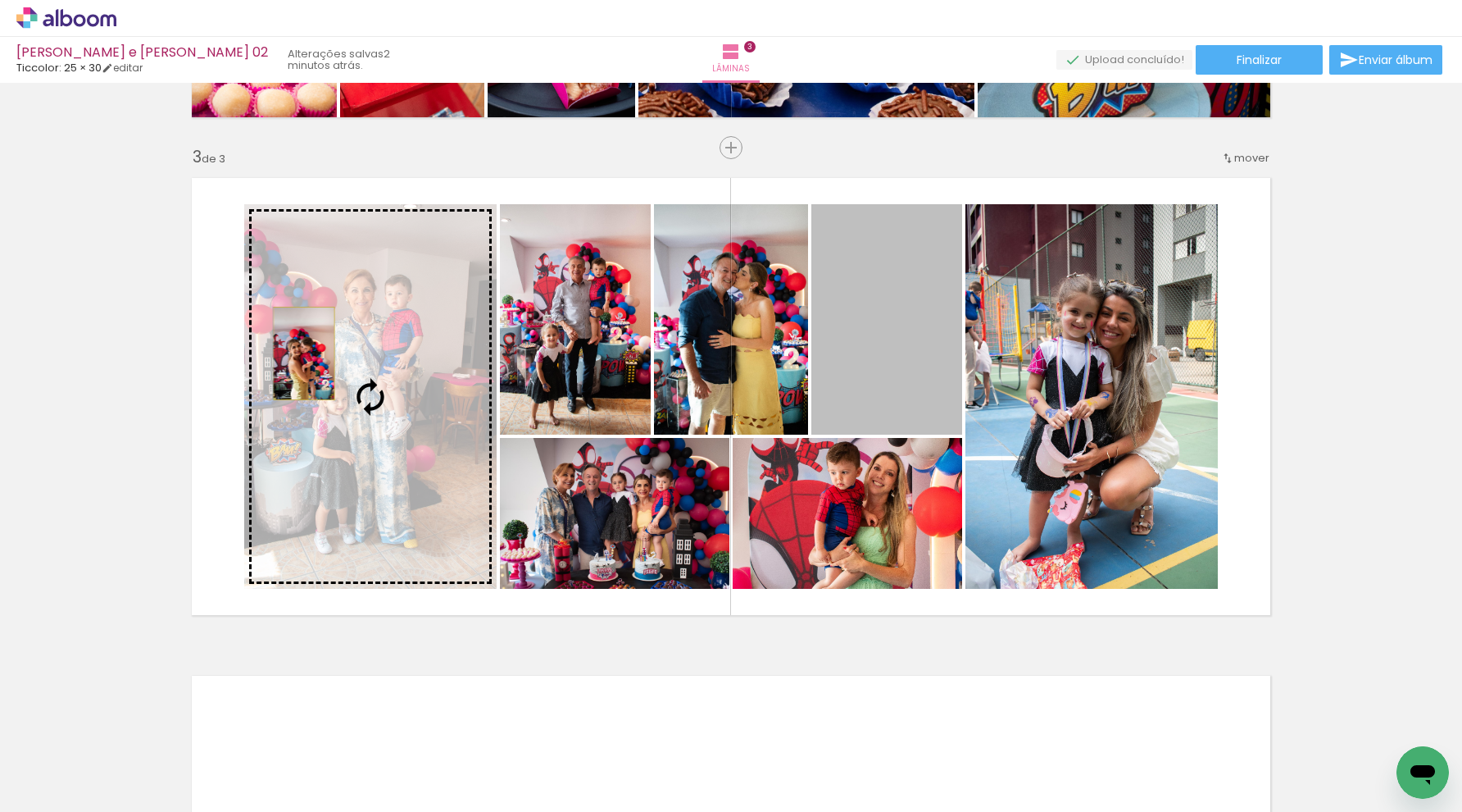
drag, startPoint x: 886, startPoint y: 332, endPoint x: 307, endPoint y: 354, distance: 579.4
click at [0, 0] on slot at bounding box center [0, 0] width 0 height 0
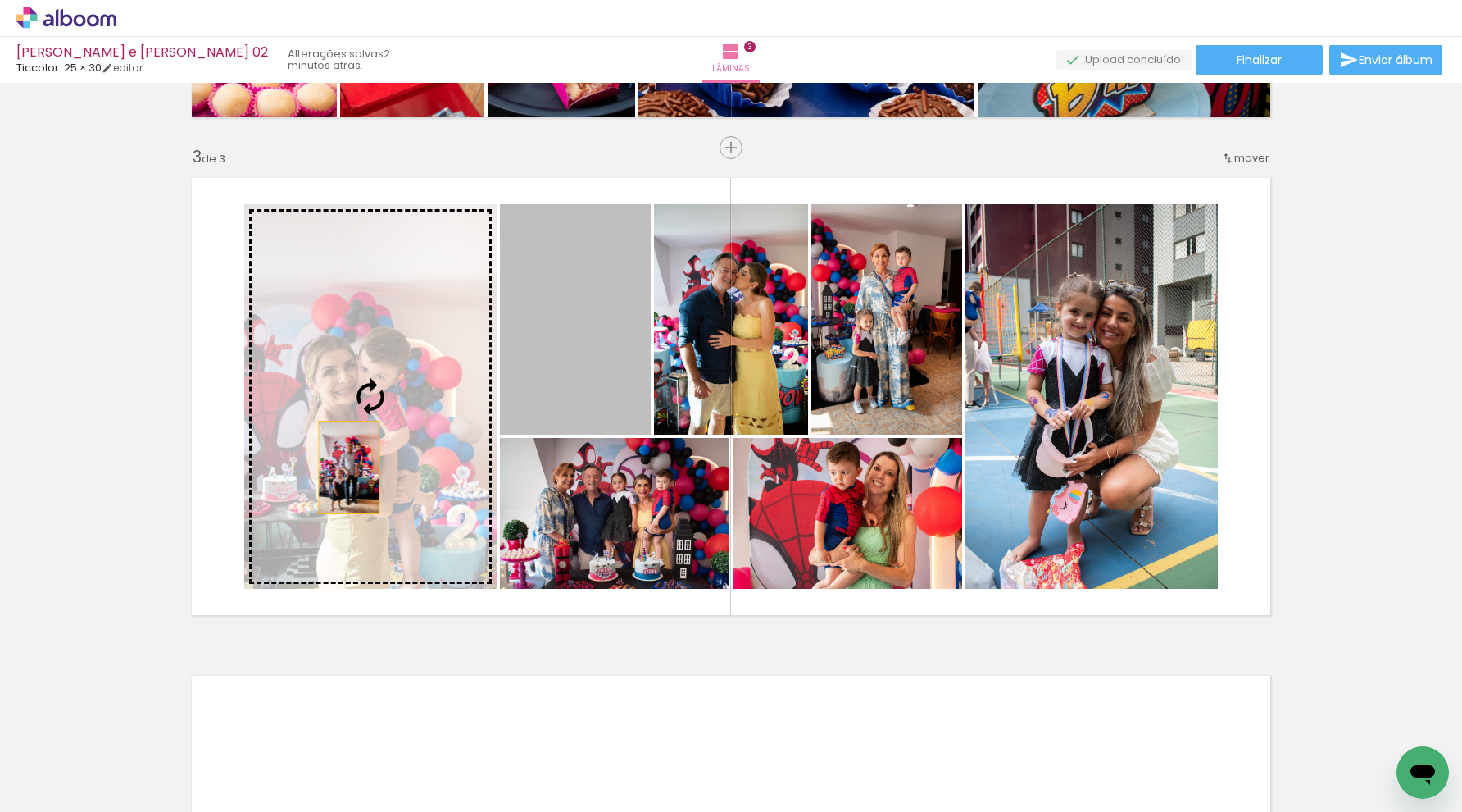
drag, startPoint x: 602, startPoint y: 353, endPoint x: 349, endPoint y: 468, distance: 277.9
click at [0, 0] on slot at bounding box center [0, 0] width 0 height 0
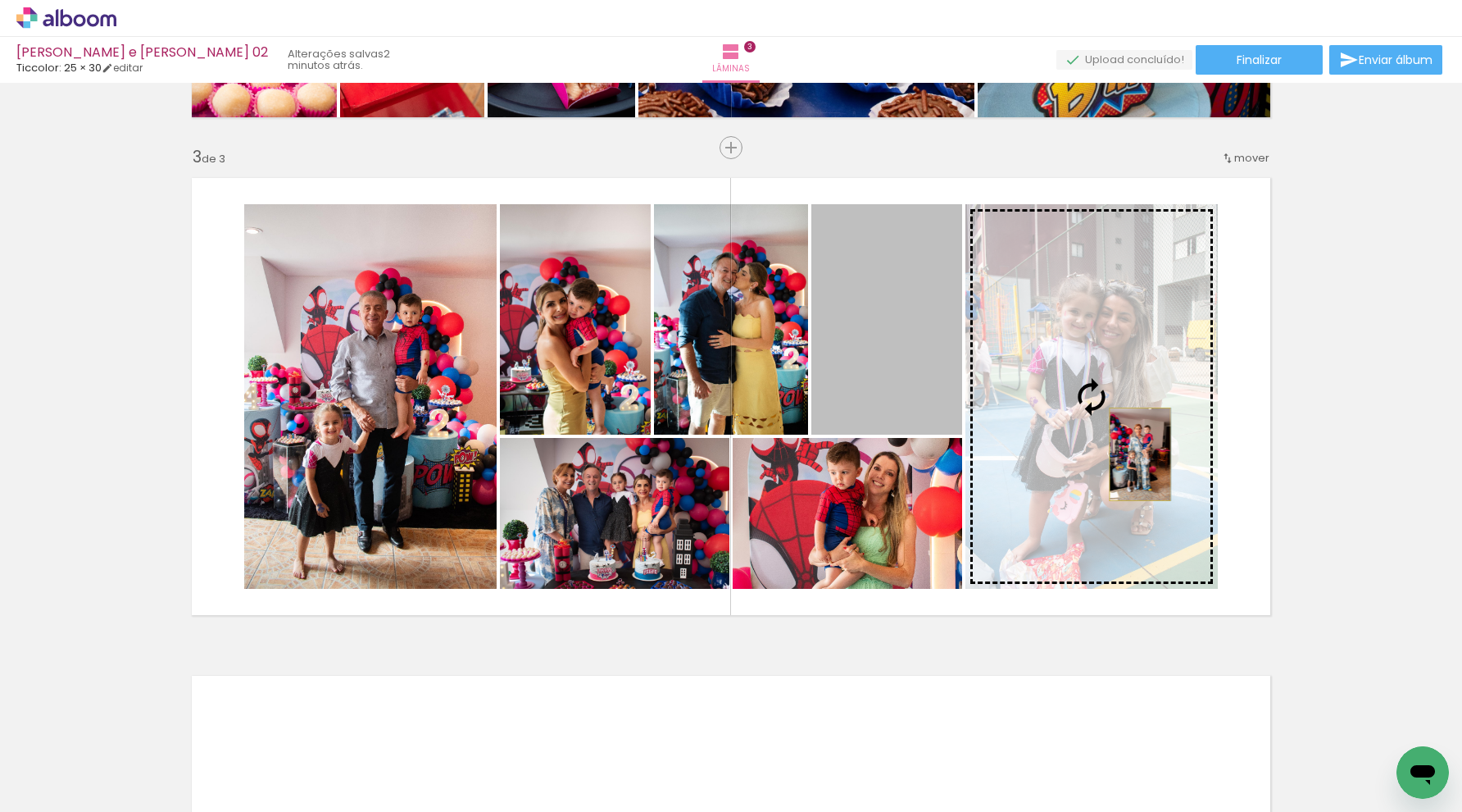
drag, startPoint x: 902, startPoint y: 370, endPoint x: 1141, endPoint y: 454, distance: 253.3
click at [0, 0] on slot at bounding box center [0, 0] width 0 height 0
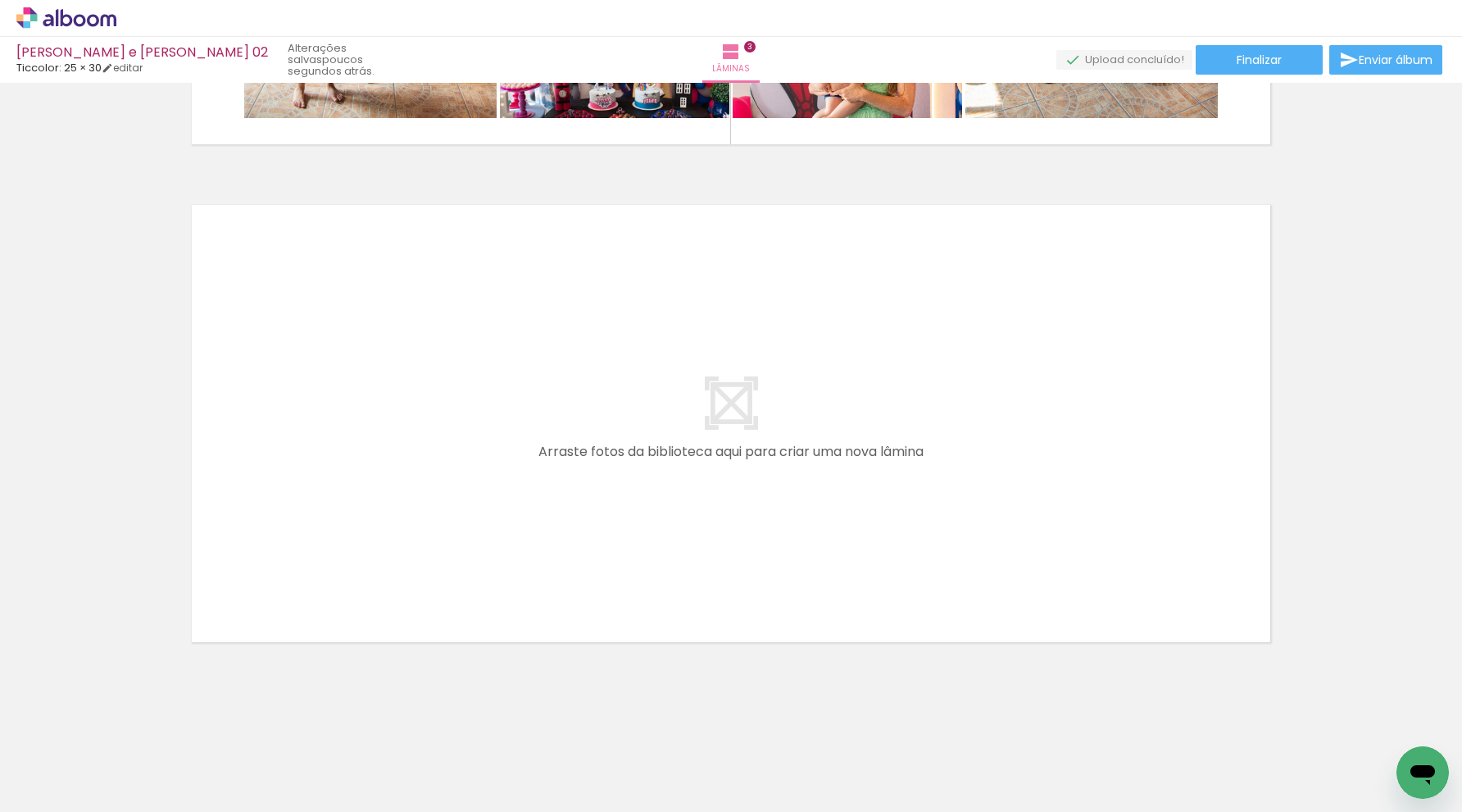
scroll to position [0, 0]
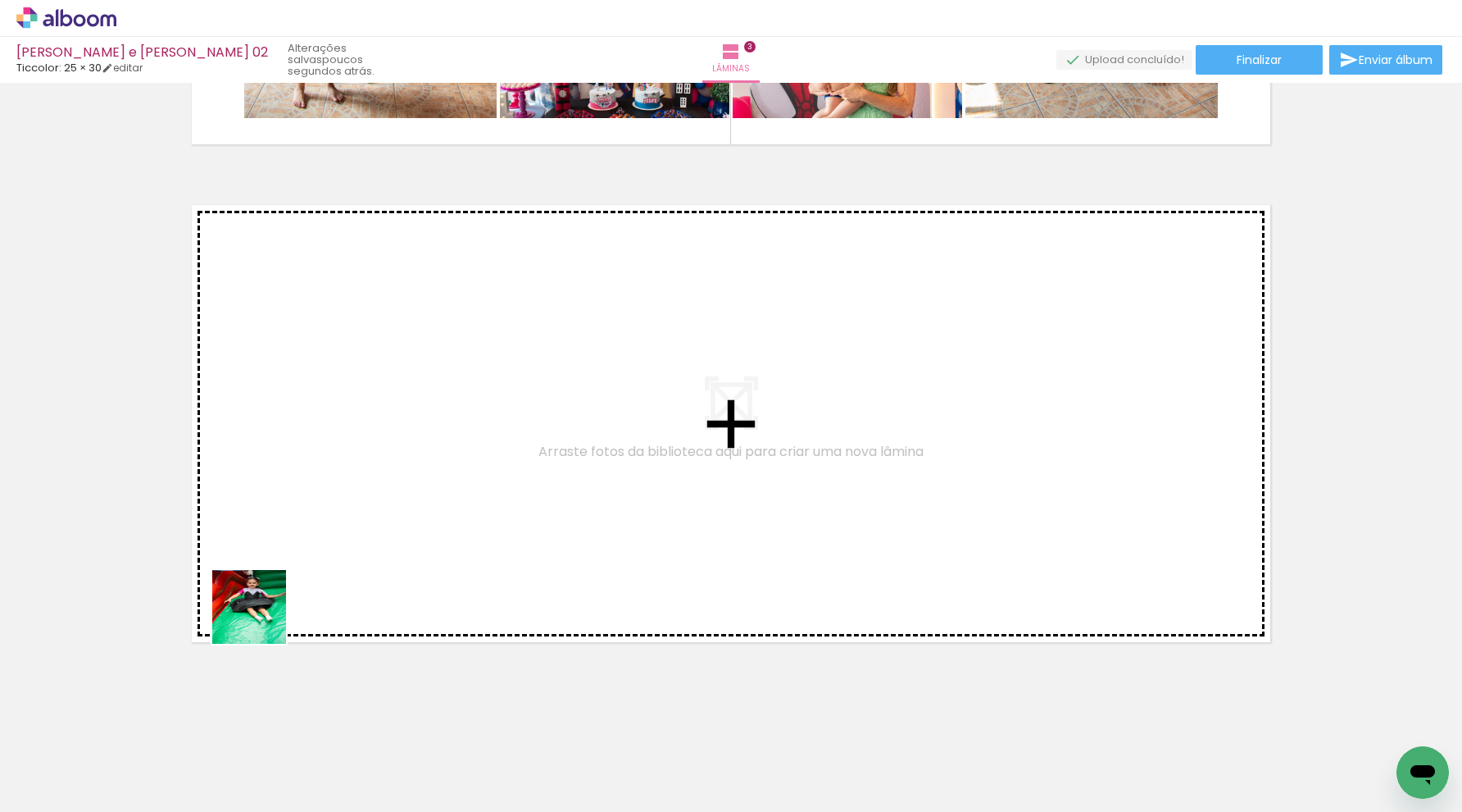
click at [297, 563] on quentale-workspace at bounding box center [731, 406] width 1462 height 812
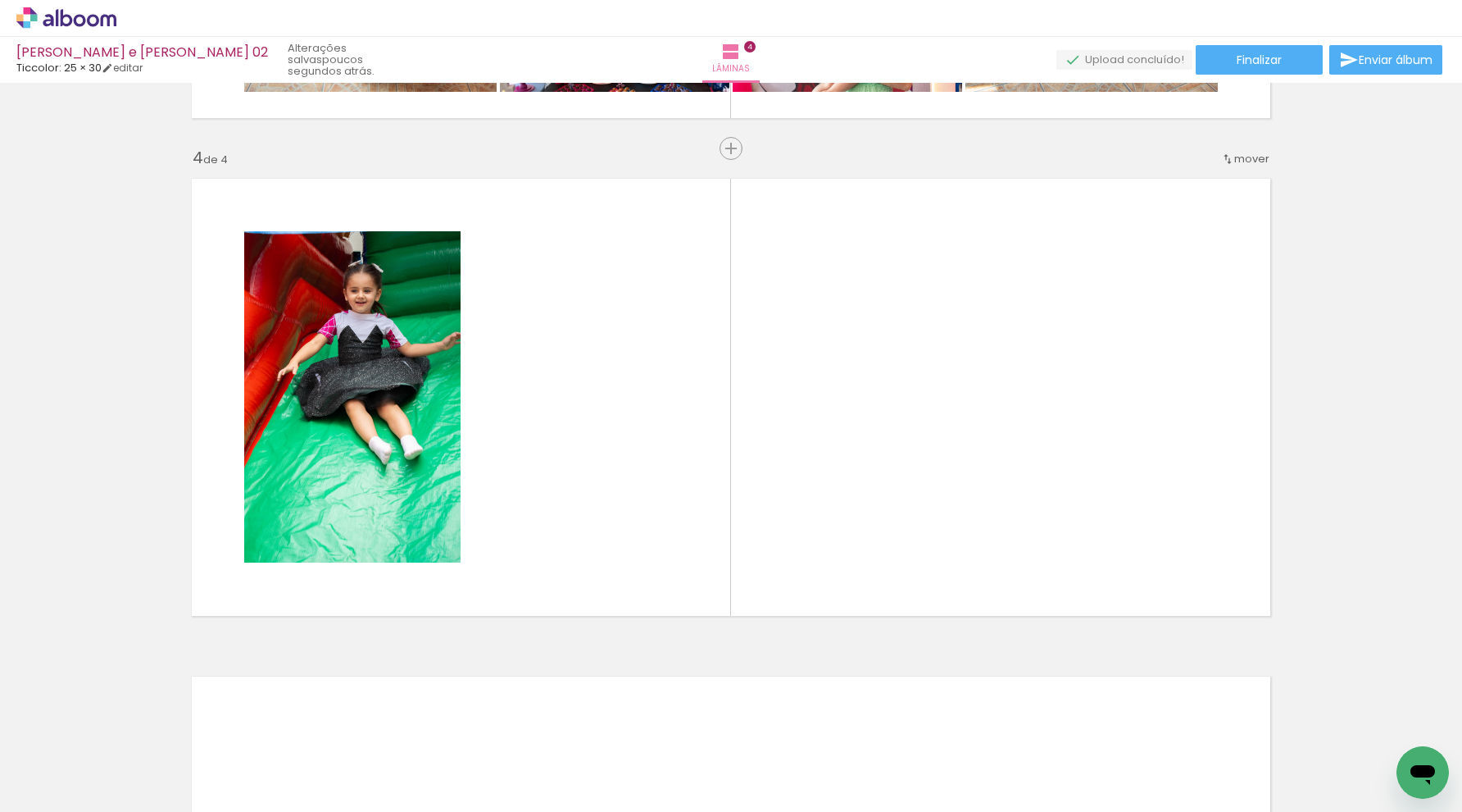
scroll to position [1455, 0]
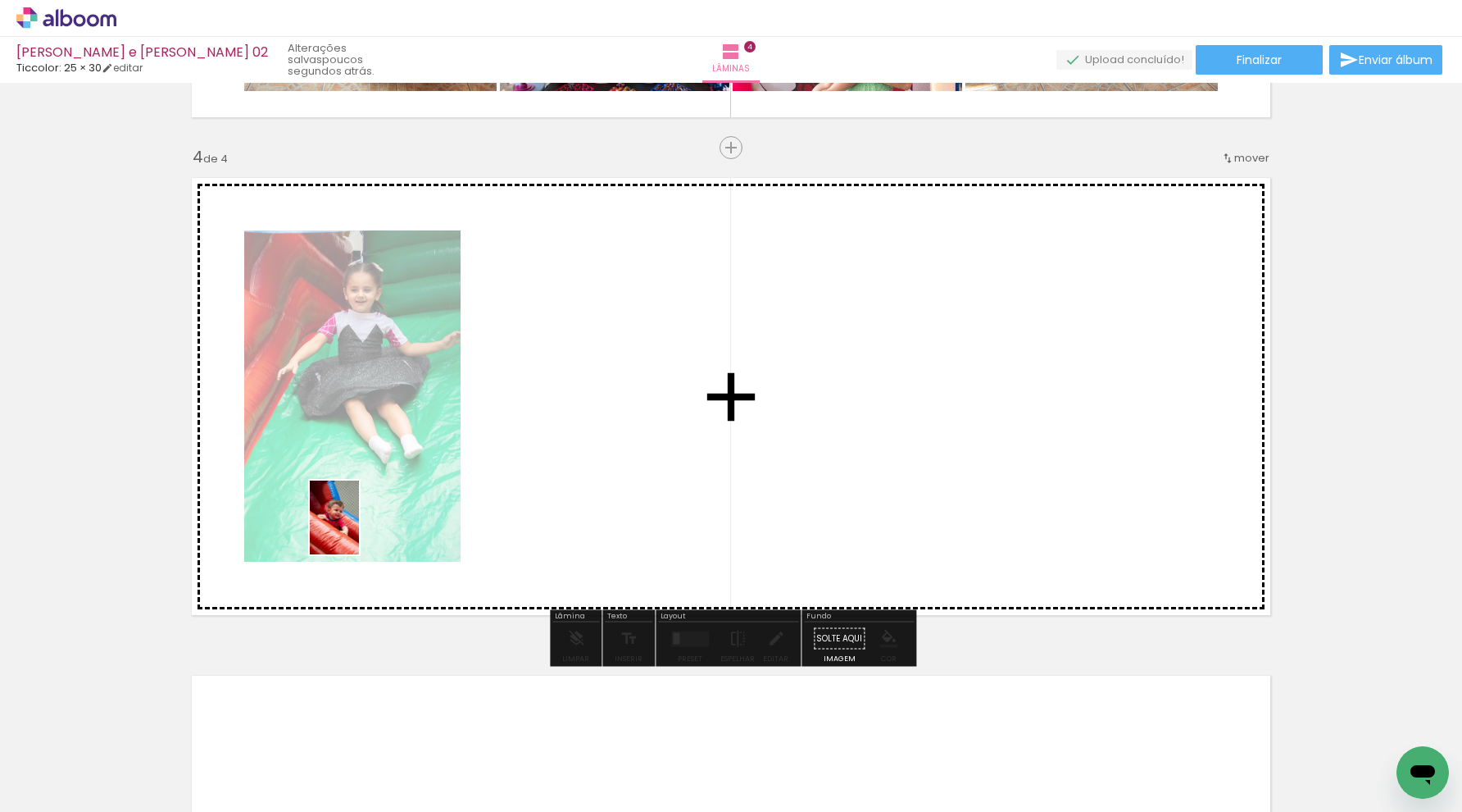
drag, startPoint x: 265, startPoint y: 782, endPoint x: 359, endPoint y: 531, distance: 268.0
click at [359, 531] on quentale-workspace at bounding box center [731, 406] width 1462 height 812
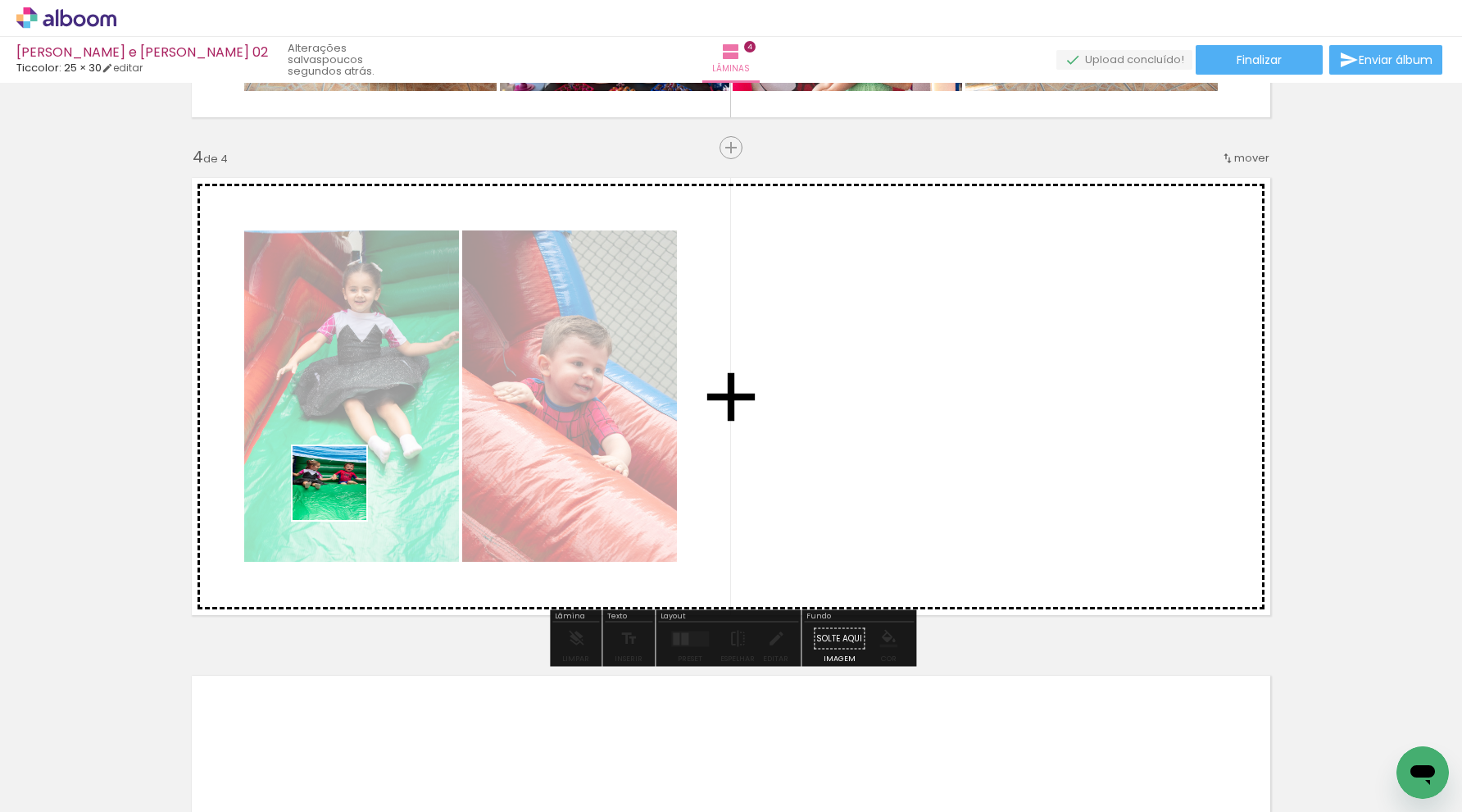
drag, startPoint x: 167, startPoint y: 761, endPoint x: 373, endPoint y: 461, distance: 363.9
click at [373, 461] on quentale-workspace at bounding box center [731, 406] width 1462 height 812
